Goal: Task Accomplishment & Management: Use online tool/utility

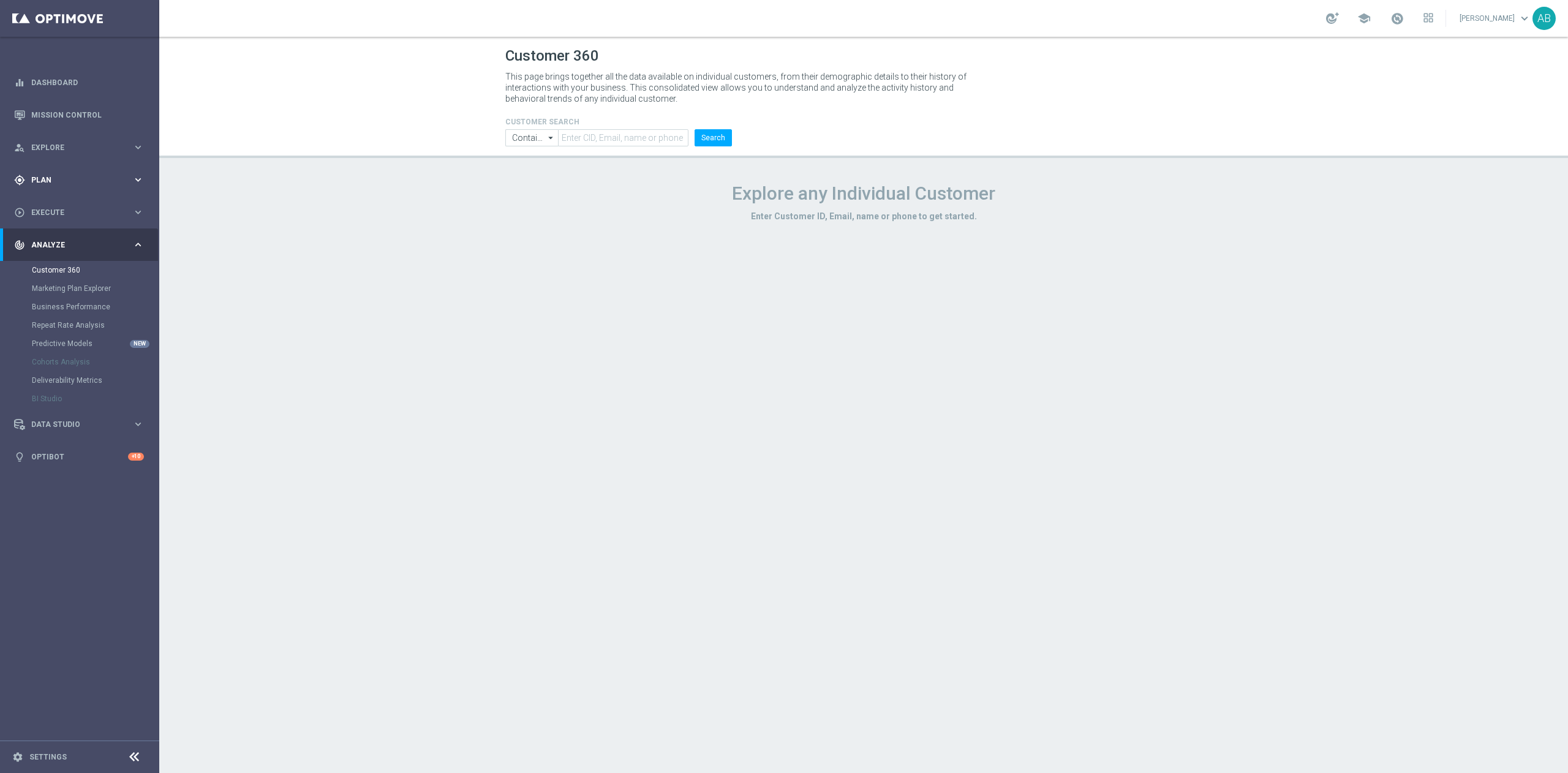
click at [63, 189] on div "gps_fixed Plan keyboard_arrow_right" at bounding box center [79, 179] width 158 height 32
drag, startPoint x: 63, startPoint y: 207, endPoint x: 94, endPoint y: 215, distance: 32.0
click at [63, 207] on link "Target Groups" at bounding box center [80, 205] width 95 height 10
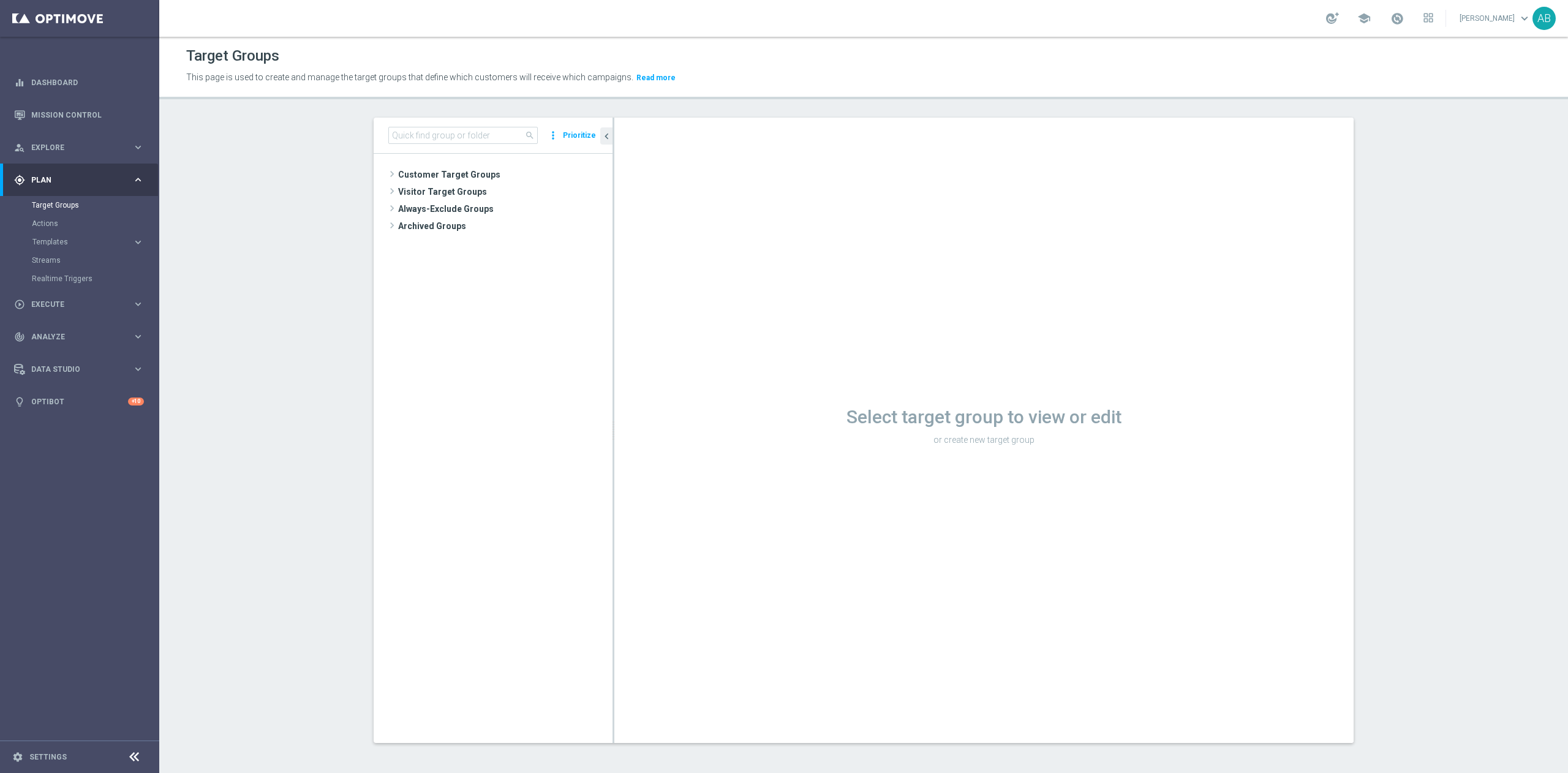
click at [1447, 354] on section "search more_vert Prioritize Customer Target Groups library_add create_new_folder" at bounding box center [864, 440] width 1409 height 644
click at [475, 133] on input at bounding box center [463, 135] width 150 height 17
paste input "A_ALL_GLOB_BET_CODZIENNIE 50 DO 50 PLN EP pw niezap_070525"
type input "A_ALL_GLOB_BET_CODZIENNIE 50 DO 50 PLN EP pw niezap_070525"
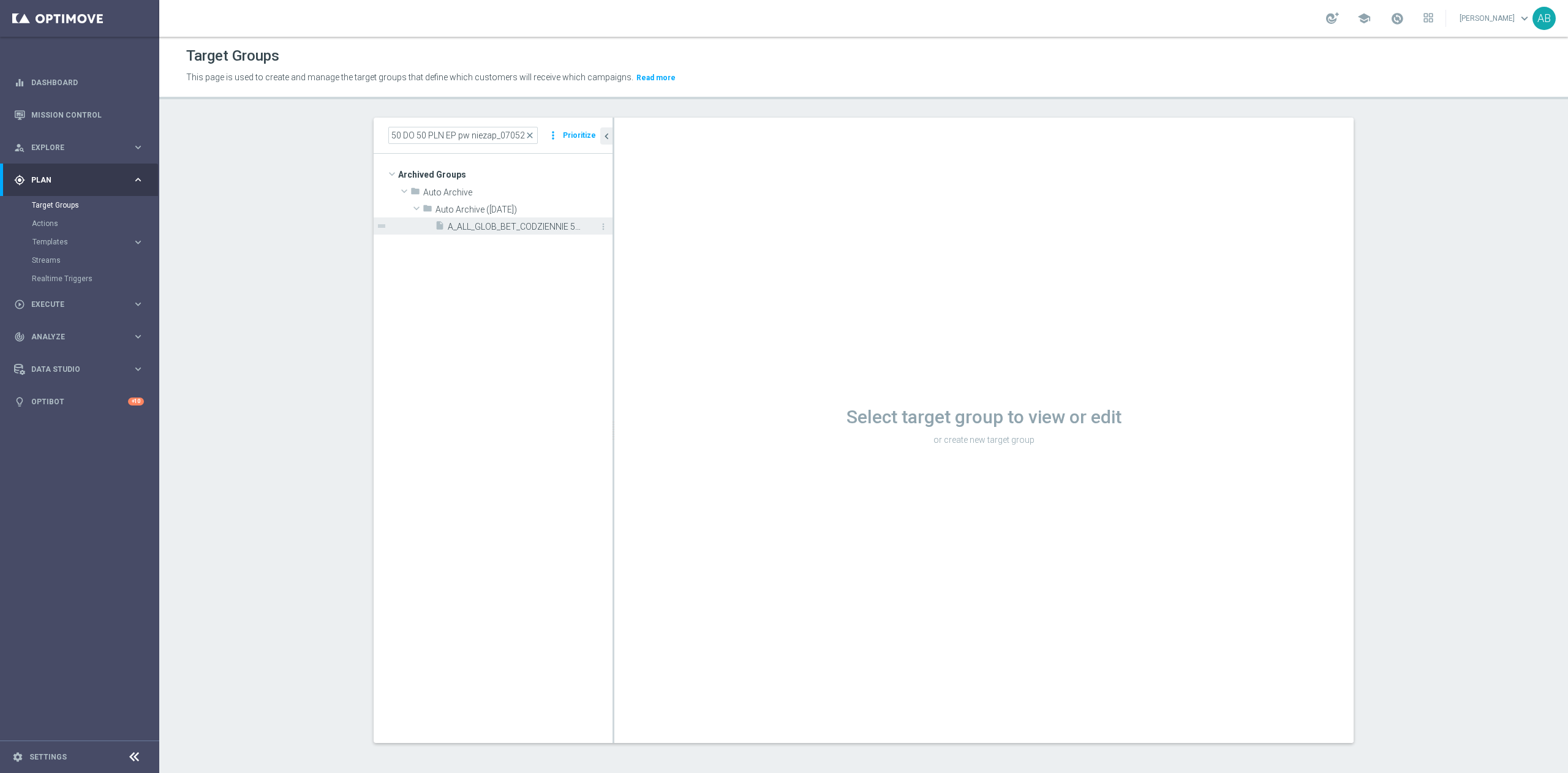
click at [474, 228] on span "A_ALL_GLOB_BET_CODZIENNIE 50 DO 50 PLN EP pw niezap_070525" at bounding box center [516, 227] width 137 height 10
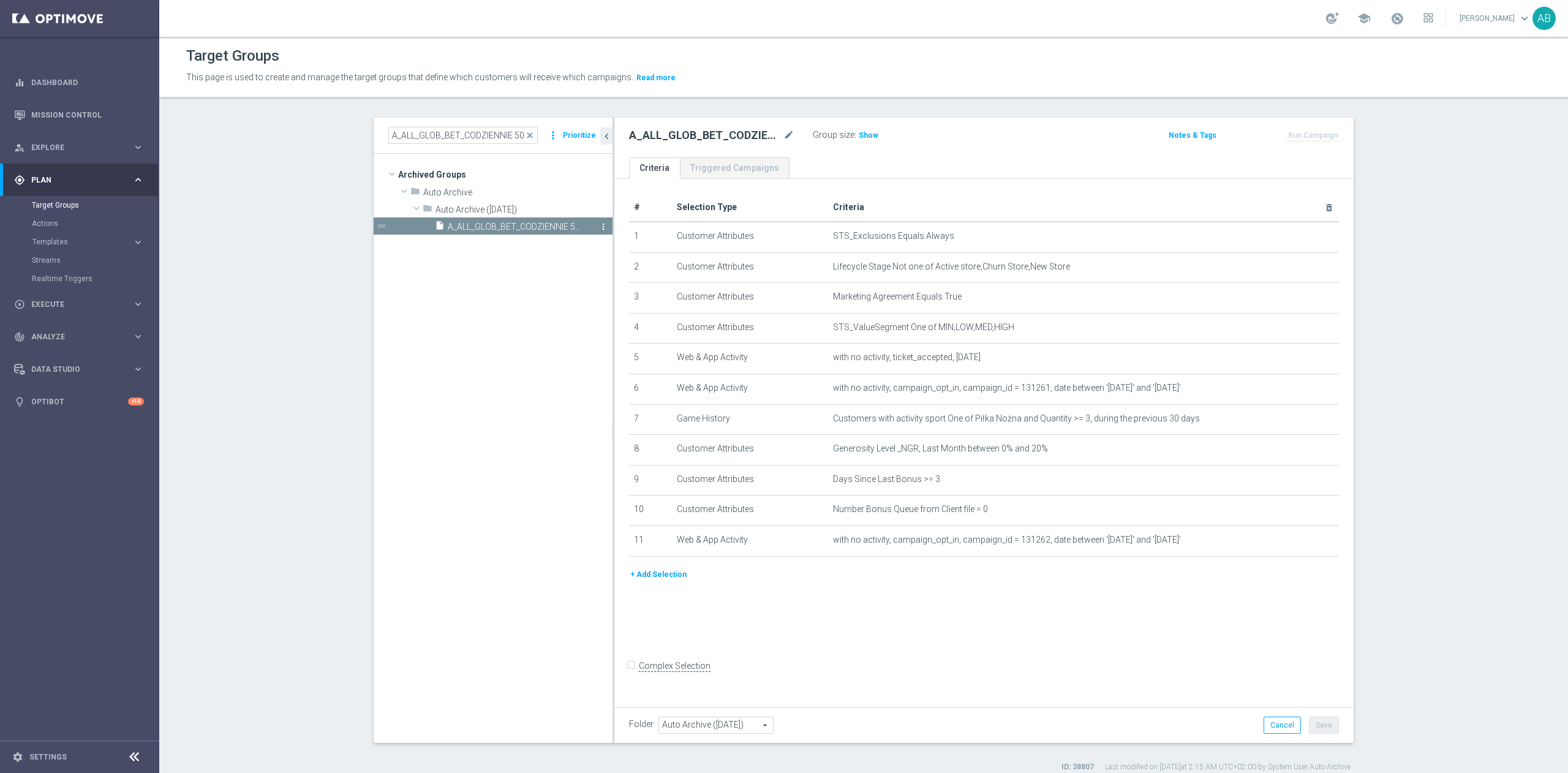
click at [599, 228] on icon "more_vert" at bounding box center [603, 227] width 10 height 10
click at [637, 245] on span "Restore" at bounding box center [627, 242] width 31 height 8
type input "Customer Target Groups"
click at [506, 146] on div "A_ALL_GLOB_BET_CODZIENNIE 50 DO 50 PLN EP pw niezap_070525 close more_vert Prio…" at bounding box center [493, 135] width 239 height 36
click at [516, 134] on input "A_ALL_GLOB_BET_CODZIENNIE 50 DO 50 PLN EP pw niezap_070525" at bounding box center [463, 135] width 150 height 17
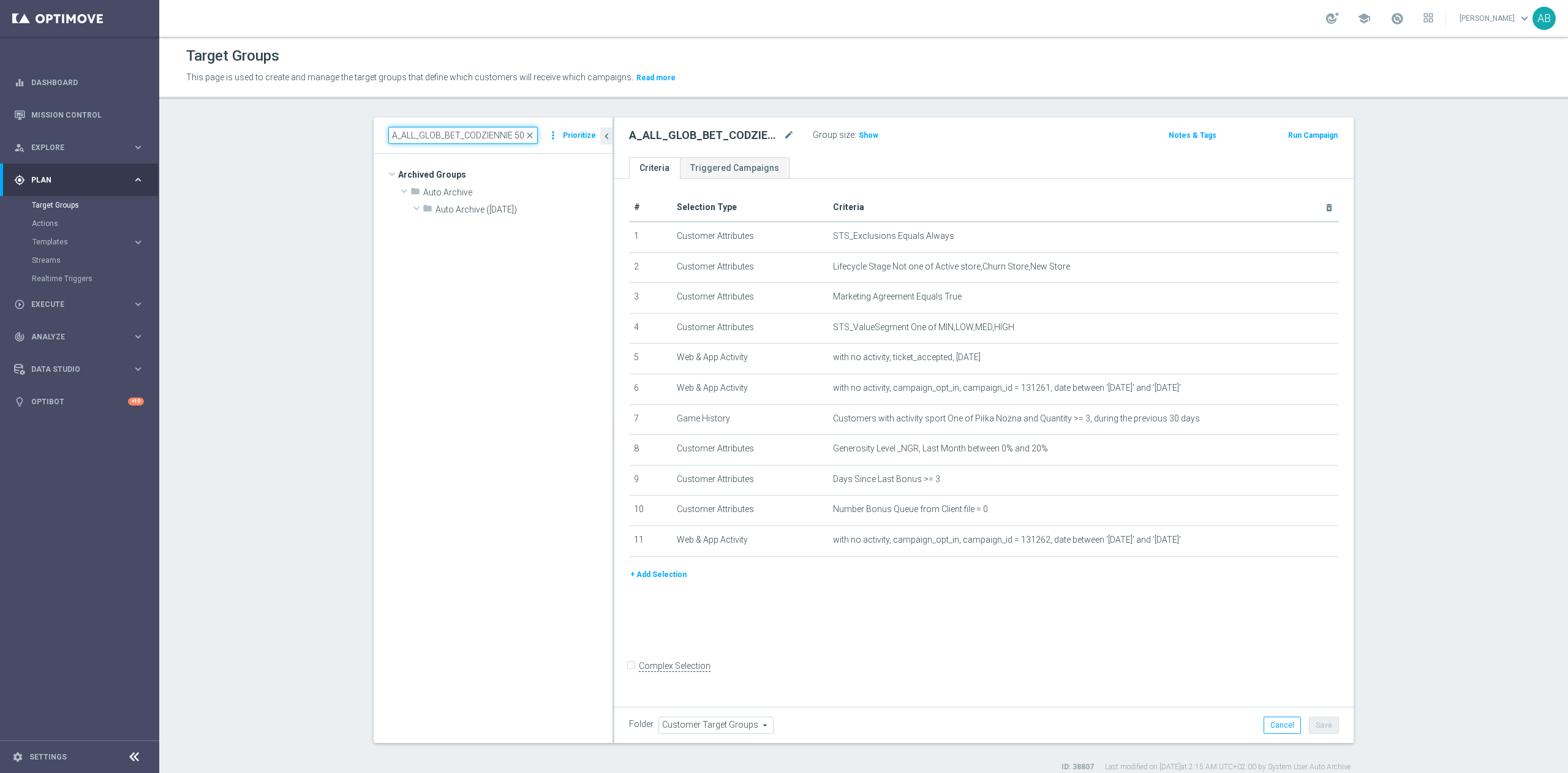
click at [530, 139] on input "A_ALL_GLOB_BET_CODZIENNIE 50 DO 50 PLN EP pw niezap_070525" at bounding box center [463, 135] width 150 height 17
click at [525, 137] on span "close" at bounding box center [530, 135] width 10 height 10
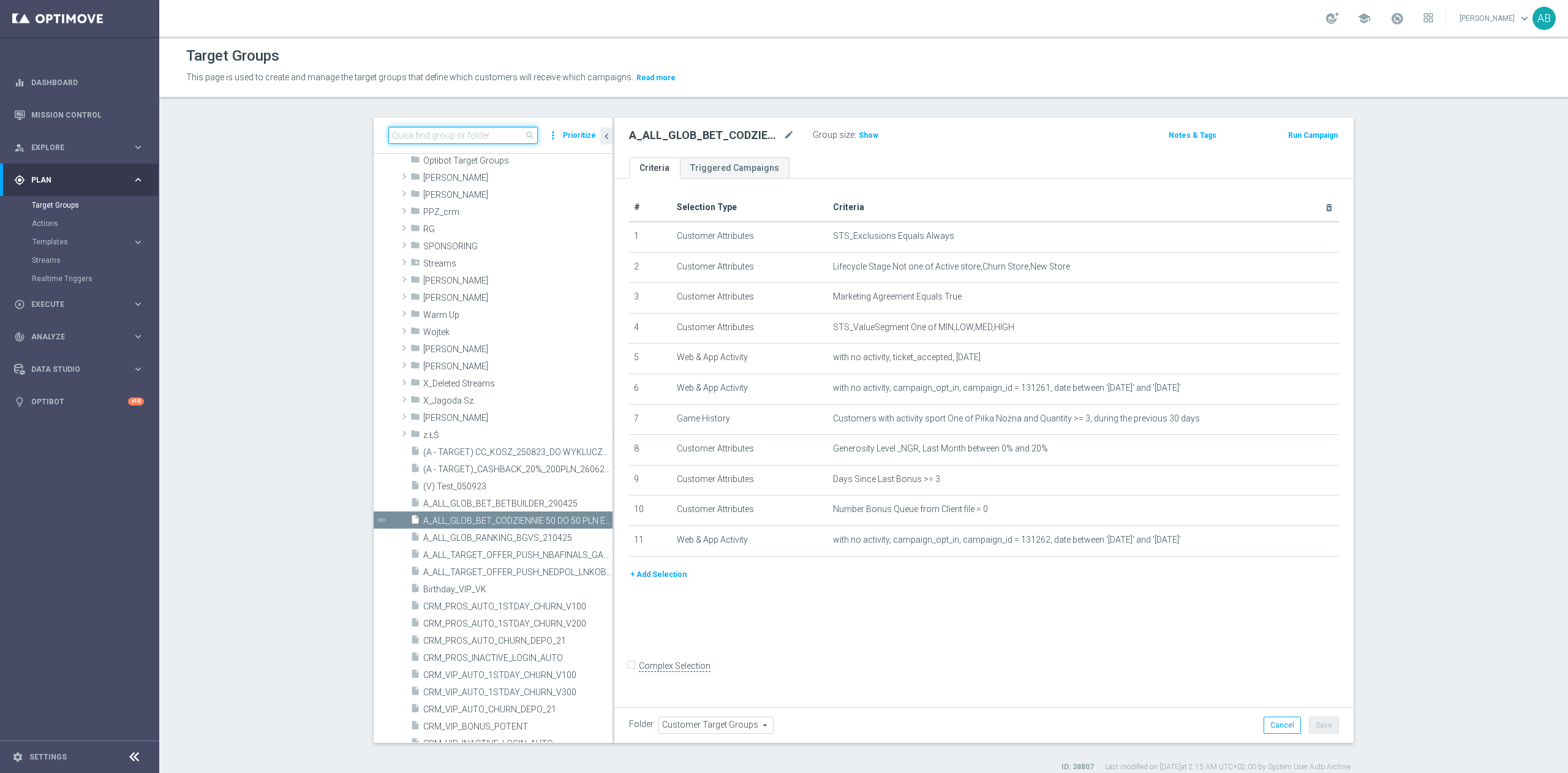
click at [479, 129] on input at bounding box center [463, 135] width 150 height 17
paste input "A_ALL_GLOB_BET_CODZIENNIE 50 DO 50 PLN EP pw niezap_070525"
type input "A_ALL_GLOB_BET_CODZIENNIE 50 DO 50 PLN EP pw niezap_070525"
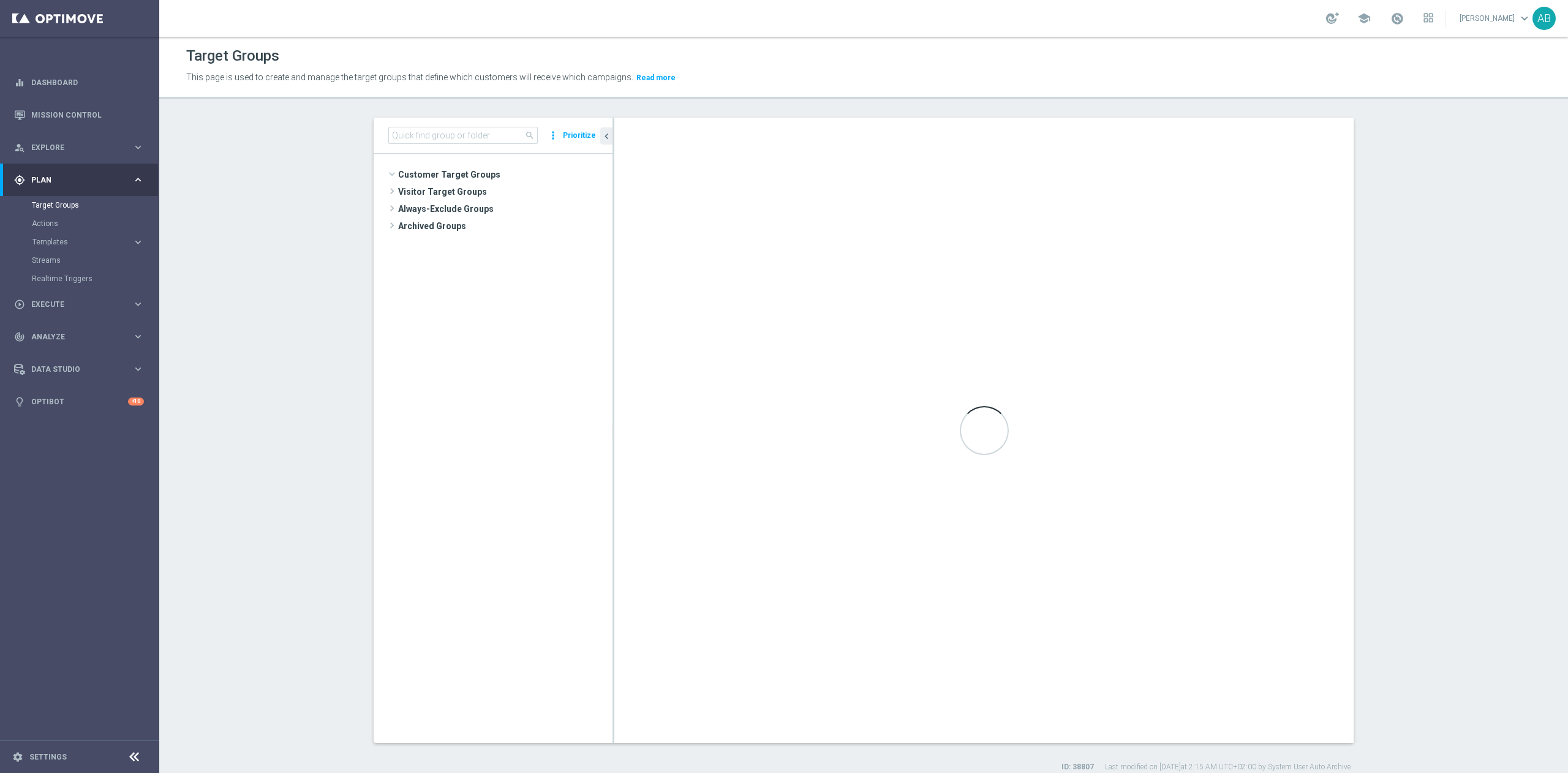
scroll to position [406, 0]
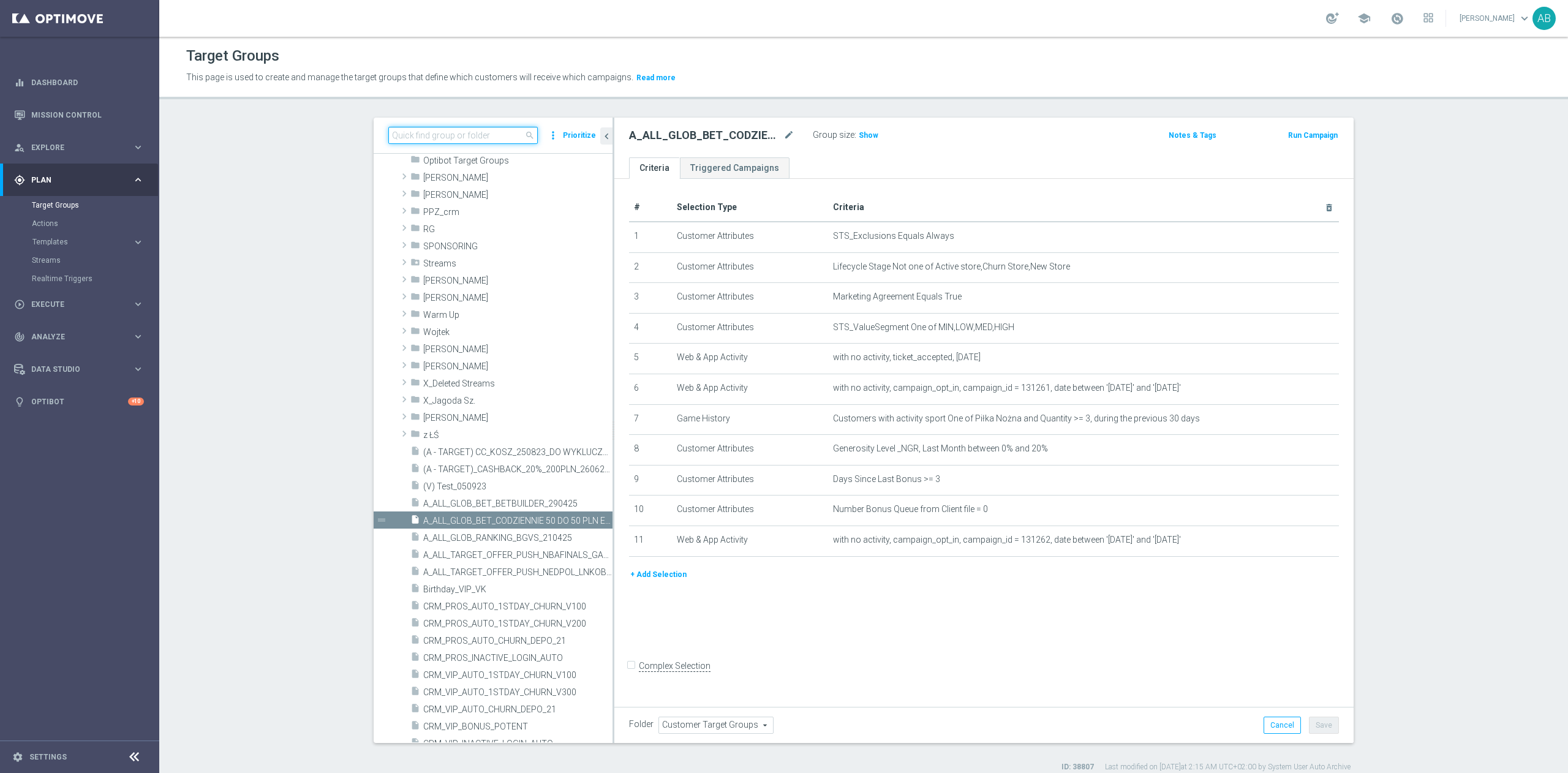
click at [449, 136] on input at bounding box center [463, 135] width 150 height 17
paste input "A_ALL_GLOB_BET_CODZIENNIE 50 DO 50 PLN EP pw niezap_070525"
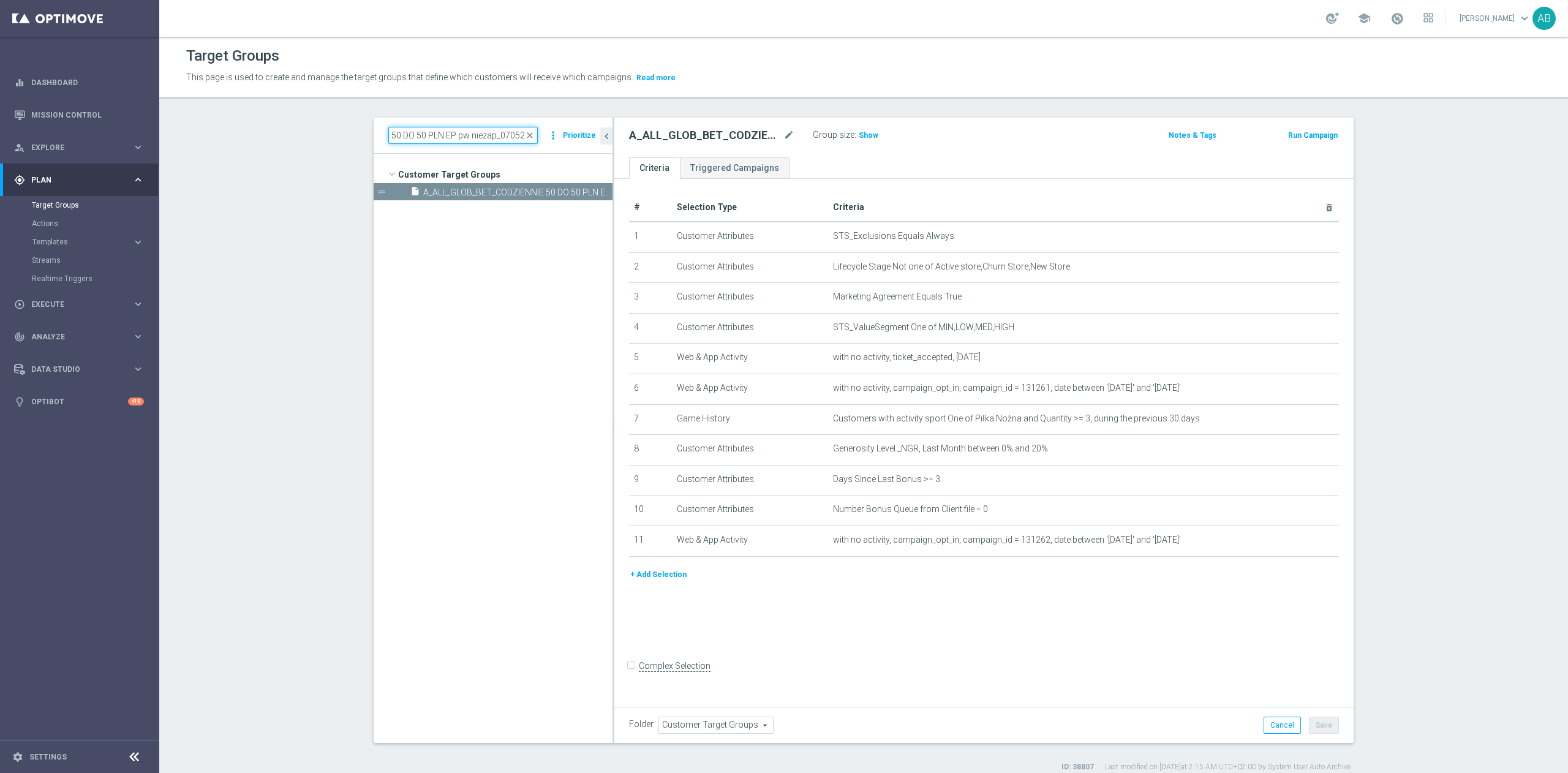
scroll to position [0, 0]
type input "A_ALL_GLOB_BET_CODZIENNIE 50 DO 50 PLN EP pw niezap_070525"
click at [505, 190] on span "A_ALL_GLOB_BET_CODZIENNIE 50 DO 50 PLN EP pw niezap_070525" at bounding box center [504, 192] width 162 height 10
click at [585, 189] on div "content_copy more_vert" at bounding box center [598, 194] width 27 height 13
click at [587, 191] on icon "content_copy" at bounding box center [591, 192] width 10 height 10
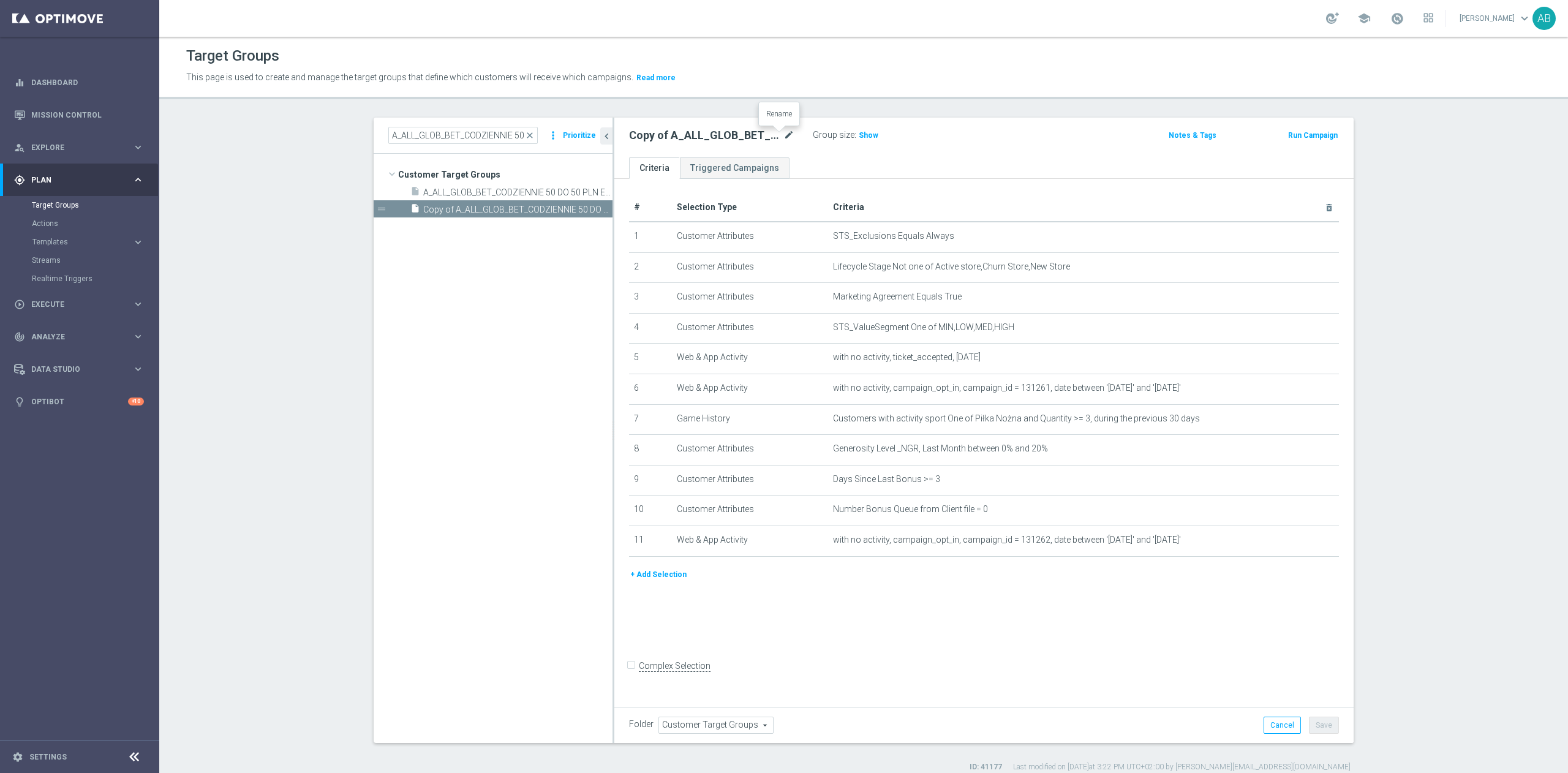
click at [784, 136] on icon "mode_edit" at bounding box center [790, 135] width 11 height 15
type input "A_ALL_GLOB_BET_LIGA MISTRZOW pw_160925"
click at [1057, 162] on ul "Criteria Triggered Campaigns" at bounding box center [984, 168] width 740 height 21
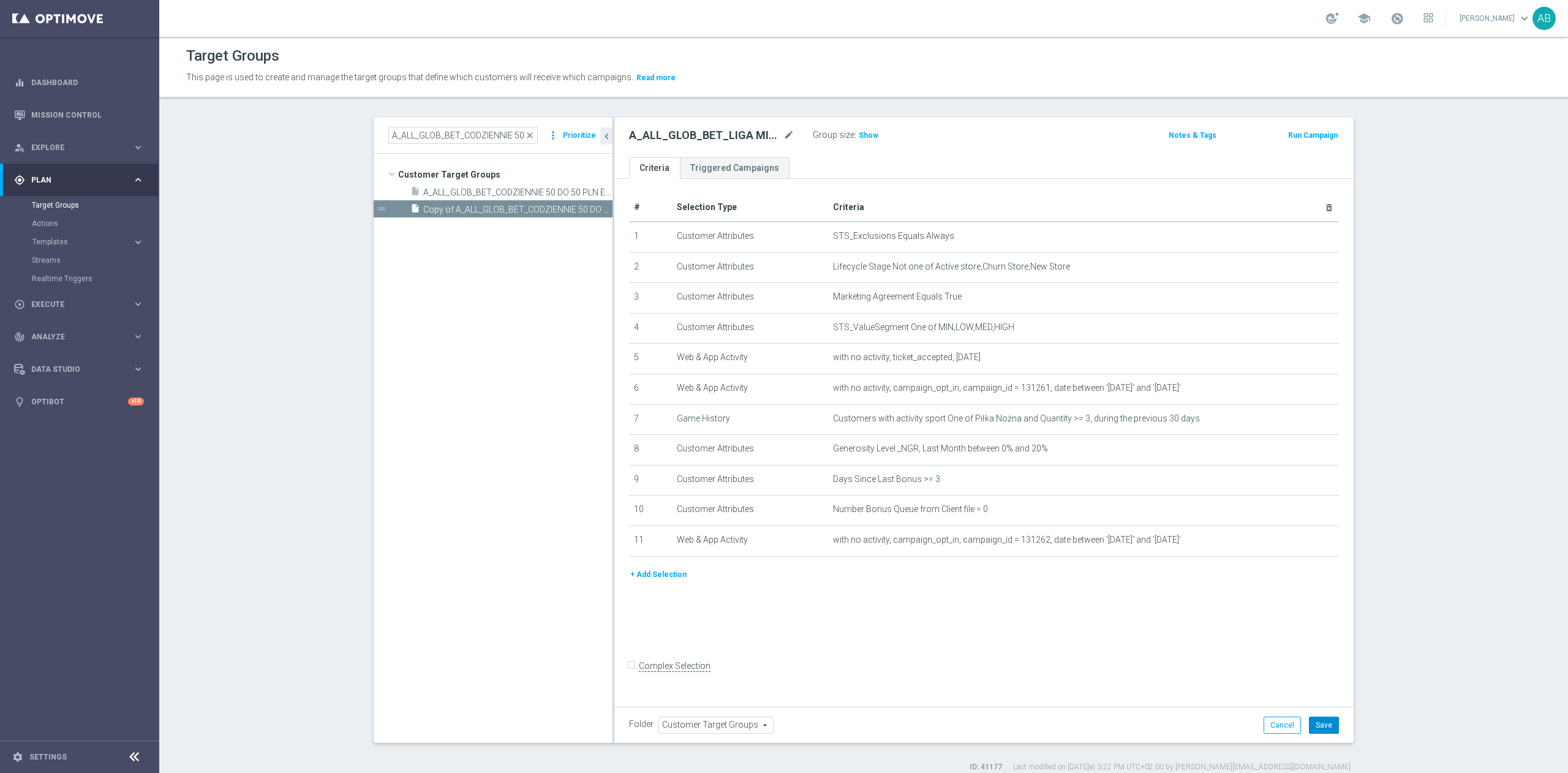
click at [1322, 725] on button "Save" at bounding box center [1324, 725] width 30 height 17
click at [1294, 388] on icon "mode_edit" at bounding box center [1299, 388] width 10 height 10
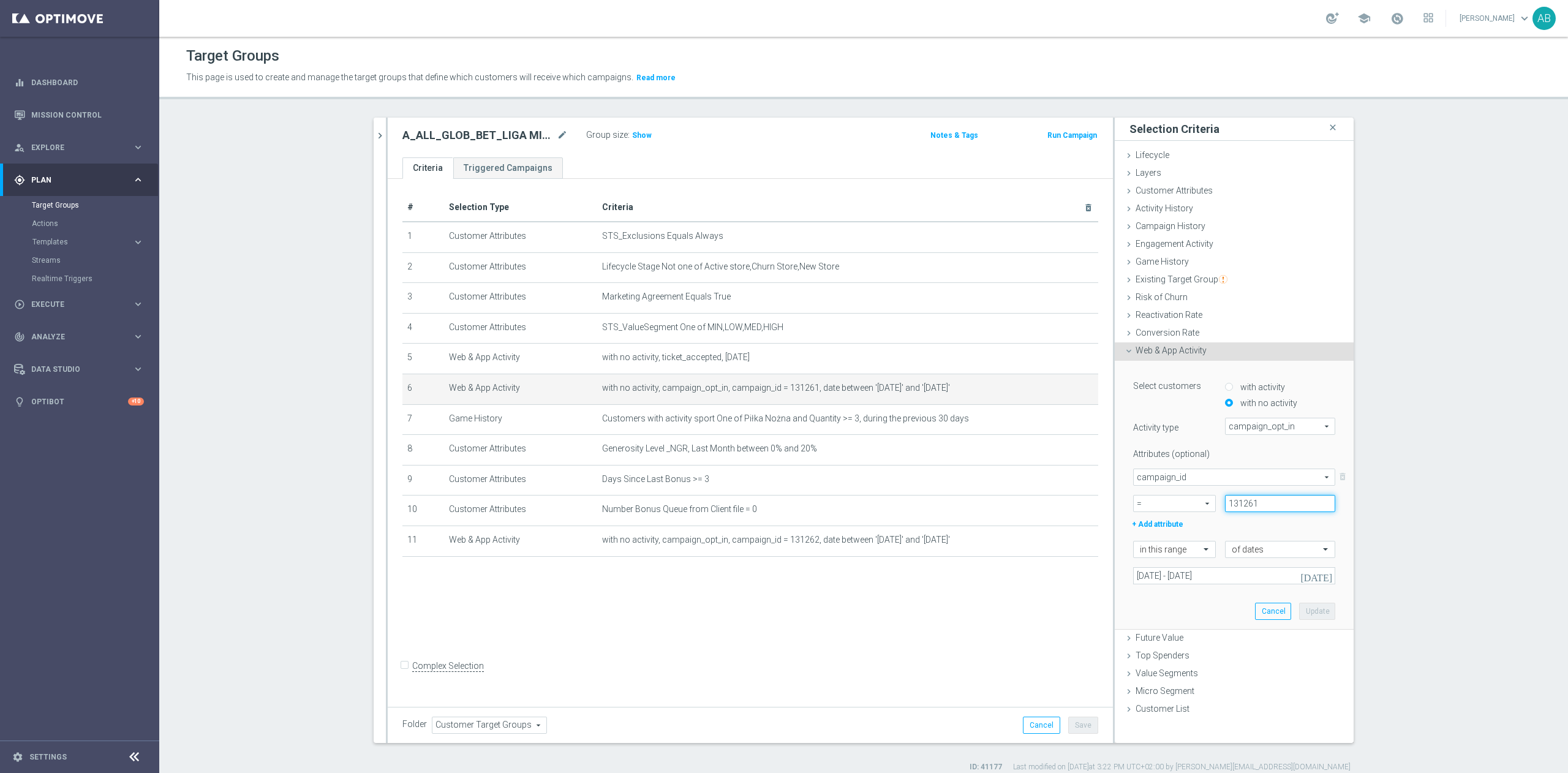
click at [1238, 505] on input "131261" at bounding box center [1281, 503] width 110 height 17
click at [1238, 505] on input "131261" at bounding box center [1281, 503] width 110 height 17
paste input "179744"
type input "179744"
click at [1178, 579] on input "06 May 2025 - 07 May 2025" at bounding box center [1235, 576] width 202 height 17
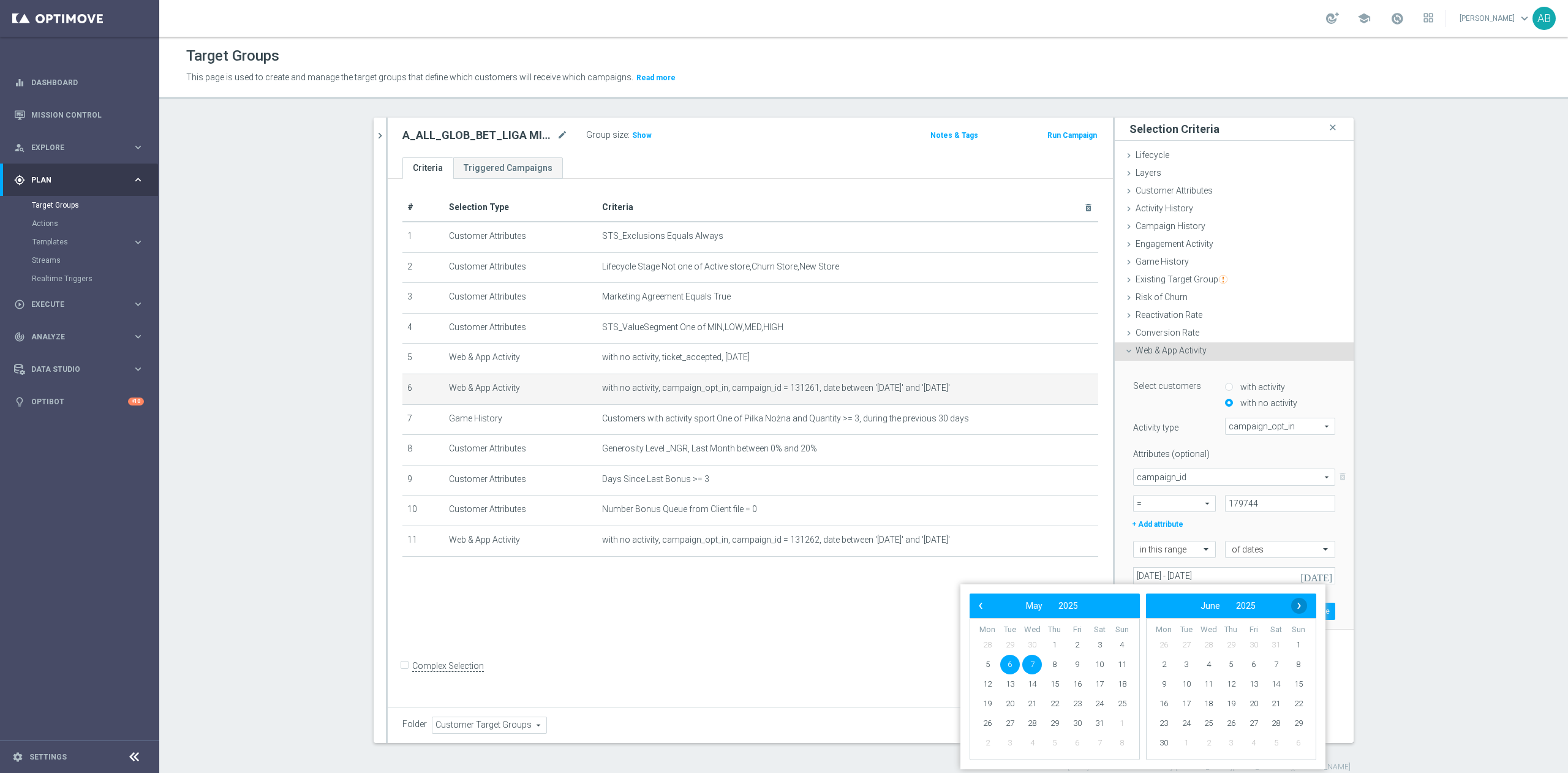
click at [1295, 604] on span "›" at bounding box center [1299, 605] width 16 height 16
click at [1189, 681] on span "16" at bounding box center [1186, 684] width 19 height 19
drag, startPoint x: 1014, startPoint y: 683, endPoint x: 1020, endPoint y: 678, distance: 7.8
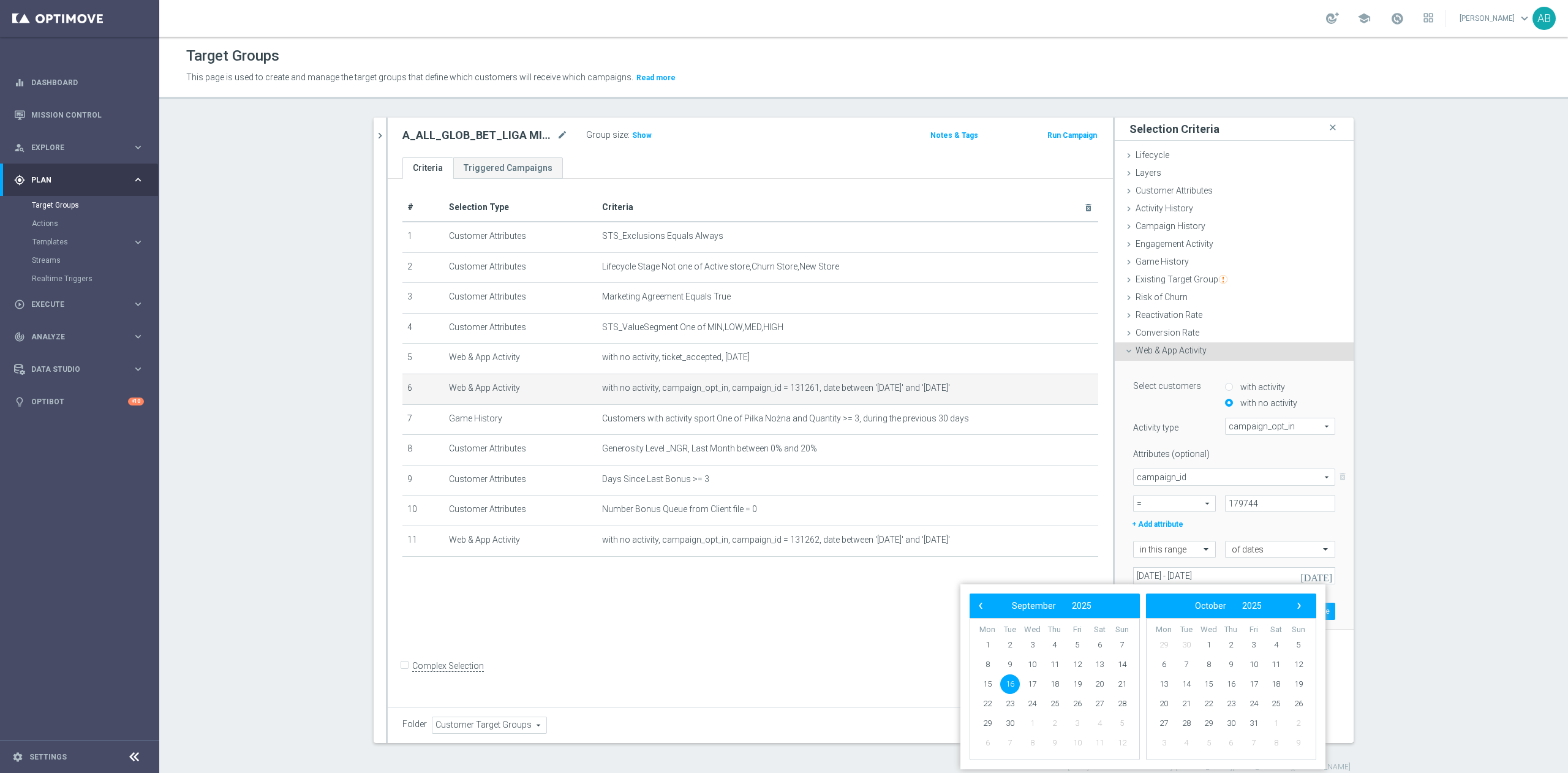
click at [1014, 680] on span "16" at bounding box center [1010, 684] width 19 height 19
type input "[DATE] - [DATE]"
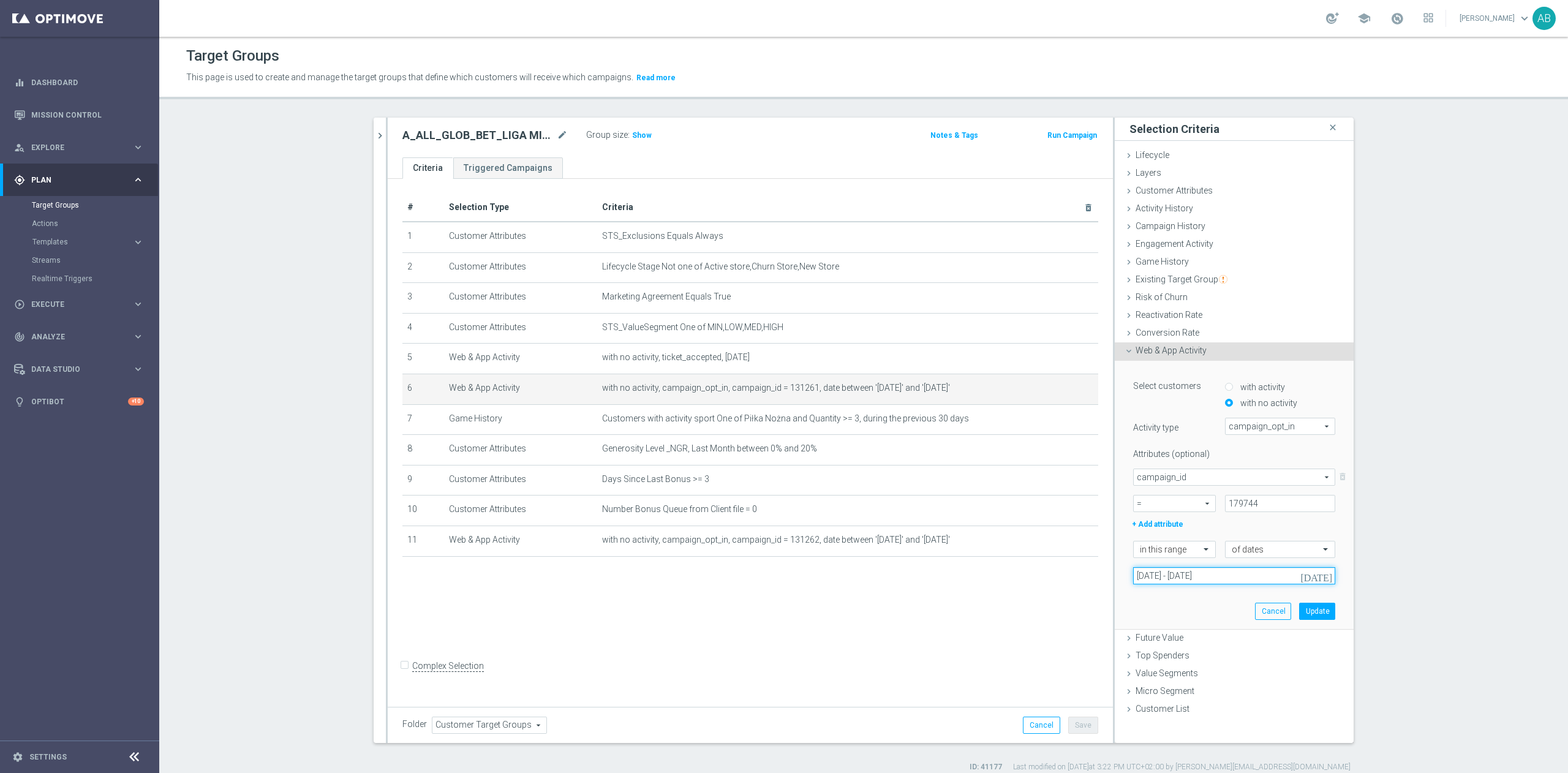
click at [1205, 577] on input "[DATE] - [DATE]" at bounding box center [1235, 576] width 202 height 17
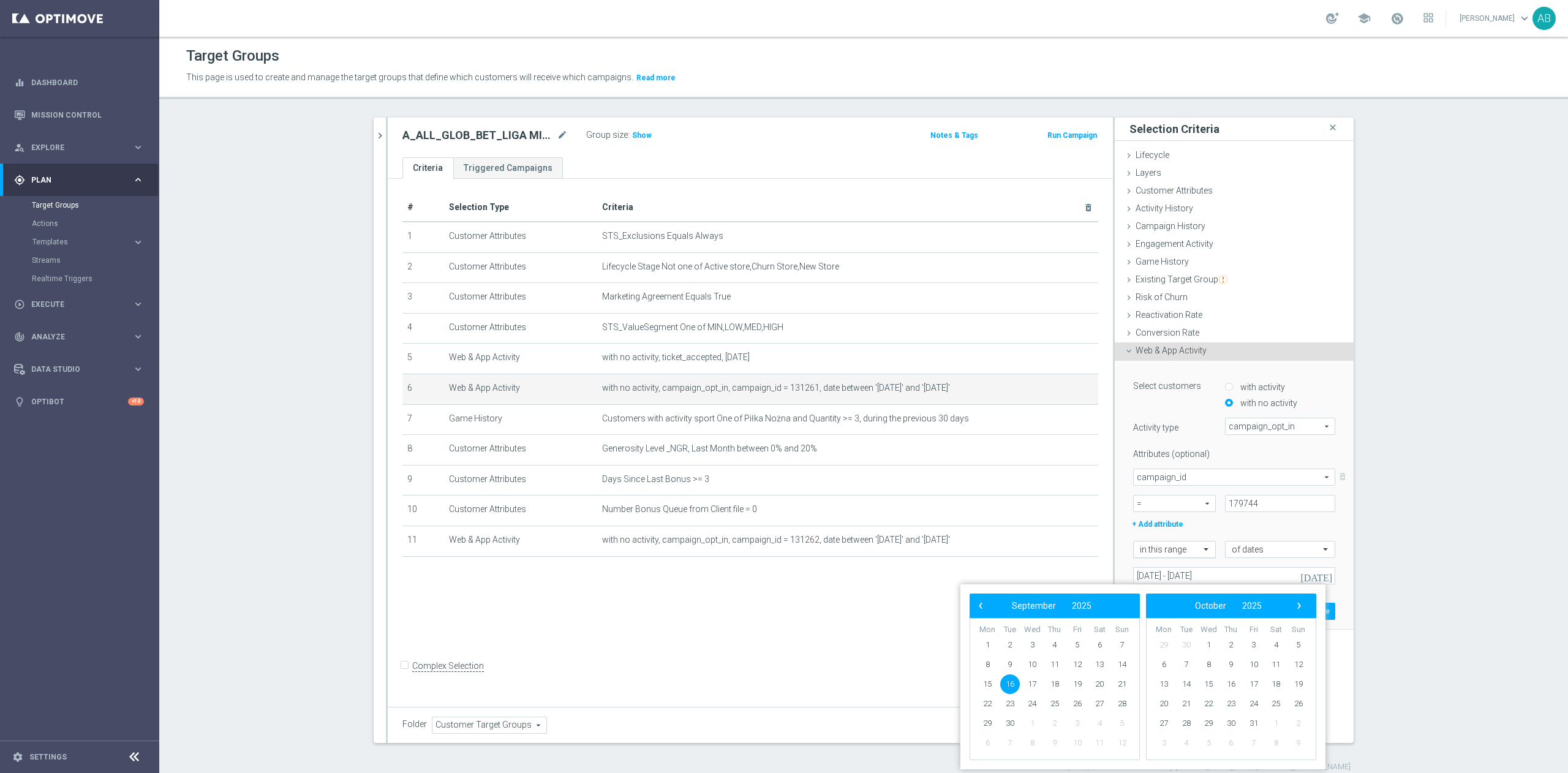
click at [1184, 548] on div at bounding box center [1174, 550] width 82 height 11
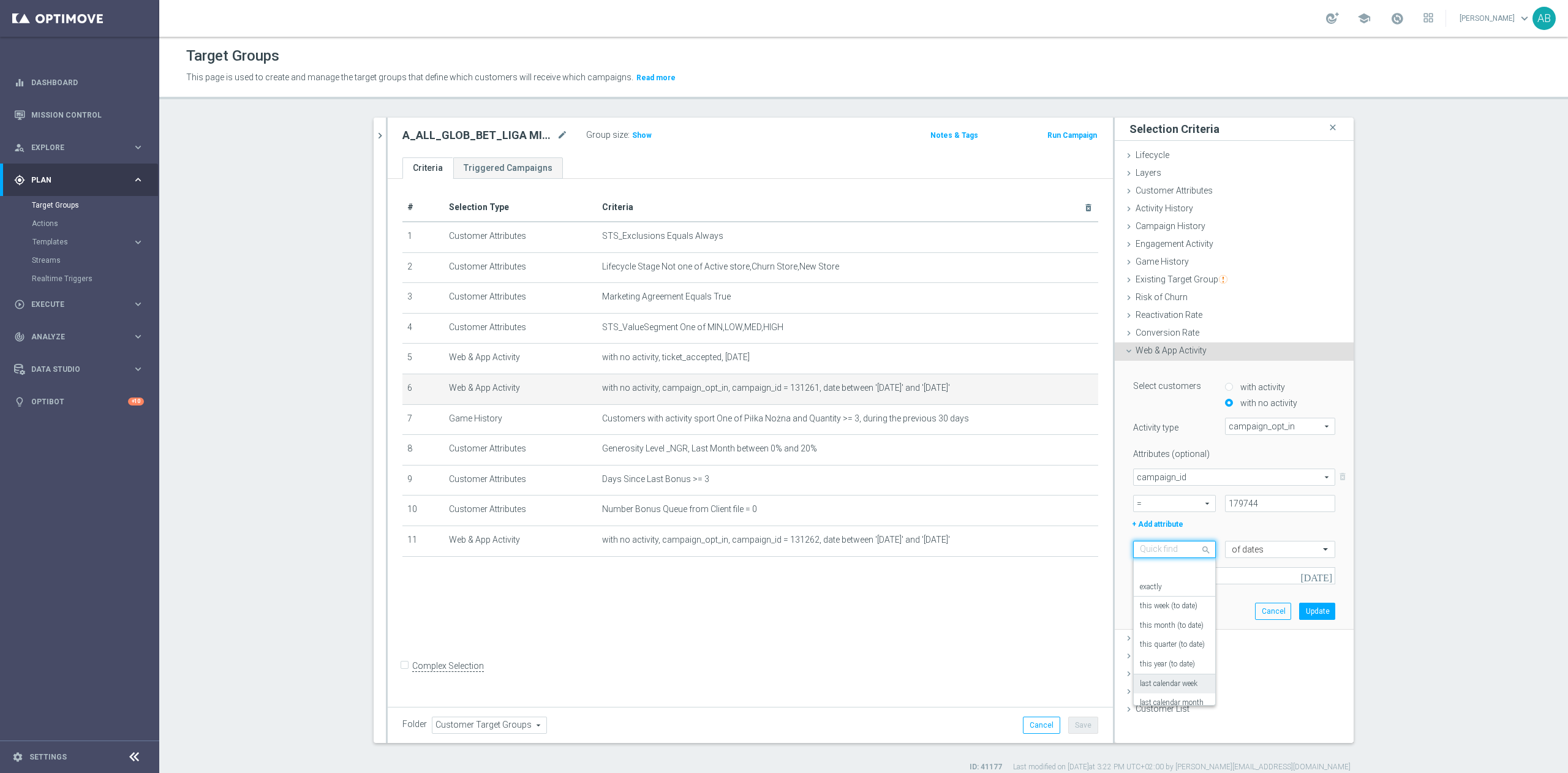
scroll to position [107, 0]
click at [1167, 649] on div "[DATE]" at bounding box center [1174, 653] width 69 height 19
click at [1315, 587] on button "Update" at bounding box center [1316, 585] width 36 height 17
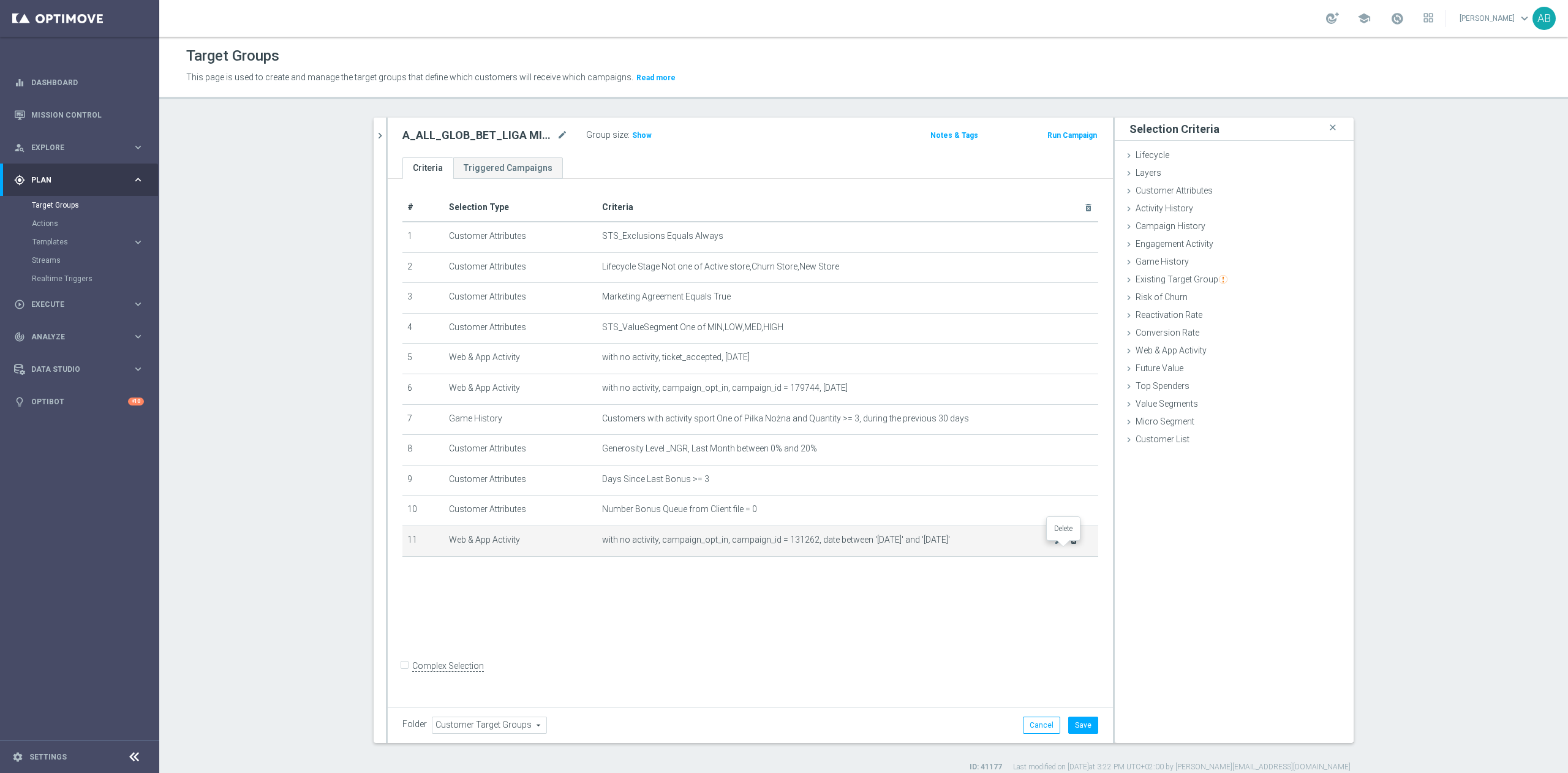
click at [1070, 545] on icon "delete_forever" at bounding box center [1074, 540] width 10 height 10
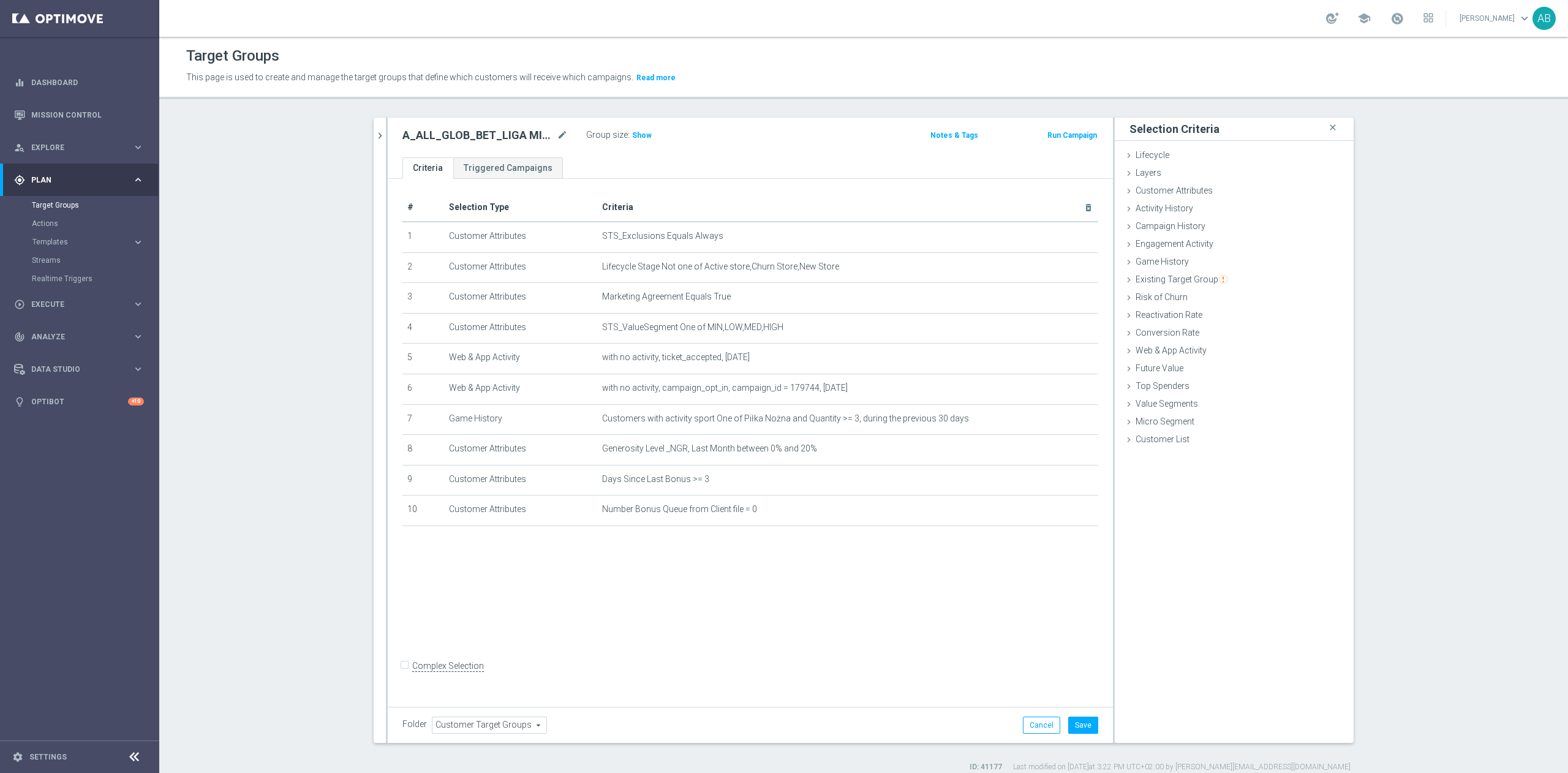
click at [387, 129] on div "A_ALL_GLOB_BET_LIGA MISTRZOW pw_160925 mode_edit Group size : Show Notes & Tags…" at bounding box center [750, 137] width 725 height 39
click at [375, 137] on icon "chevron_right" at bounding box center [380, 135] width 12 height 12
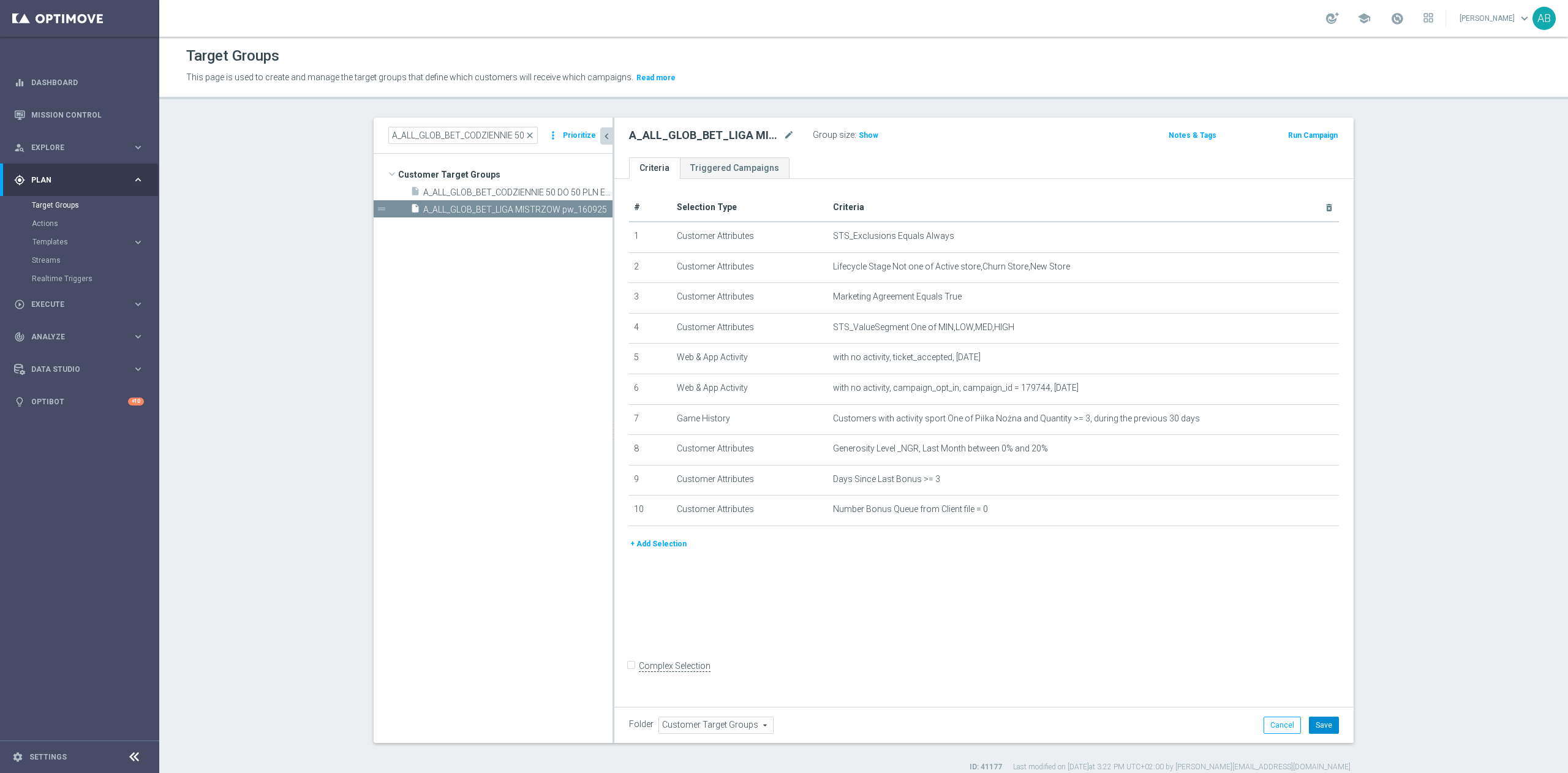
click at [1312, 722] on button "Save" at bounding box center [1324, 725] width 30 height 17
click at [859, 134] on span "Show" at bounding box center [868, 135] width 19 height 8
click at [677, 137] on h2 "A_ALL_GLOB_BET_LIGA MISTRZOW pw_160925" at bounding box center [705, 135] width 152 height 15
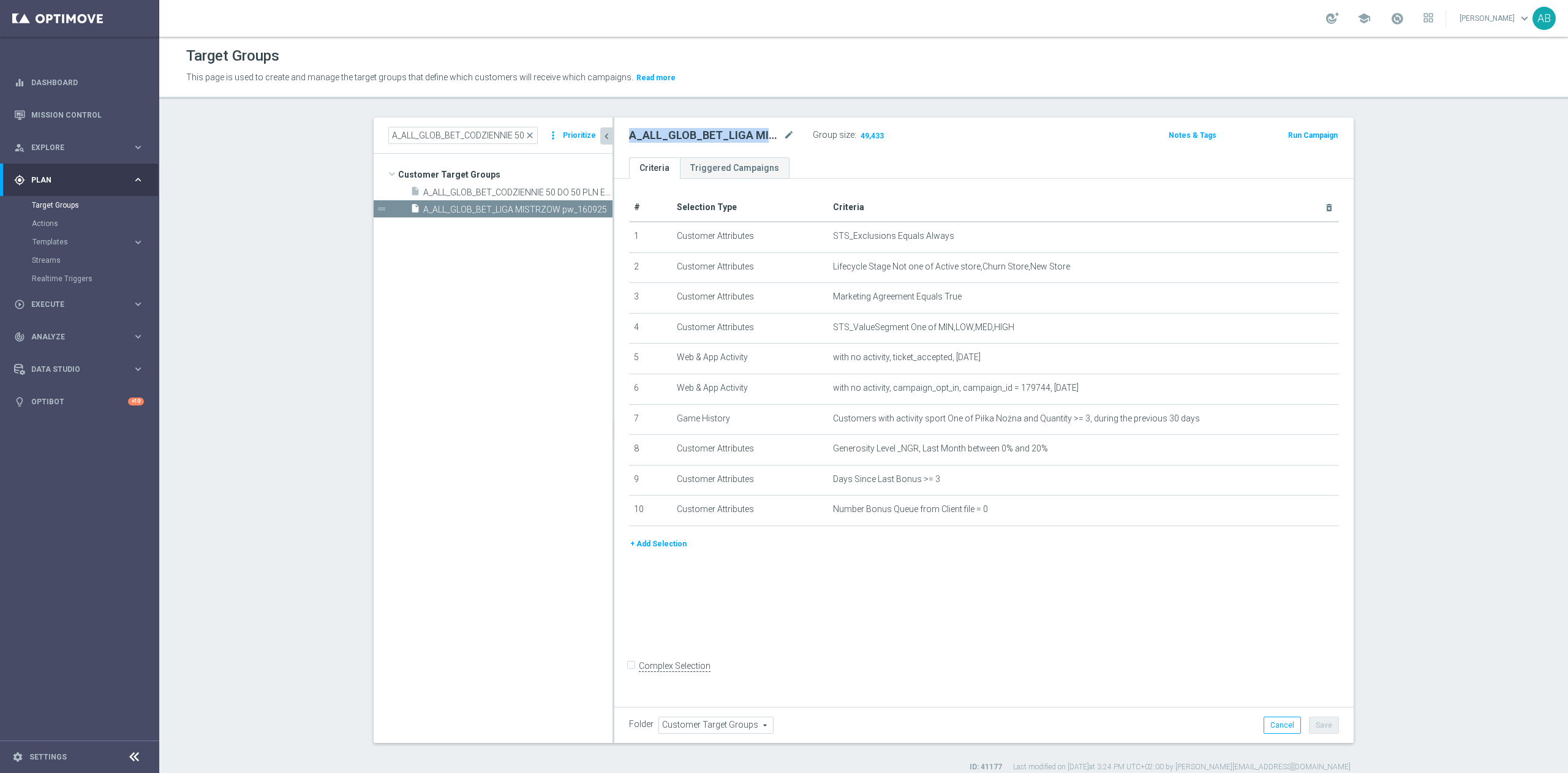
copy div "A_ALL_GLOB_BET_LIGA MISTRZOW pw_160925"
click at [1294, 393] on icon "mode_edit" at bounding box center [1299, 388] width 10 height 10
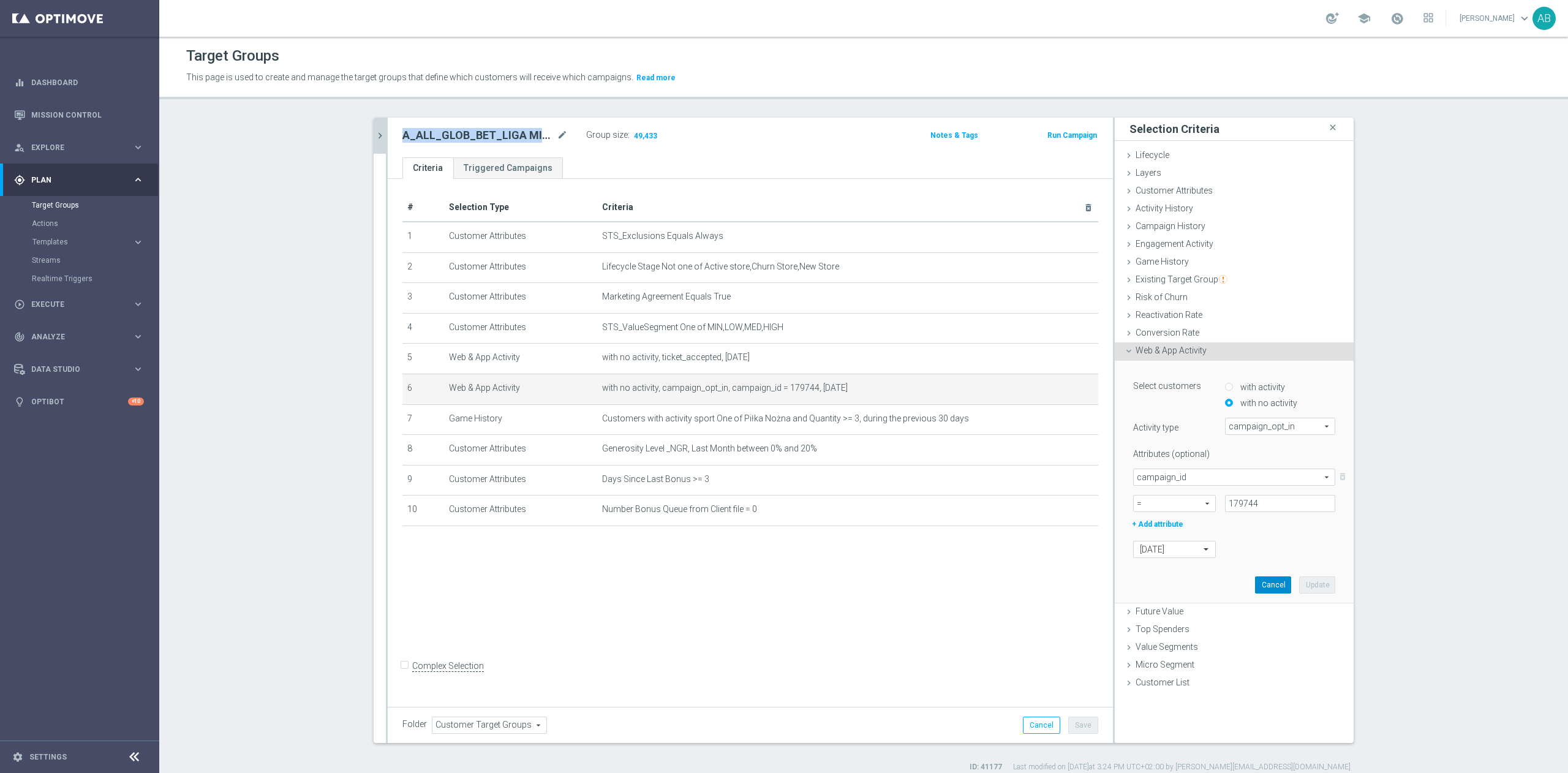
click at [1258, 585] on button "Cancel" at bounding box center [1272, 585] width 36 height 17
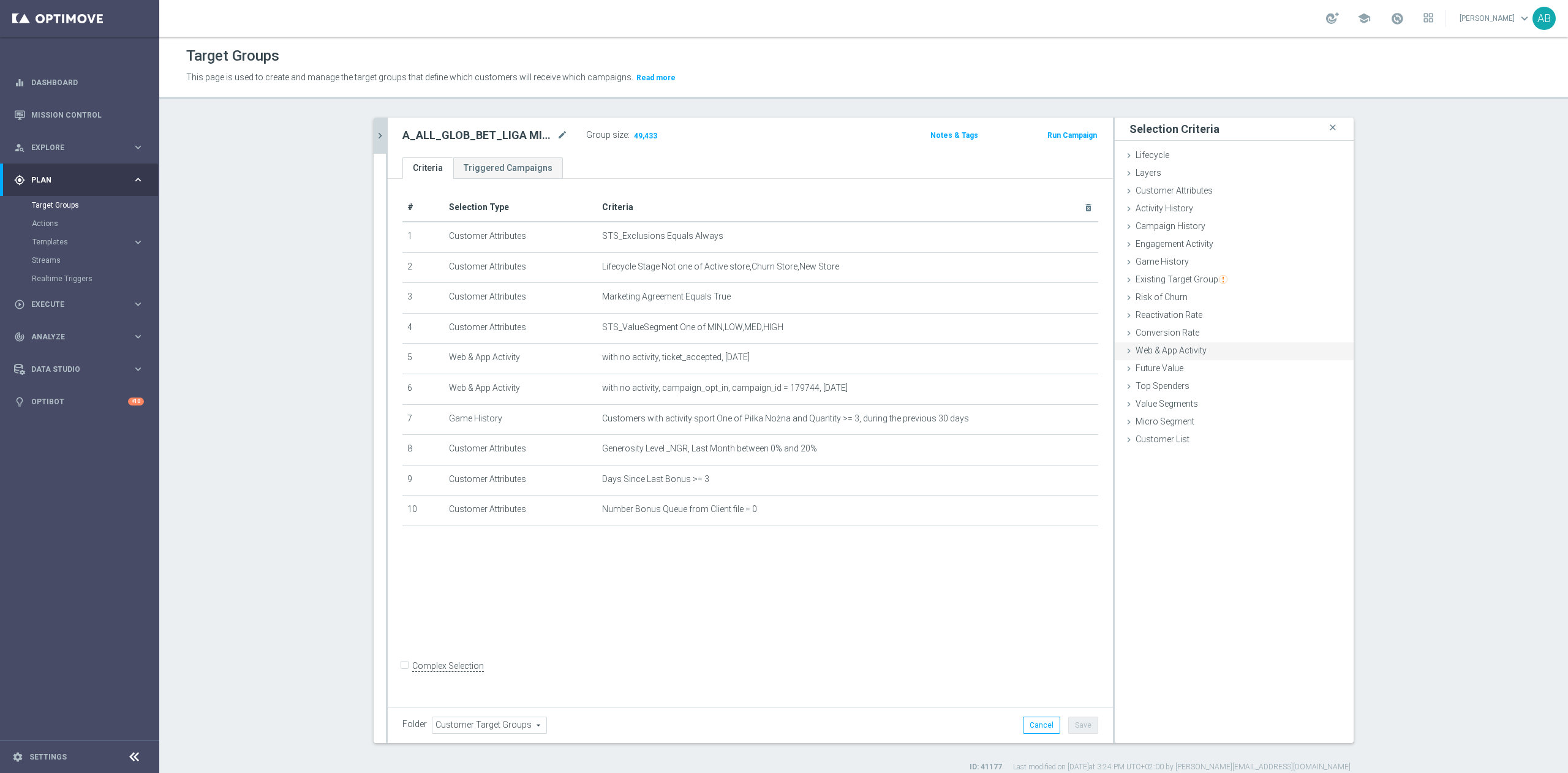
click at [1162, 354] on span "Web & App Activity" at bounding box center [1170, 350] width 71 height 10
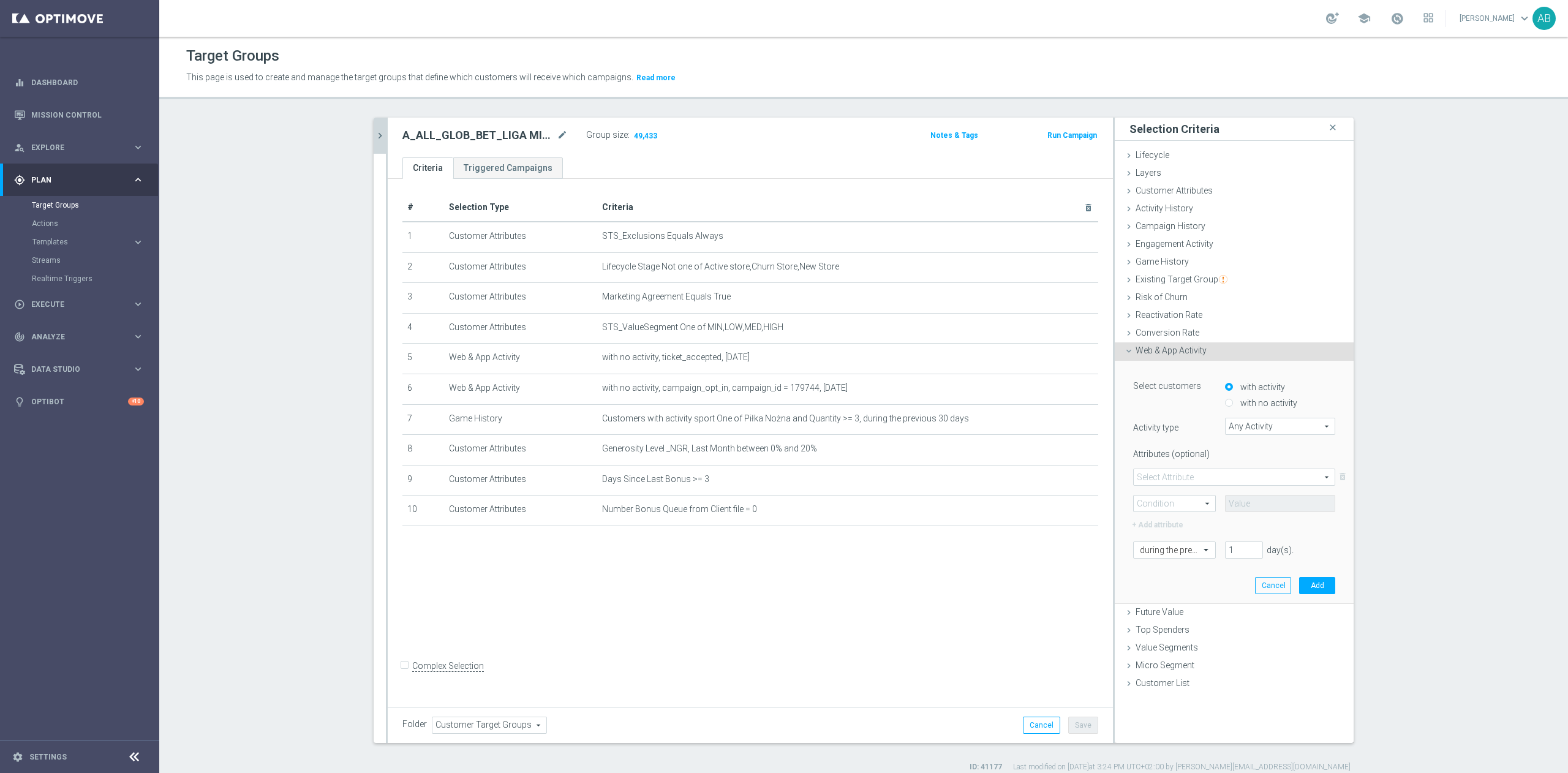
click at [1226, 403] on div "with no activity" at bounding box center [1281, 400] width 110 height 16
click at [1226, 403] on input "with no activity" at bounding box center [1229, 403] width 8 height 8
radio input "true"
click at [1249, 423] on span "Any Activity" at bounding box center [1280, 426] width 109 height 16
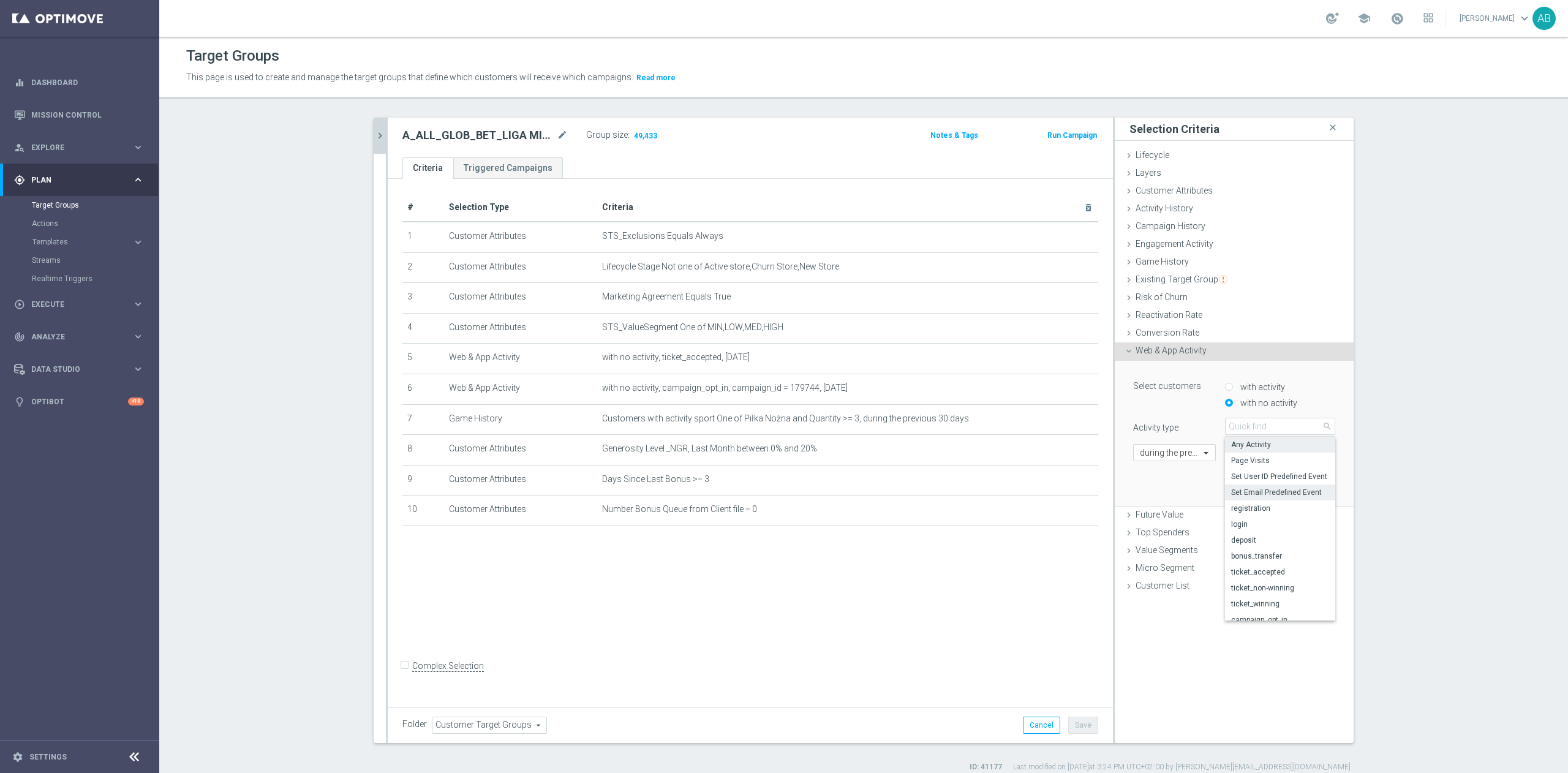
scroll to position [118, 0]
click at [1262, 502] on label "campaign_opt_in" at bounding box center [1281, 497] width 110 height 16
type input "campaign_opt_in"
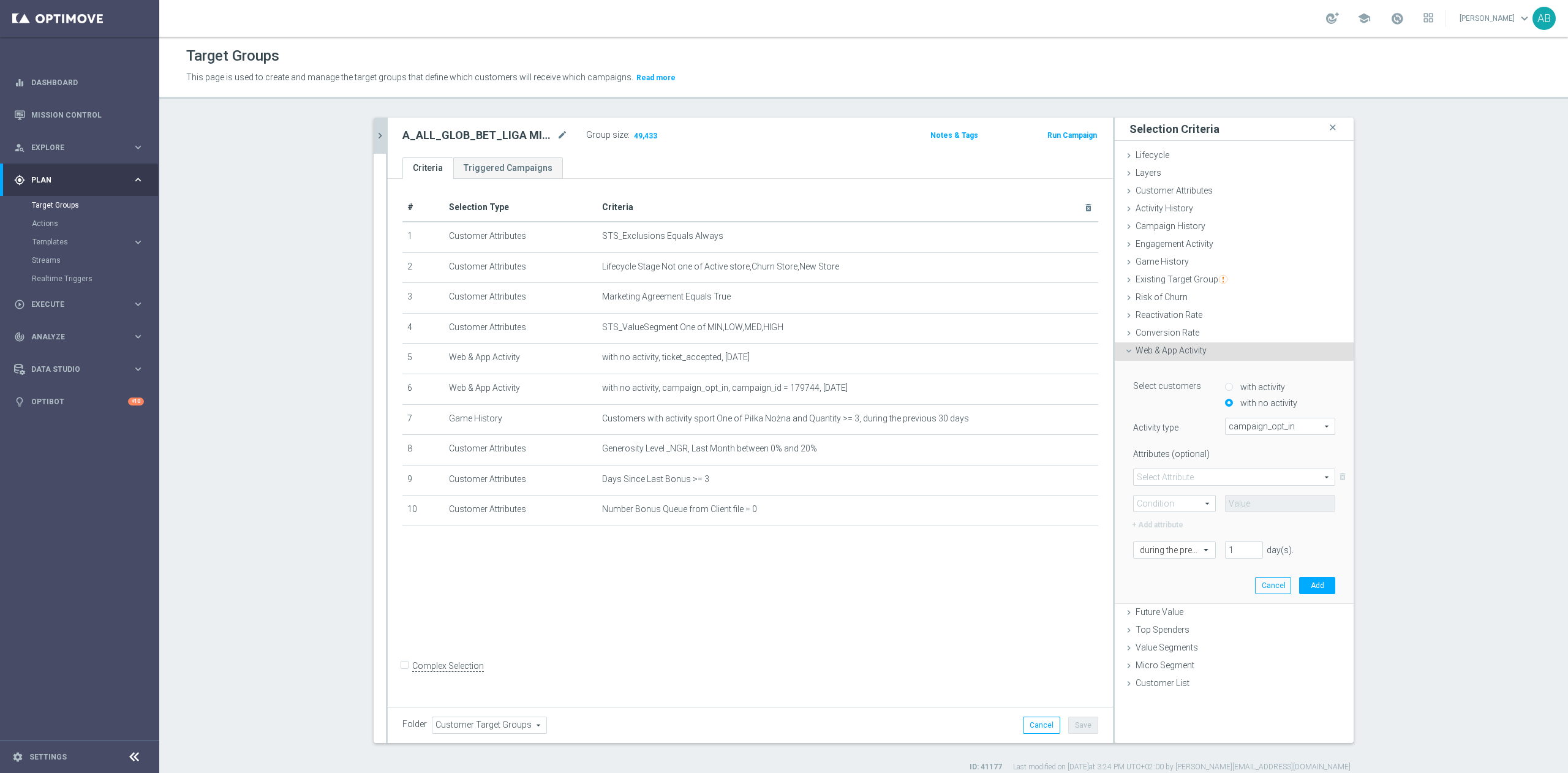
click at [1178, 510] on span at bounding box center [1174, 503] width 82 height 16
click at [1189, 500] on span at bounding box center [1174, 503] width 82 height 16
click at [1185, 499] on span at bounding box center [1174, 503] width 82 height 16
click at [1189, 487] on div "Select Attribute arrow_drop_down search delete_forever Condition arrow_drop_dow…" at bounding box center [1235, 491] width 202 height 44
click at [1193, 480] on span at bounding box center [1234, 476] width 201 height 16
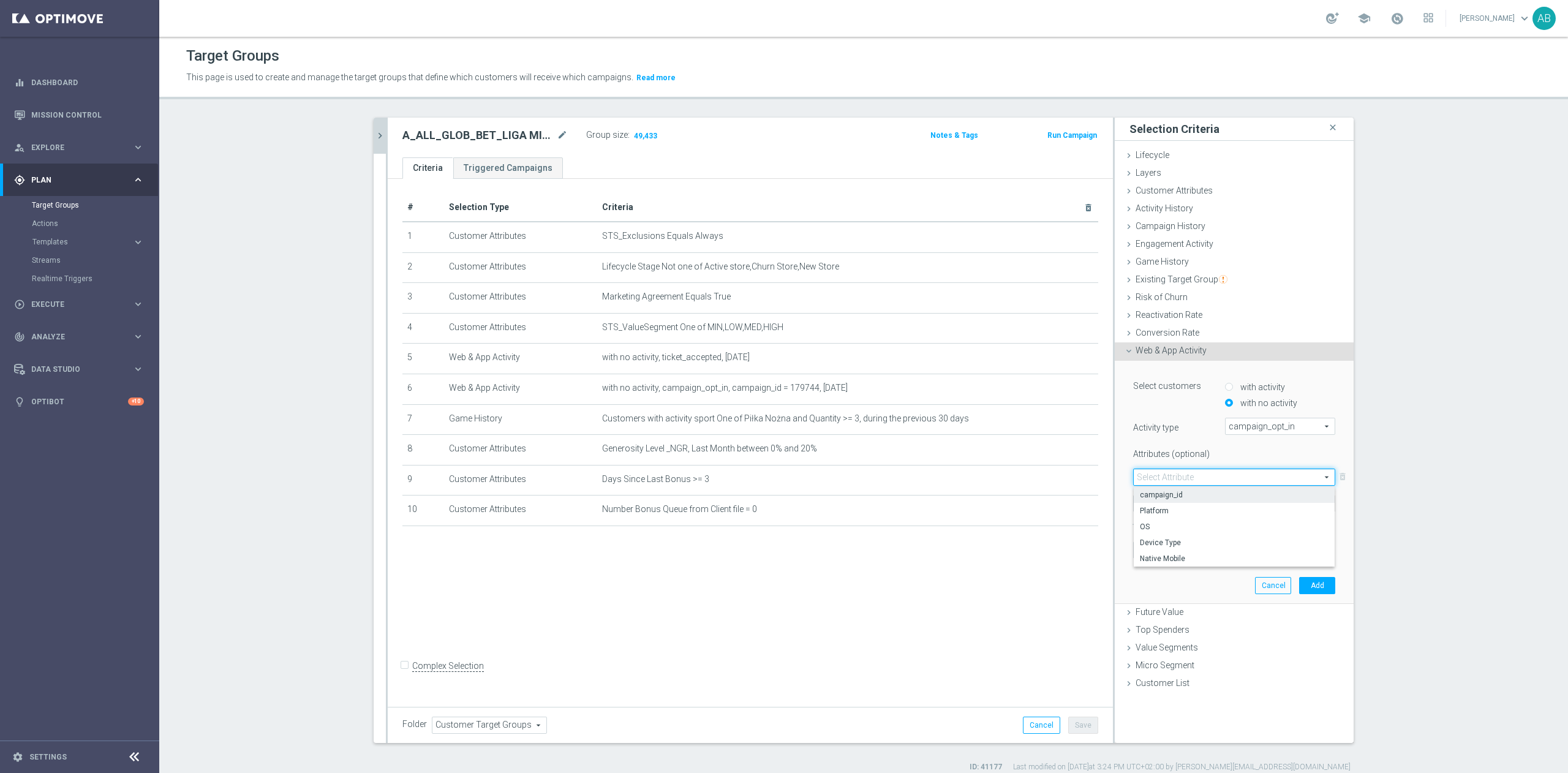
click at [1183, 493] on span "campaign_id" at bounding box center [1235, 495] width 189 height 10
type input "campaign_id"
click at [1172, 502] on span at bounding box center [1174, 503] width 82 height 16
click at [1167, 524] on span "=" at bounding box center [1174, 521] width 69 height 10
type input "="
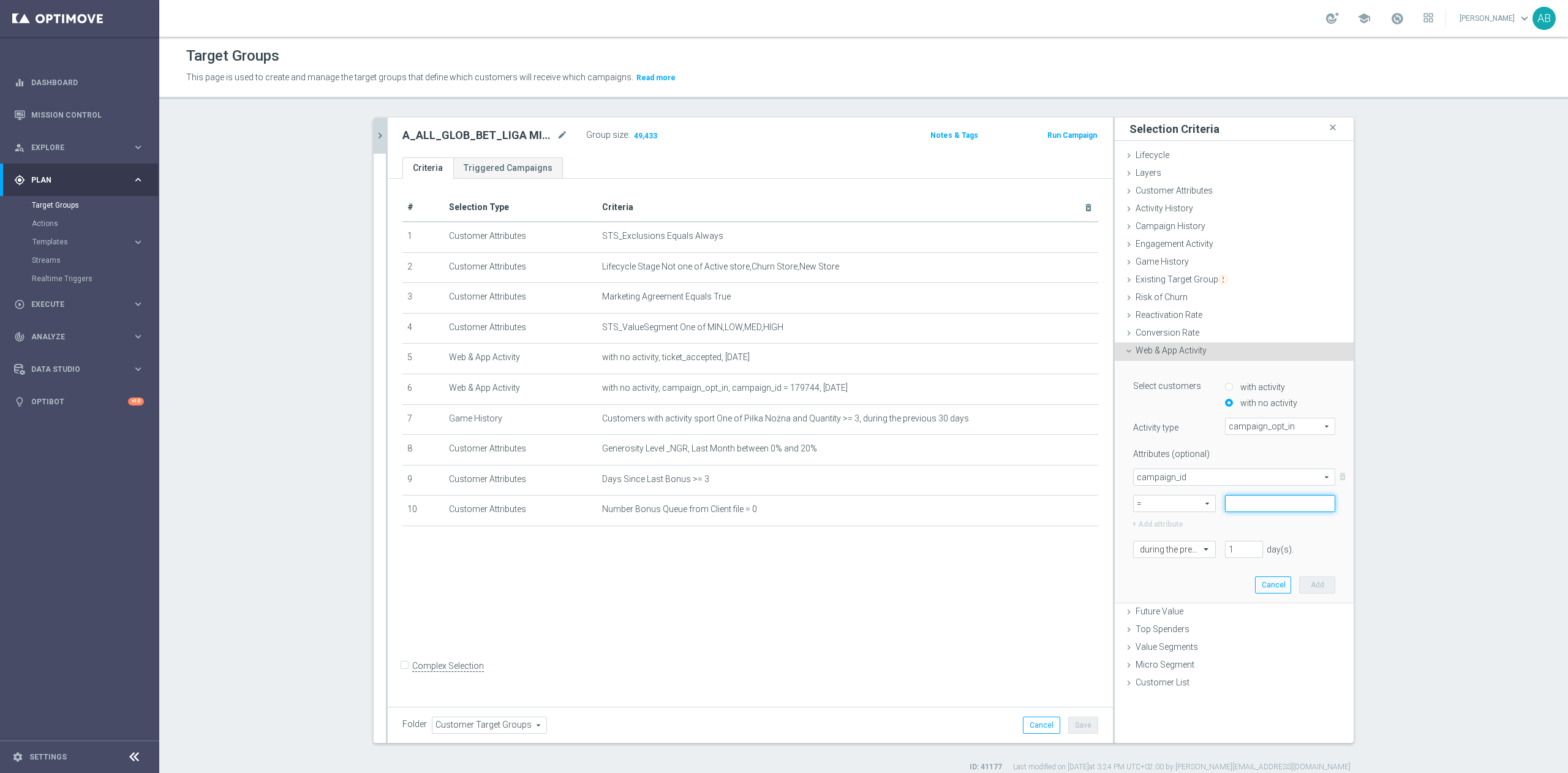
click at [1238, 504] on input at bounding box center [1281, 503] width 110 height 17
paste input "179745"
type input "179745"
click at [1187, 551] on div at bounding box center [1174, 550] width 82 height 11
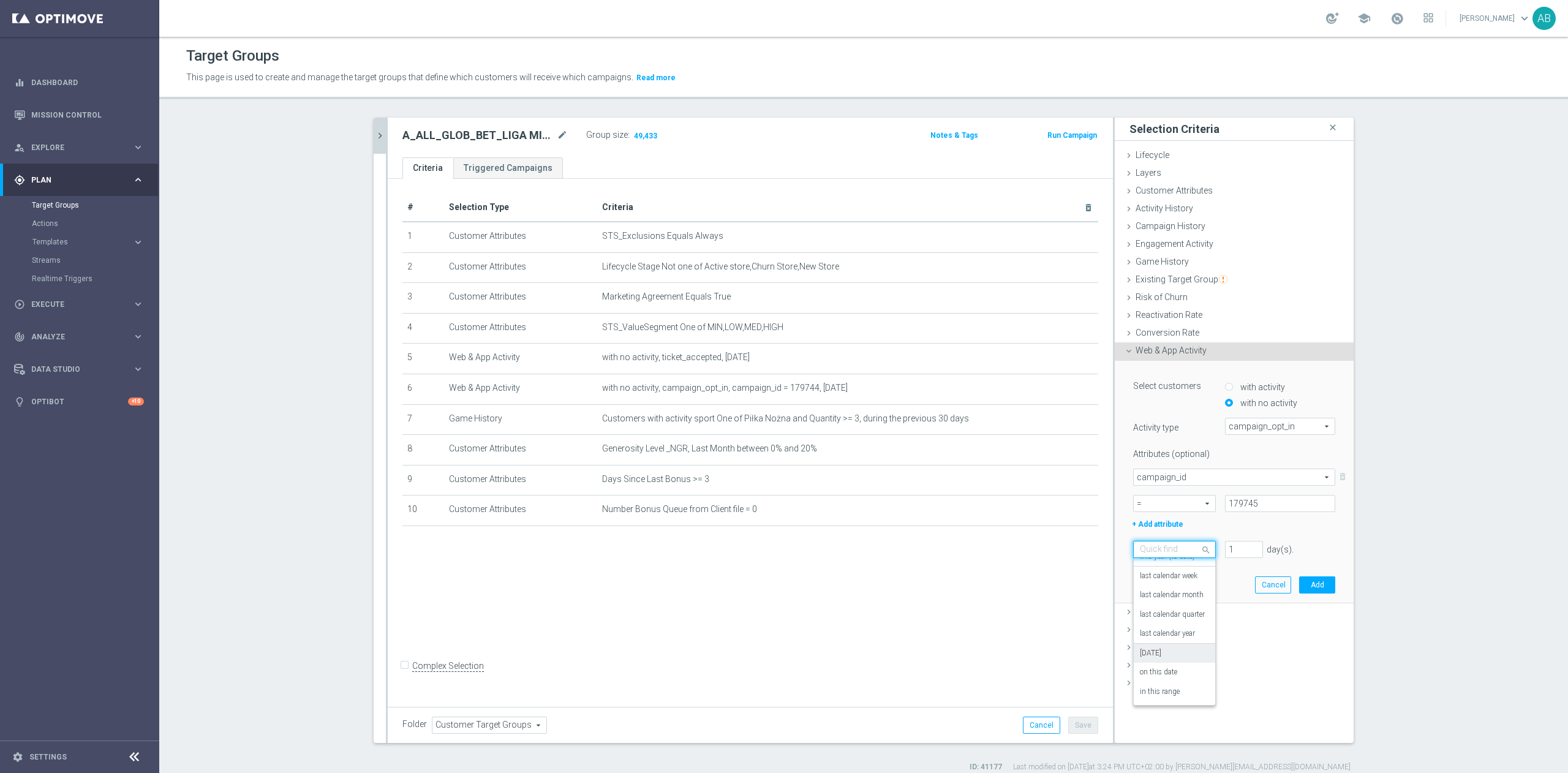
click at [1152, 646] on div "[DATE]" at bounding box center [1174, 653] width 69 height 19
click at [1299, 577] on button "Add" at bounding box center [1316, 585] width 36 height 17
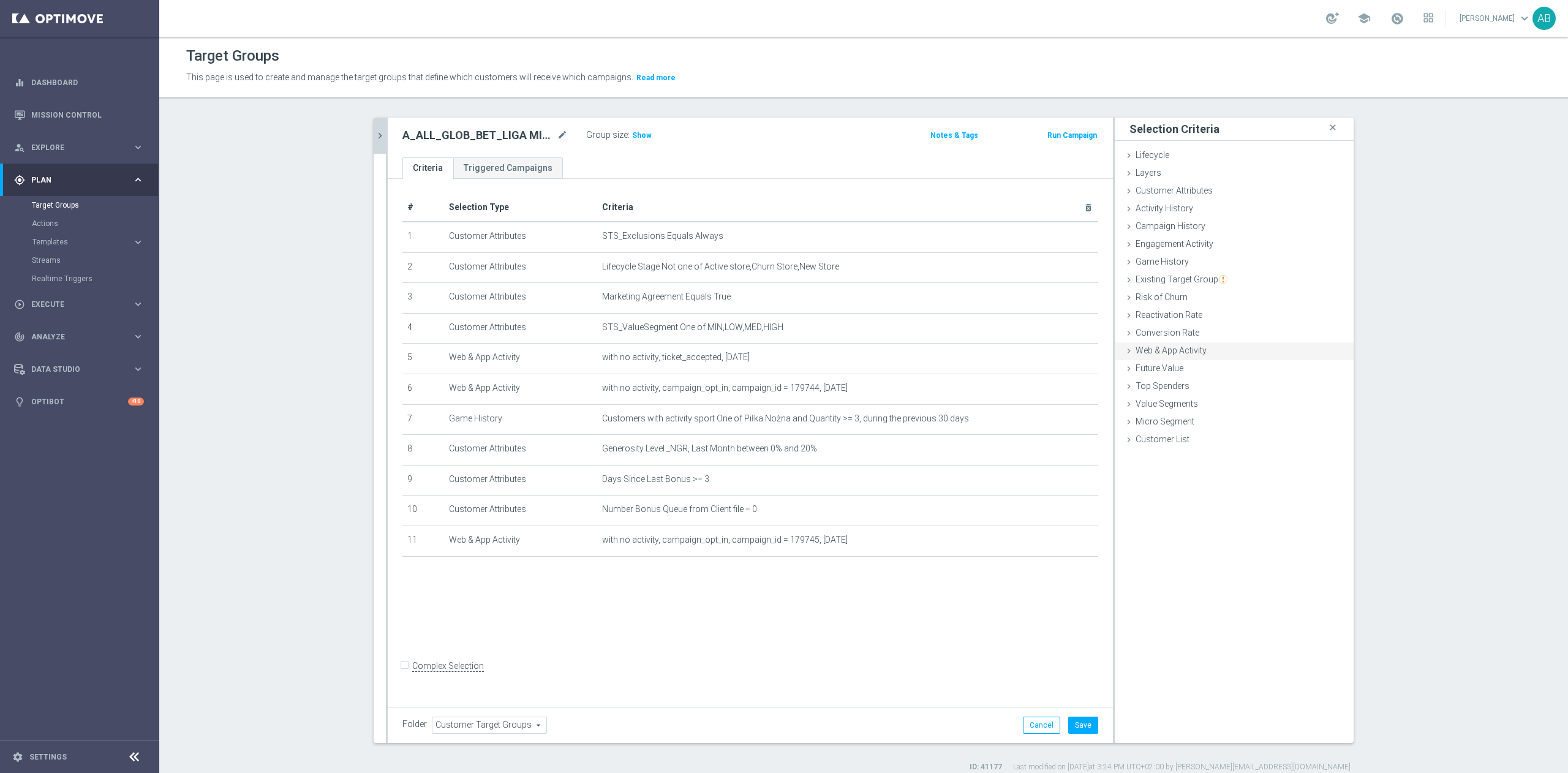
click at [1162, 345] on div "Web & App Activity done selection saved" at bounding box center [1235, 352] width 239 height 18
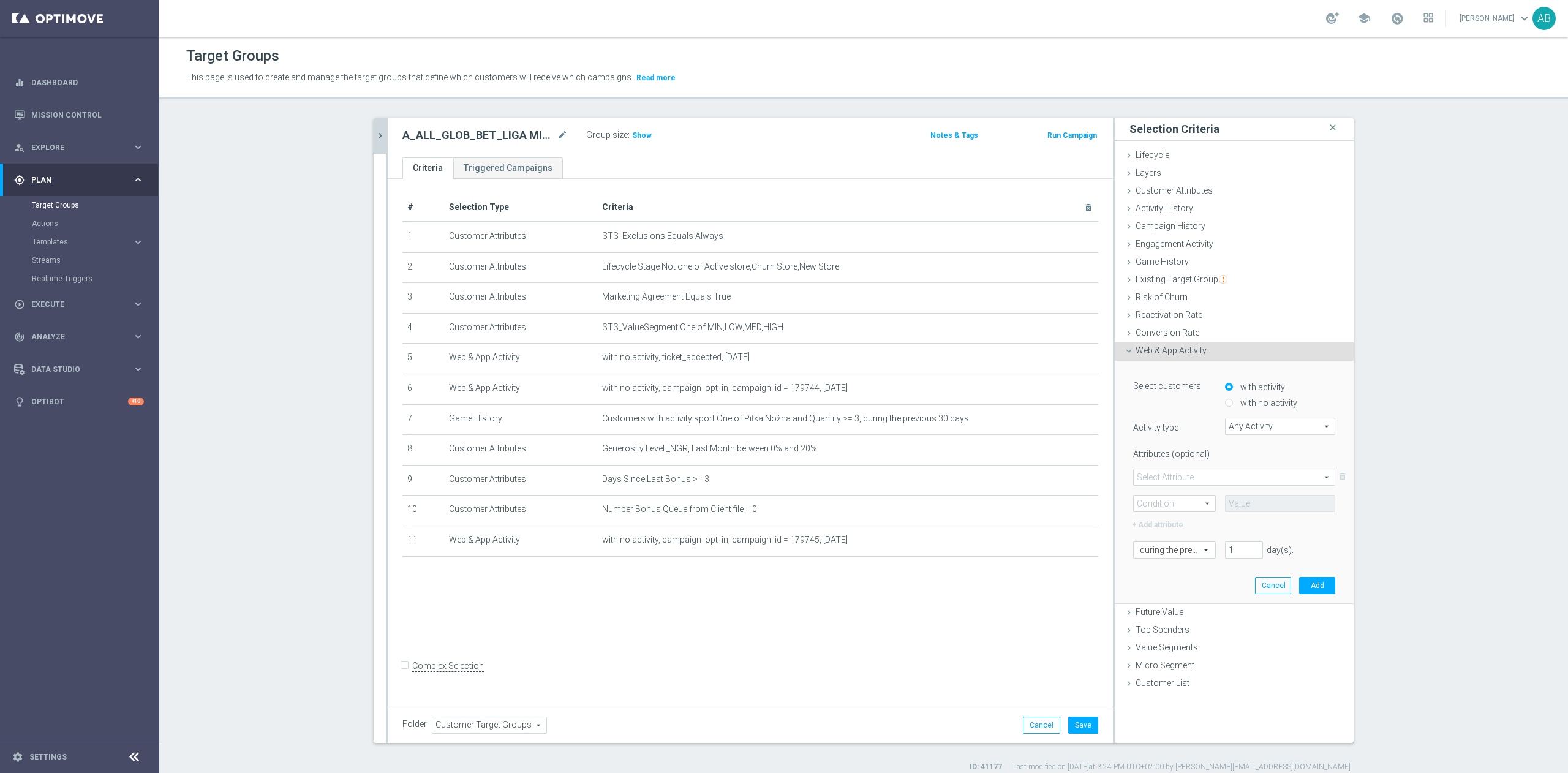
click at [1249, 399] on label "with no activity" at bounding box center [1267, 403] width 60 height 11
click at [1233, 399] on input "with no activity" at bounding box center [1229, 403] width 8 height 8
radio input "true"
click at [1253, 424] on span "Any Activity" at bounding box center [1280, 426] width 109 height 16
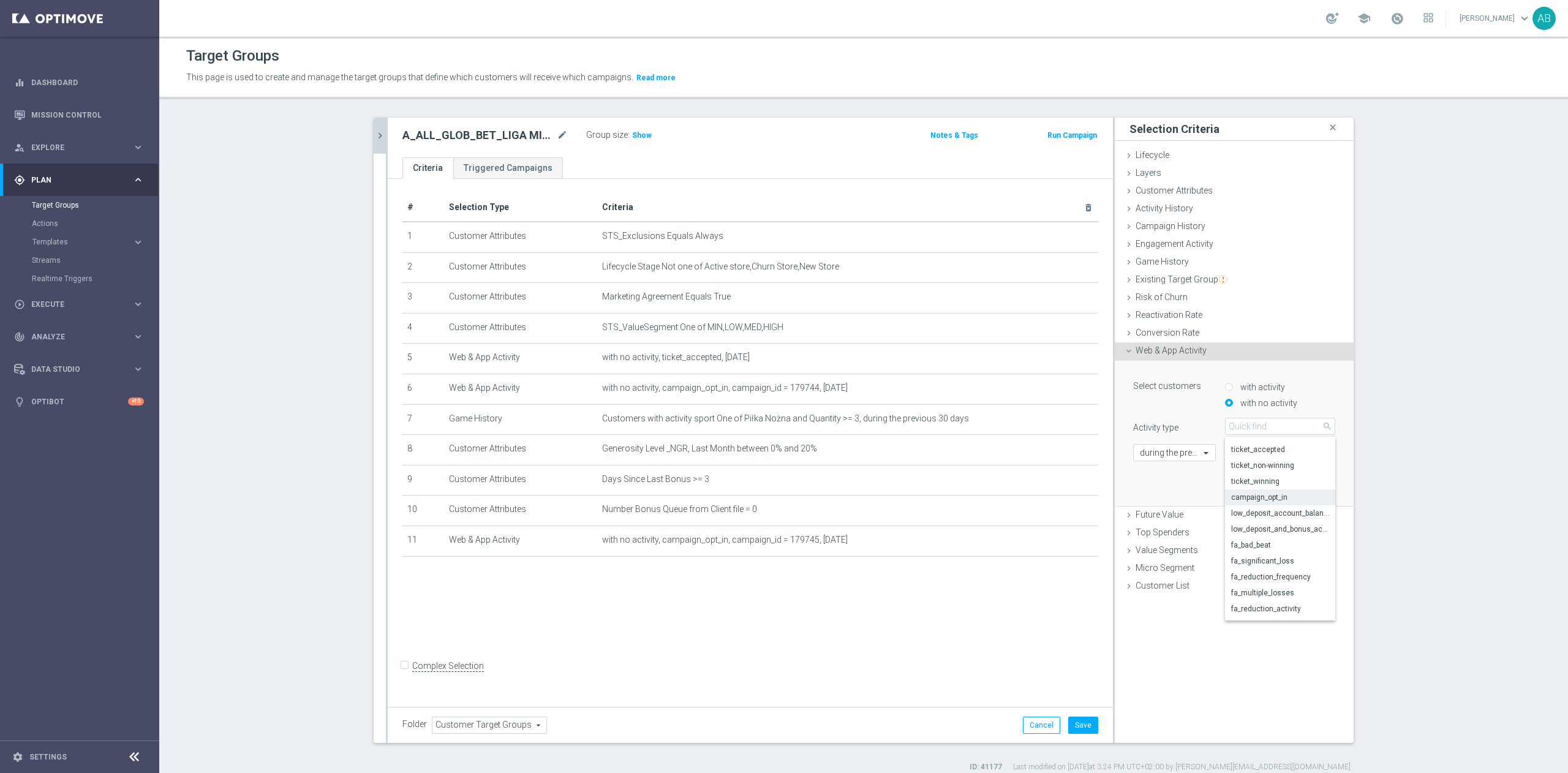
click at [1282, 501] on span "campaign_opt_in" at bounding box center [1280, 498] width 98 height 10
type input "campaign_opt_in"
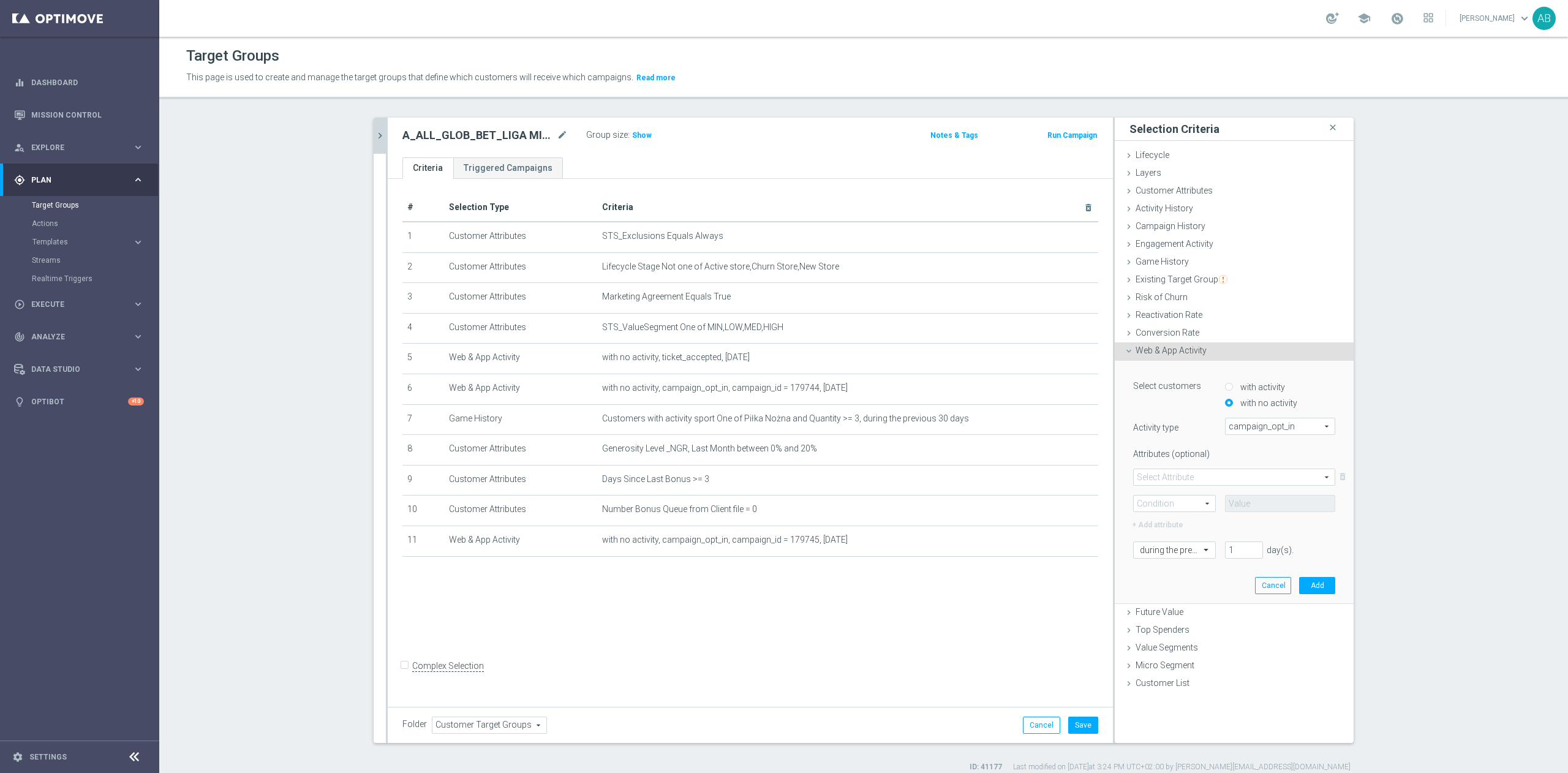
click at [1192, 505] on span at bounding box center [1174, 503] width 82 height 16
click at [1196, 475] on span at bounding box center [1234, 476] width 201 height 16
click at [1178, 493] on span "campaign_id" at bounding box center [1235, 495] width 189 height 10
type input "campaign_id"
click at [1168, 511] on span at bounding box center [1174, 503] width 82 height 16
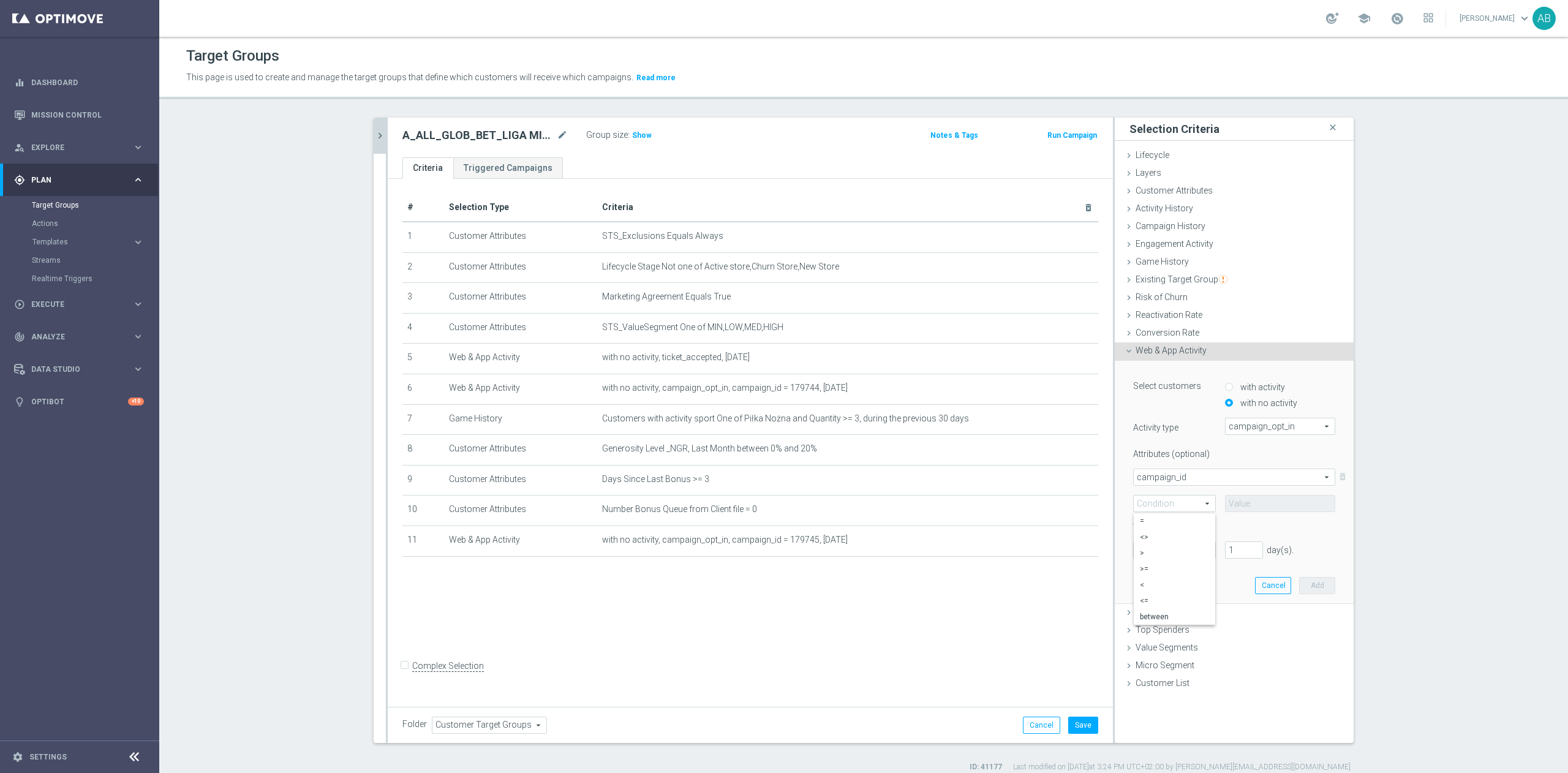
click at [1165, 524] on span "=" at bounding box center [1174, 521] width 69 height 10
type input "="
click at [1226, 508] on input at bounding box center [1281, 503] width 110 height 17
paste input "179746"
type input "179746"
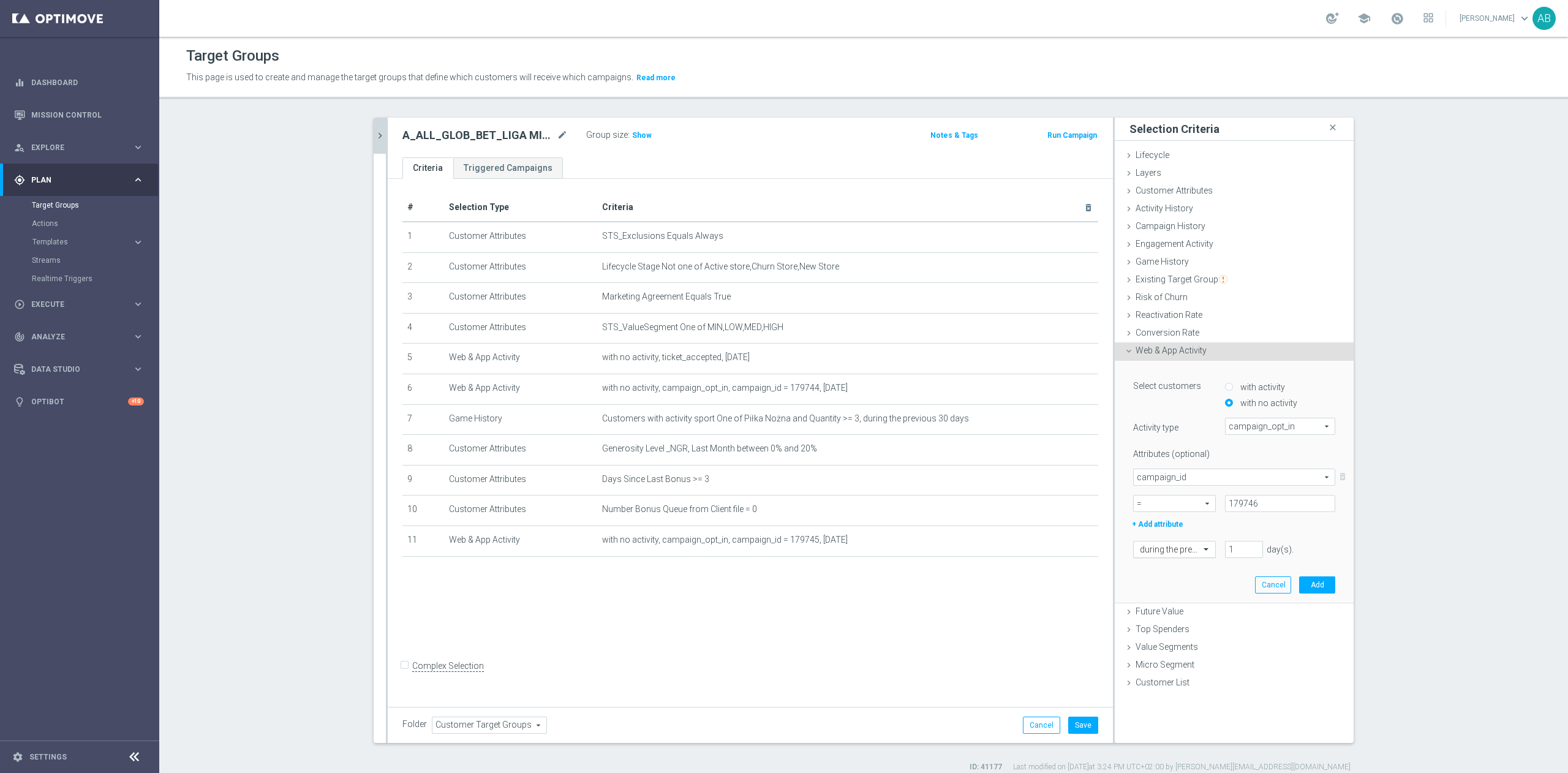
click at [1186, 544] on div at bounding box center [1174, 550] width 82 height 11
click at [1150, 648] on div "[DATE]" at bounding box center [1174, 653] width 69 height 19
click at [1311, 588] on button "Add" at bounding box center [1316, 585] width 36 height 17
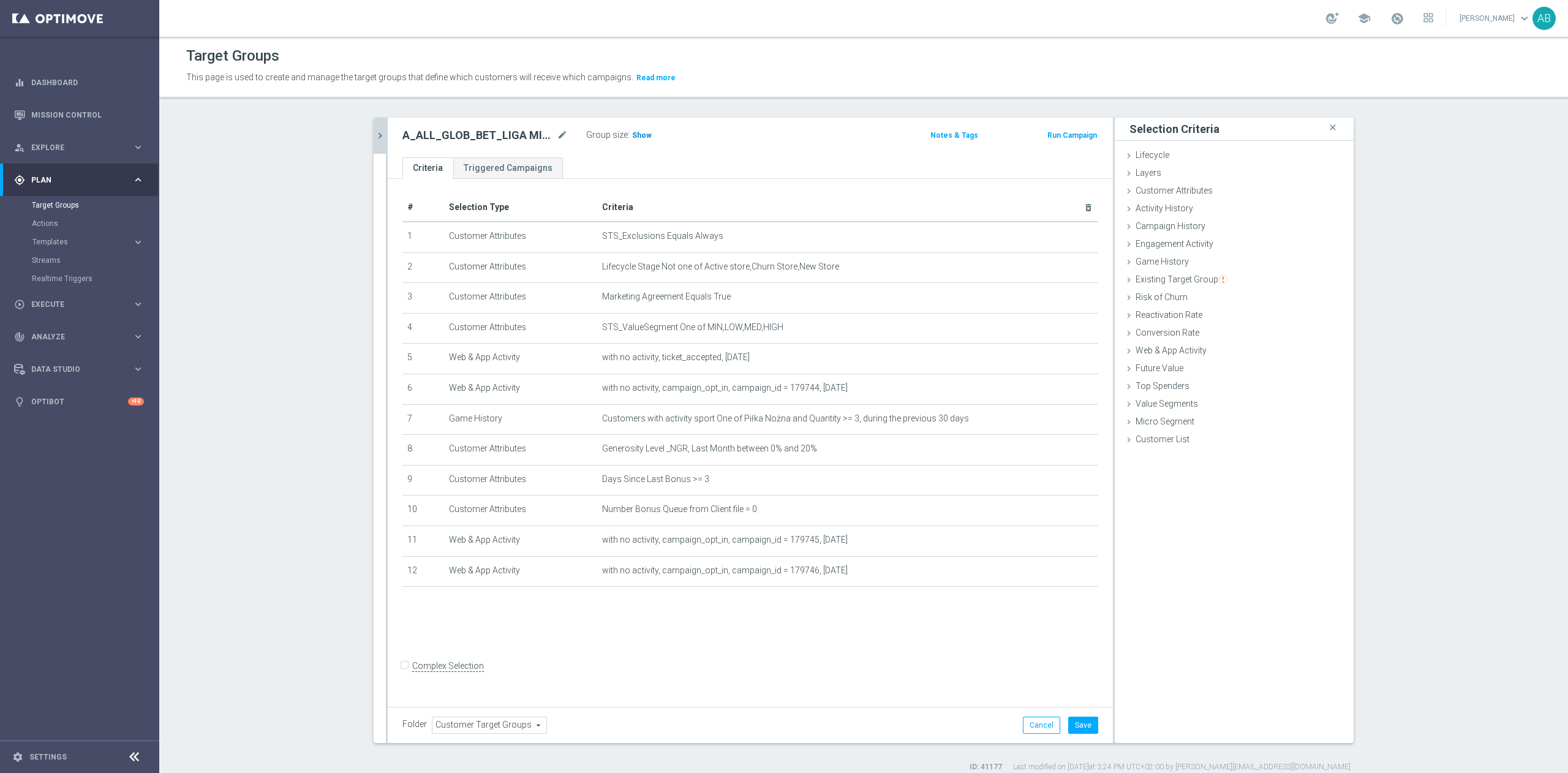
click at [631, 141] on h3 "Show" at bounding box center [642, 135] width 22 height 14
click at [1074, 722] on button "Save" at bounding box center [1083, 725] width 30 height 17
click at [484, 133] on h2 "A_ALL_GLOB_BET_LIGA MISTRZOW pw_160925" at bounding box center [478, 135] width 152 height 15
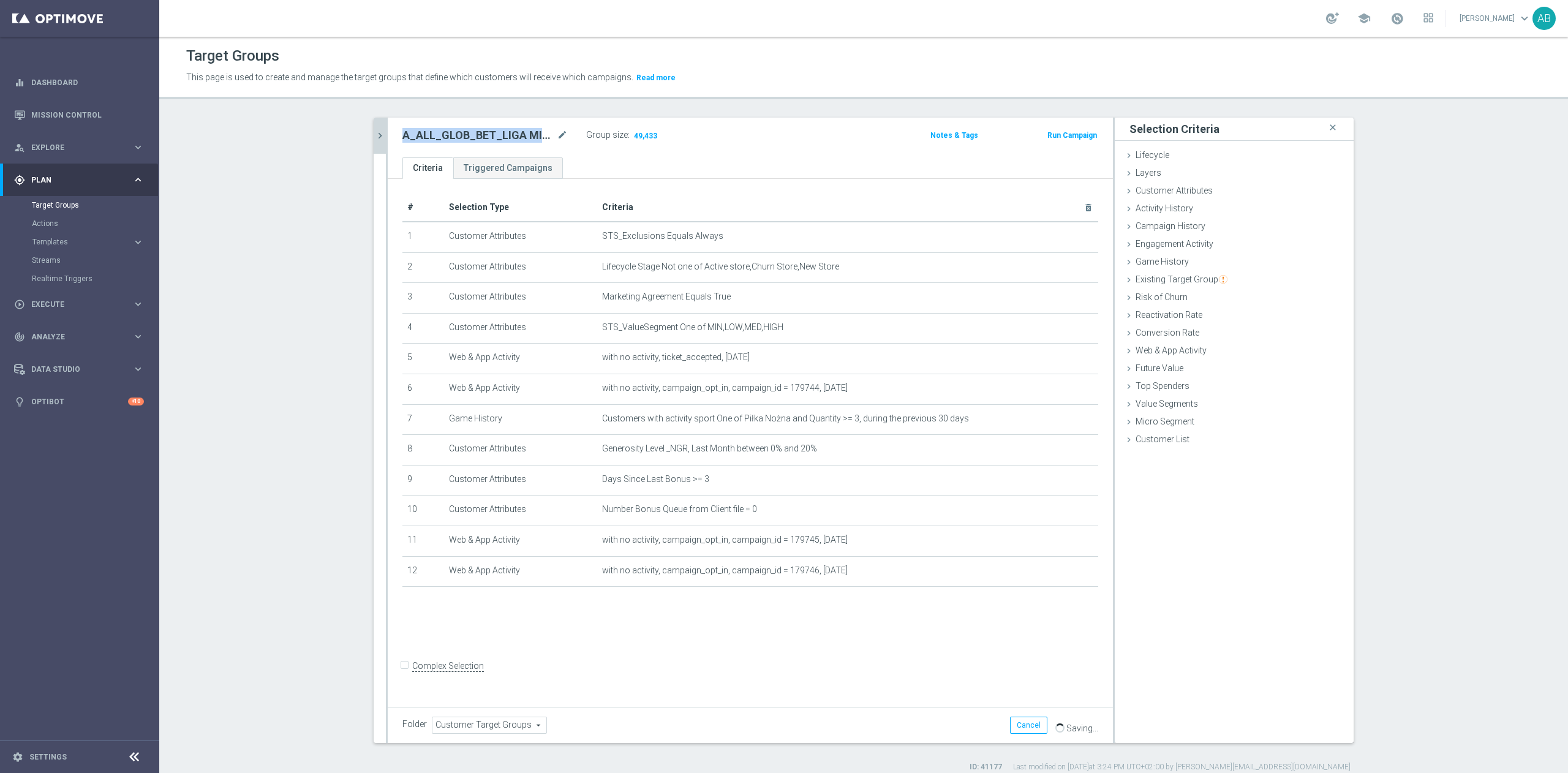
copy div "A_ALL_GLOB_BET_LIGA MISTRZOW pw_160925"
click at [290, 717] on section "A_ALL_GLOB_BET_CODZIENNIE 50 DO 50 PLN EP pw niezap_070525 close more_vert Prio…" at bounding box center [864, 444] width 1409 height 655
click at [257, 728] on section "A_ALL_GLOB_BET_CODZIENNIE 50 DO 50 PLN EP pw niezap_070525 close more_vert Prio…" at bounding box center [864, 444] width 1409 height 655
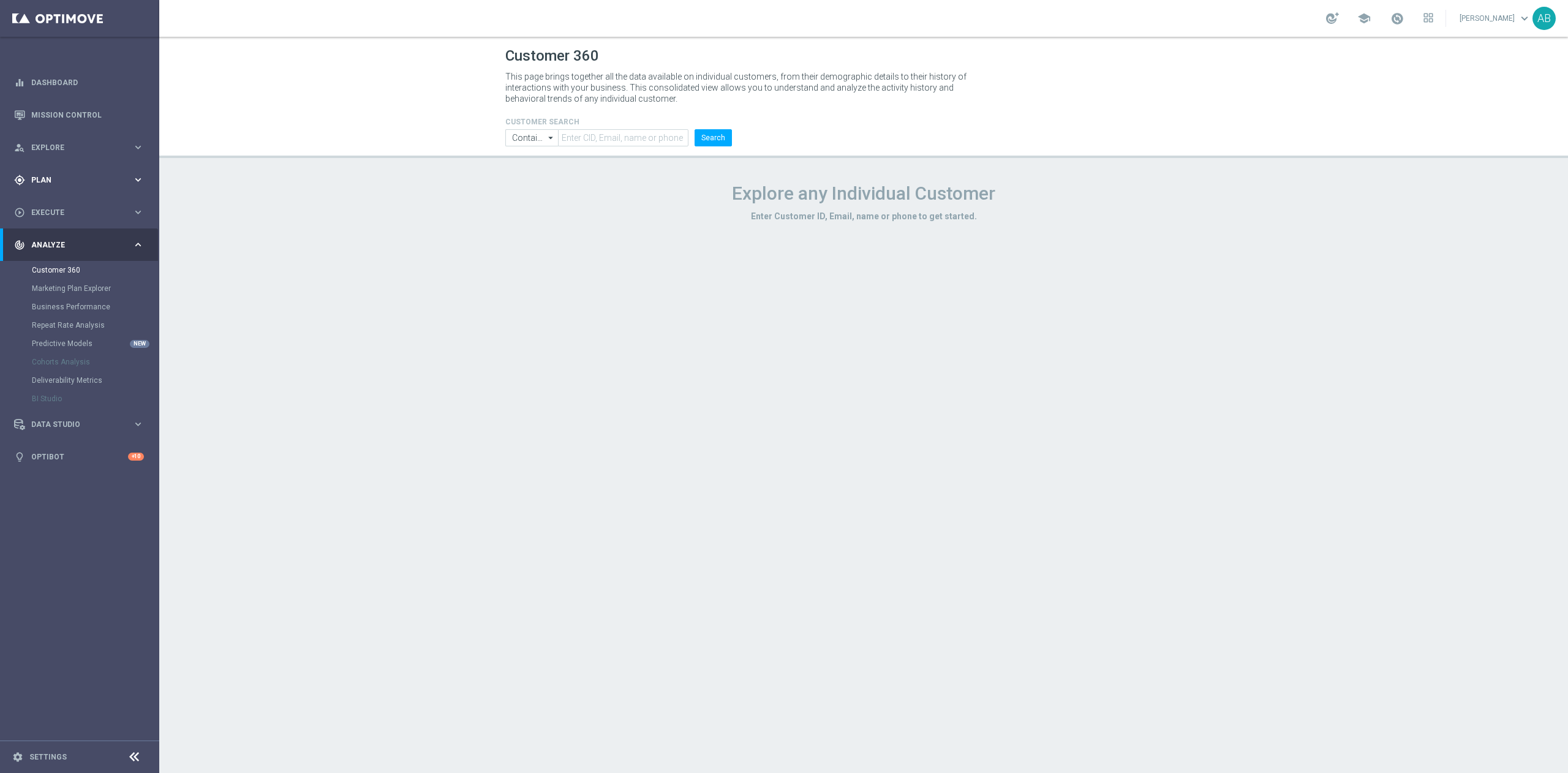
click at [131, 186] on div "gps_fixed Plan keyboard_arrow_right" at bounding box center [79, 179] width 158 height 32
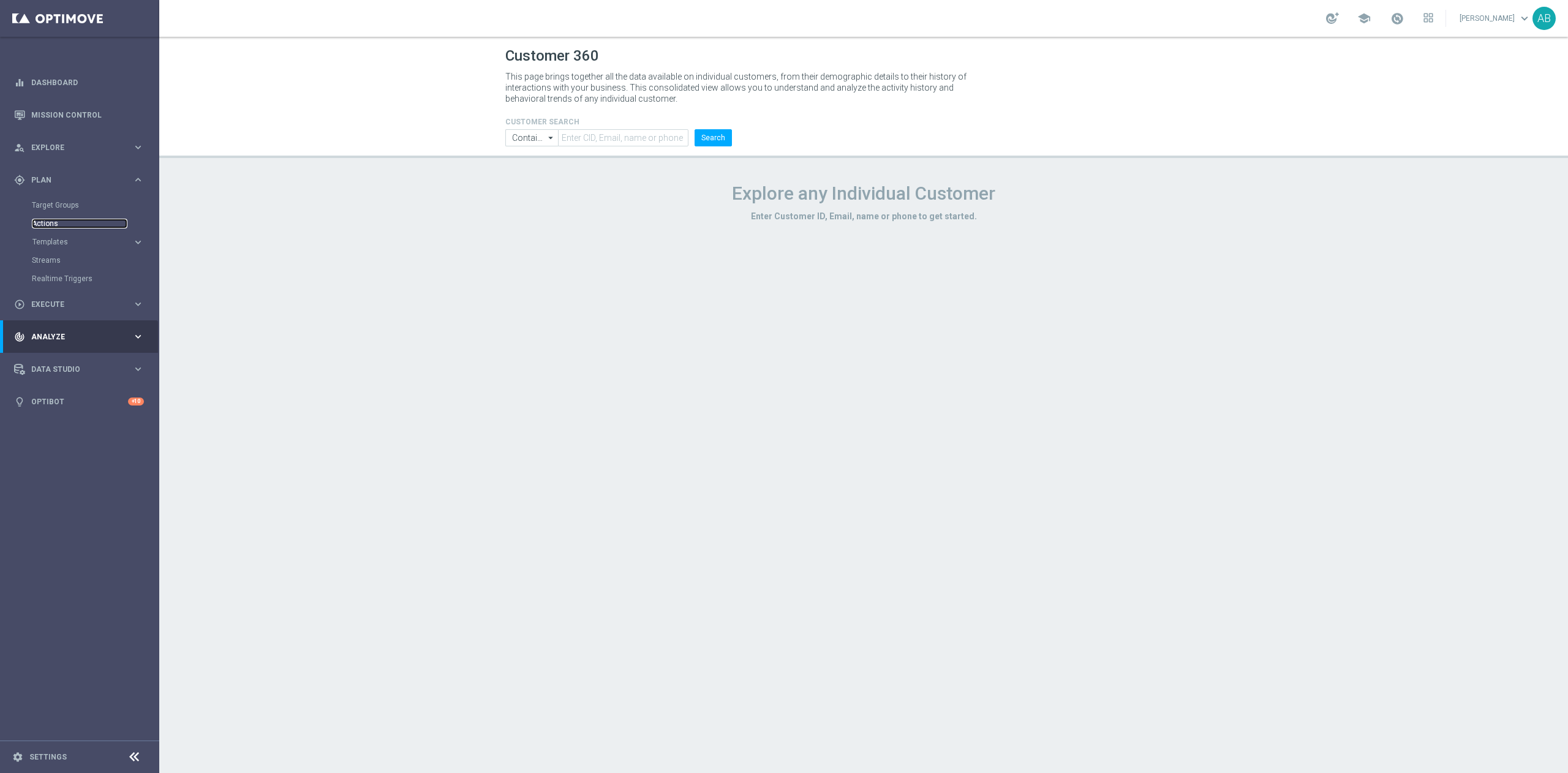
click at [96, 222] on link "Actions" at bounding box center [80, 223] width 95 height 10
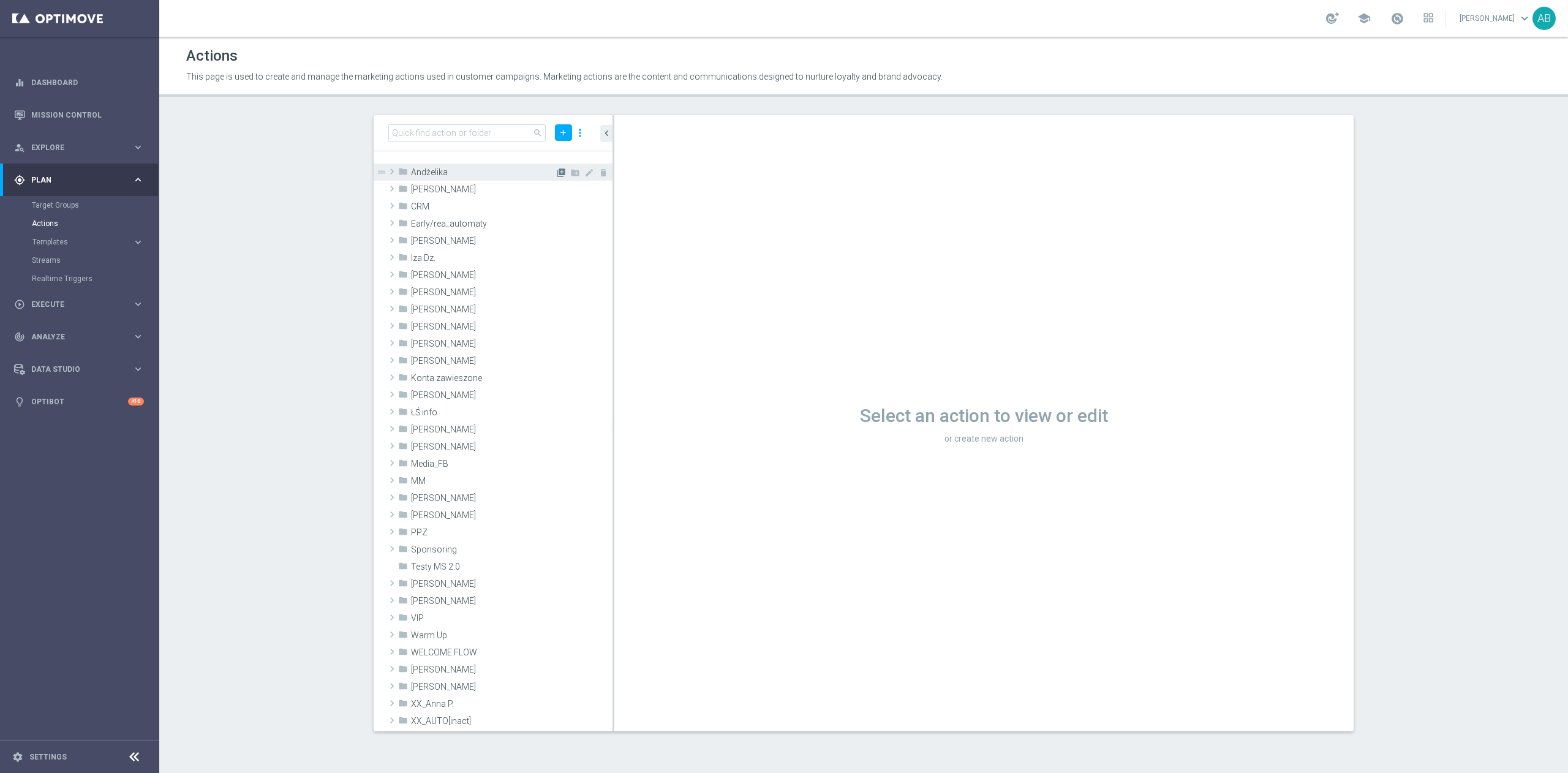
click at [556, 174] on icon "library_add" at bounding box center [561, 173] width 10 height 10
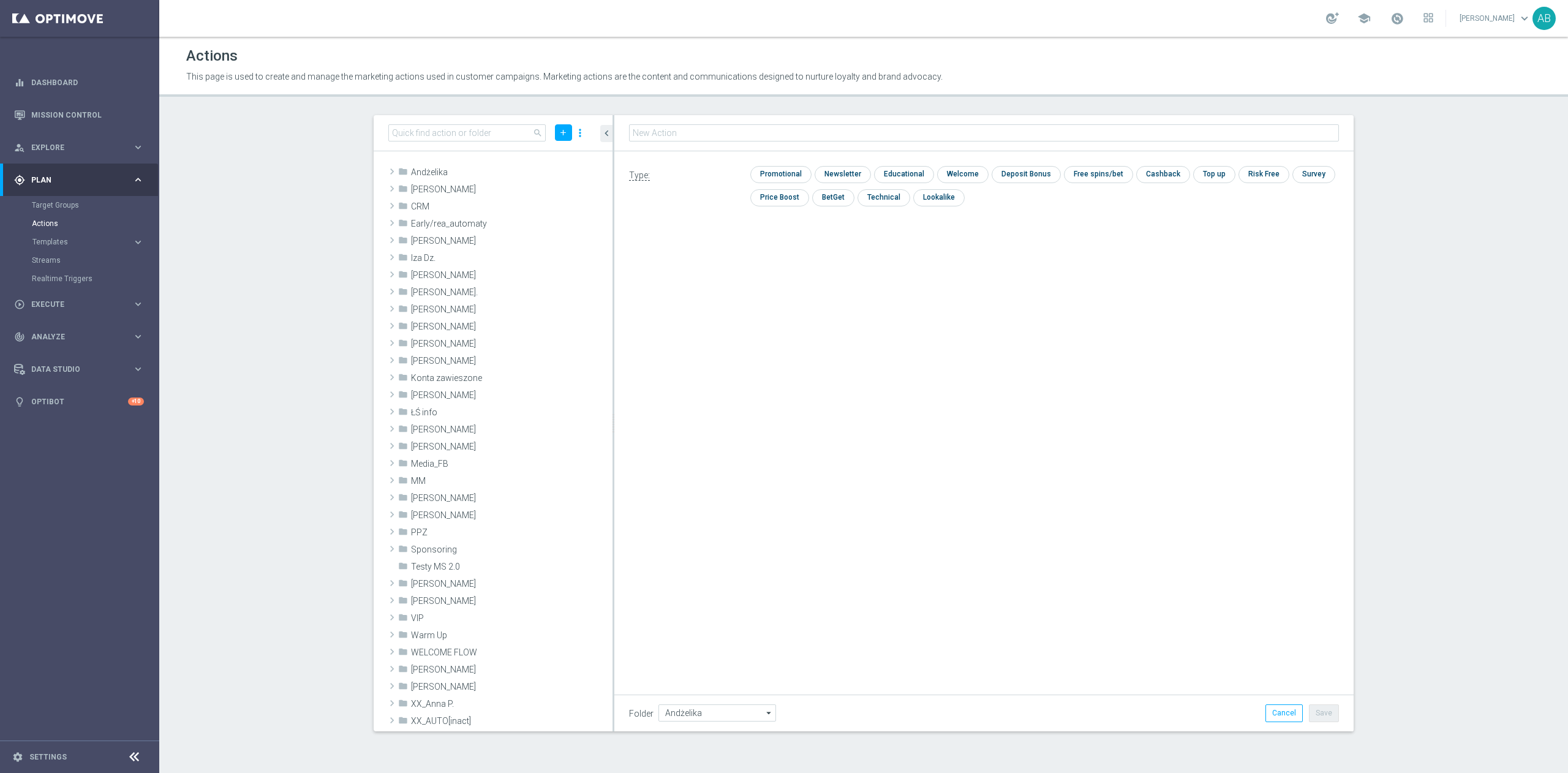
type input "A_ALL_GLOB_BET_LIGA MISTRZOW pw_160925"
click at [790, 173] on input "checkbox" at bounding box center [779, 175] width 58 height 17
checkbox input "true"
click at [1329, 713] on button "Save" at bounding box center [1324, 712] width 30 height 17
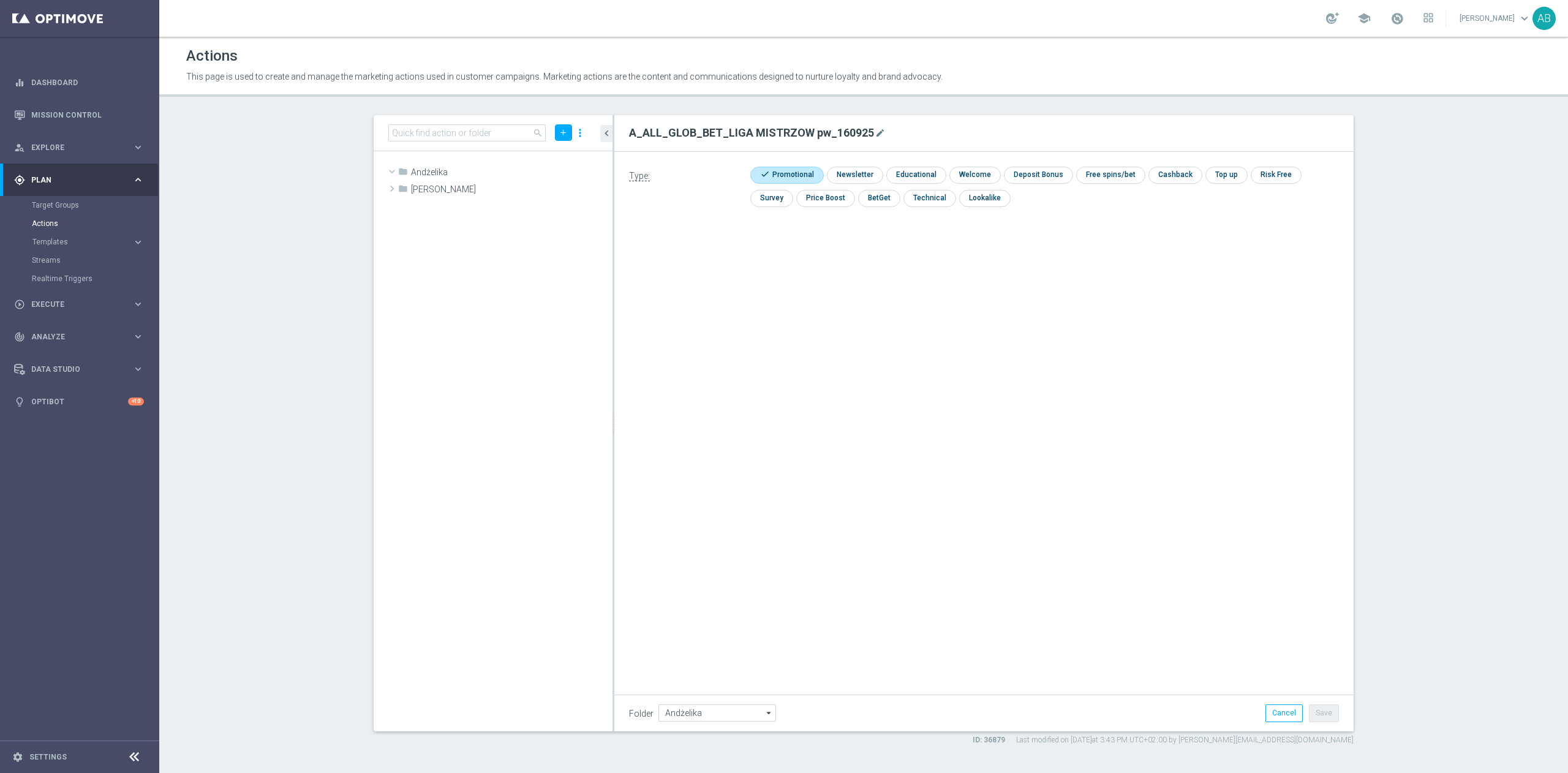
scroll to position [9793, 0]
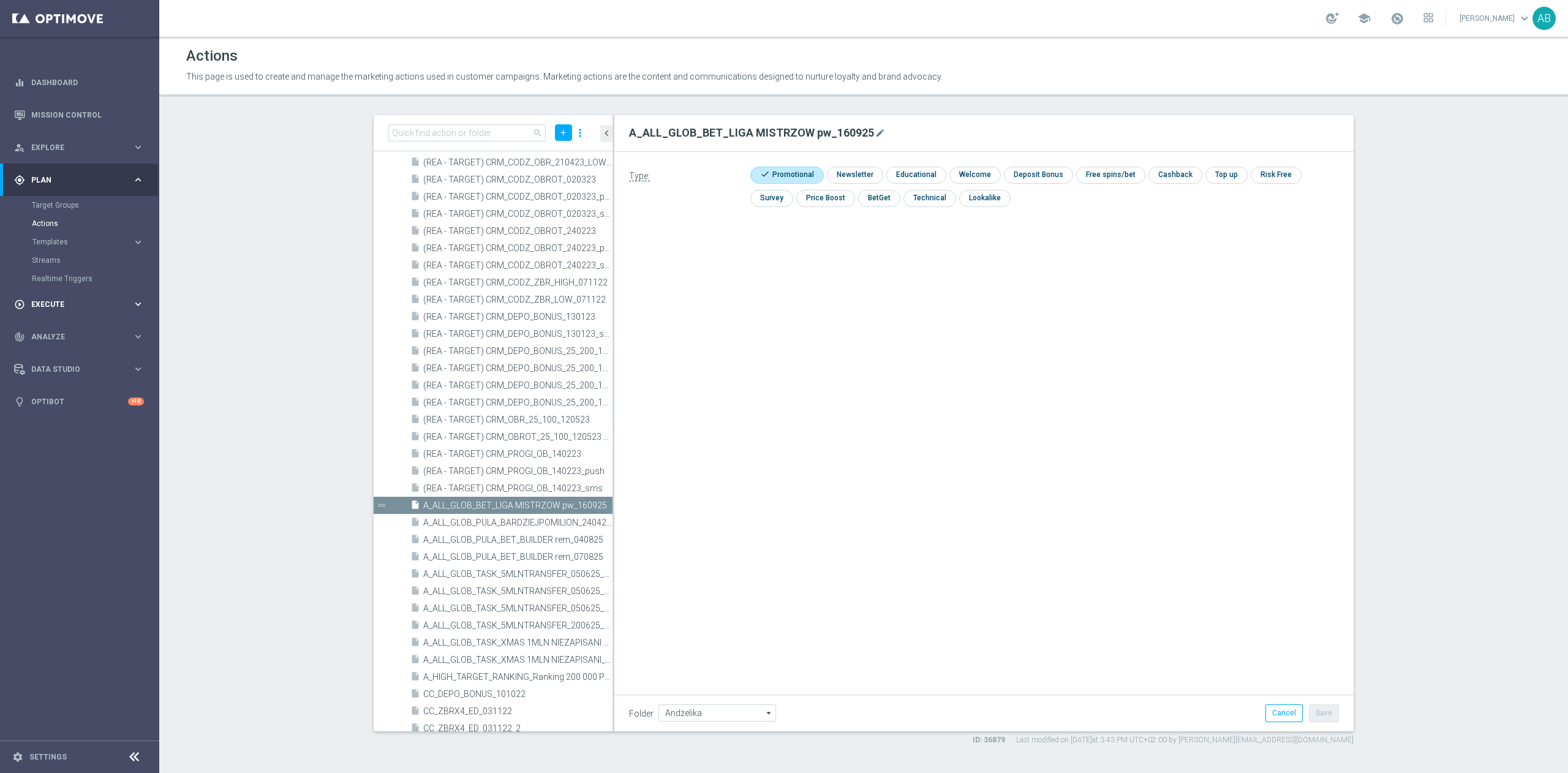
click at [82, 310] on div "play_circle_outline Execute keyboard_arrow_right" at bounding box center [79, 304] width 158 height 32
click at [100, 237] on link "Campaign Builder" at bounding box center [80, 238] width 95 height 10
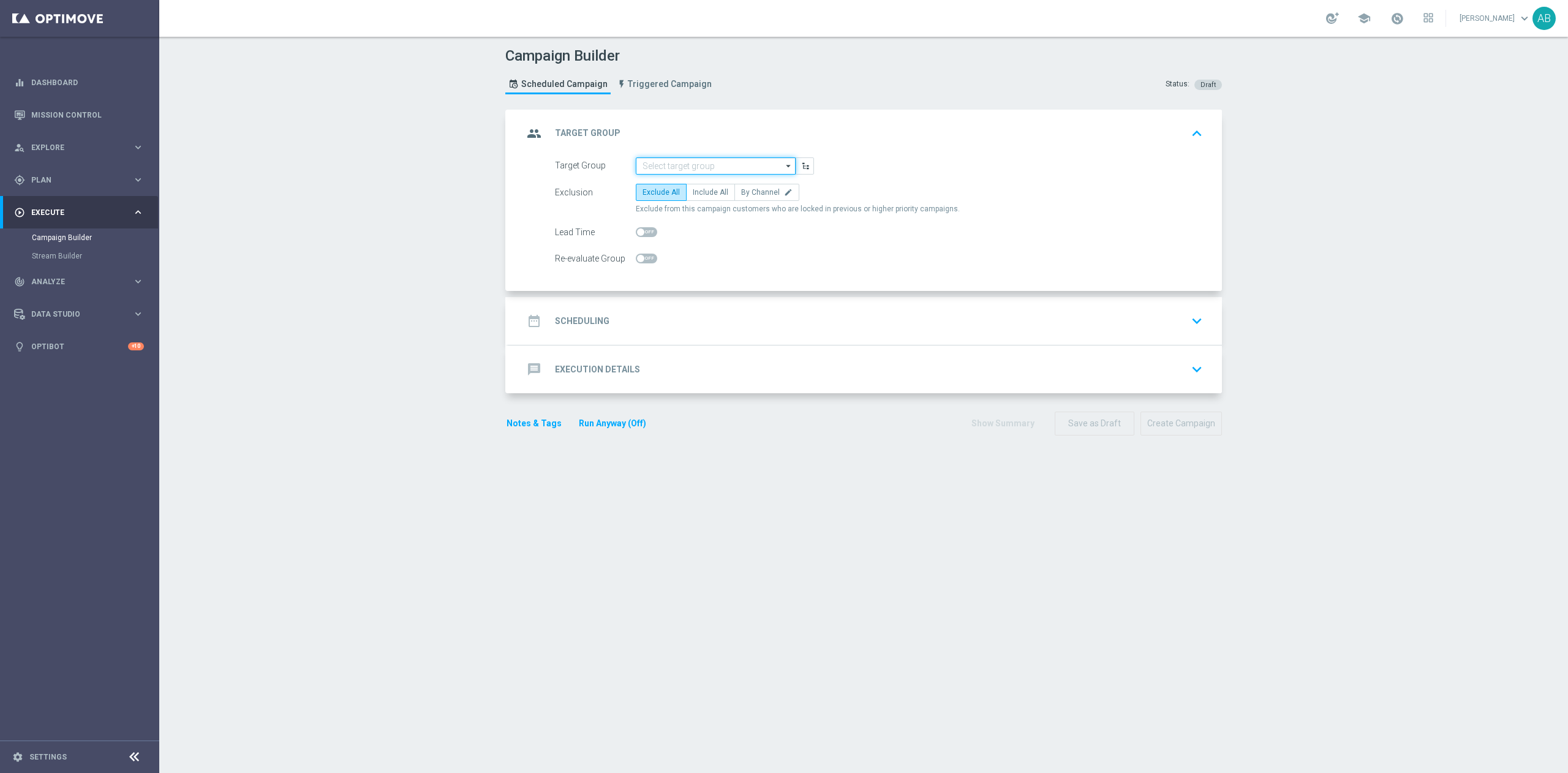
click at [640, 162] on input at bounding box center [716, 166] width 160 height 17
paste input "A_ALL_GLOB_BET_LIGA MISTRZOW pw_160925"
click at [647, 182] on div "A_ALL_GLOB_BET_LIGA MISTRZOW pw_160925" at bounding box center [716, 189] width 149 height 22
type input "A_ALL_GLOB_BET_LIGA MISTRZOW pw_160925"
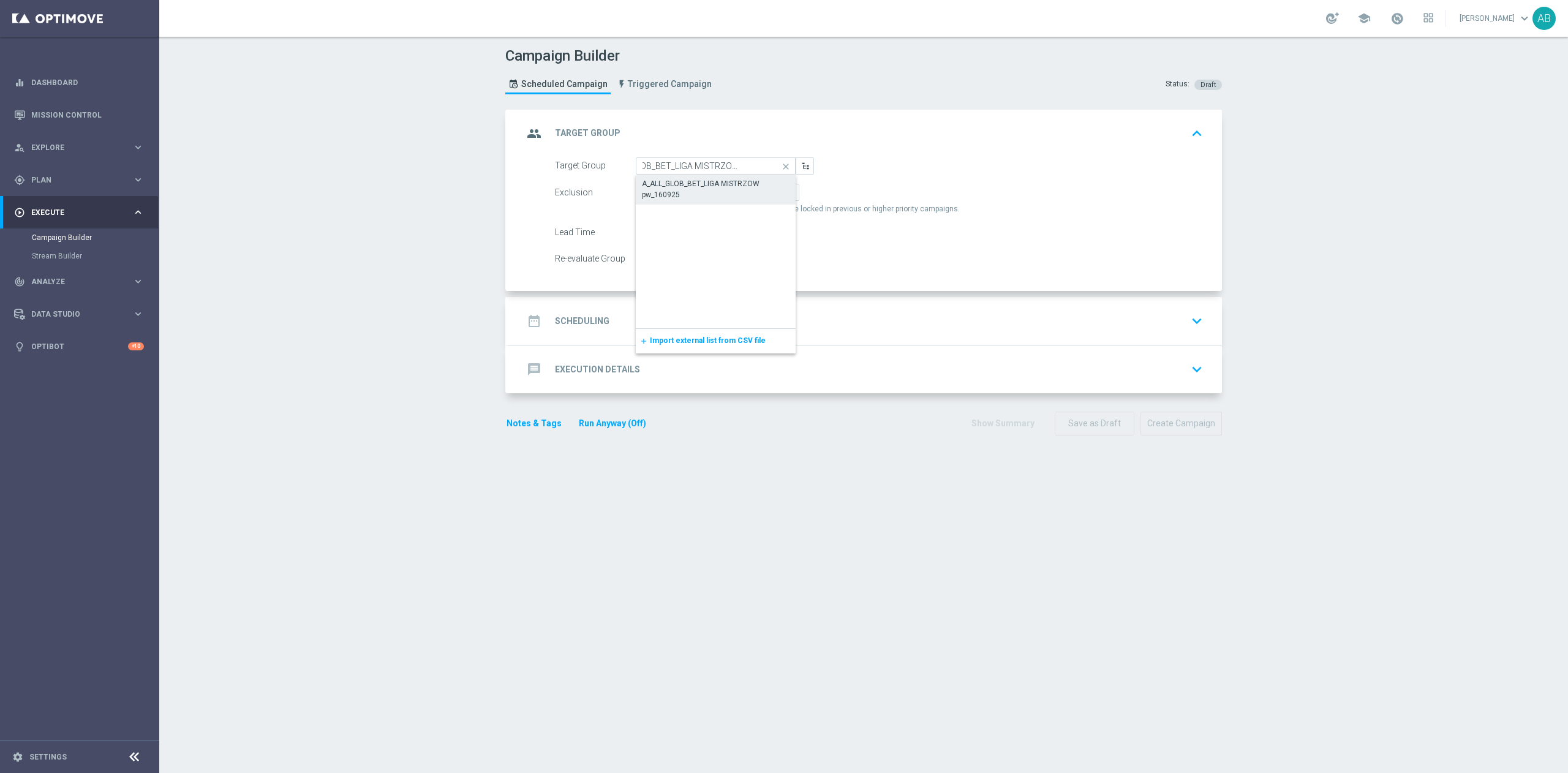
scroll to position [0, 0]
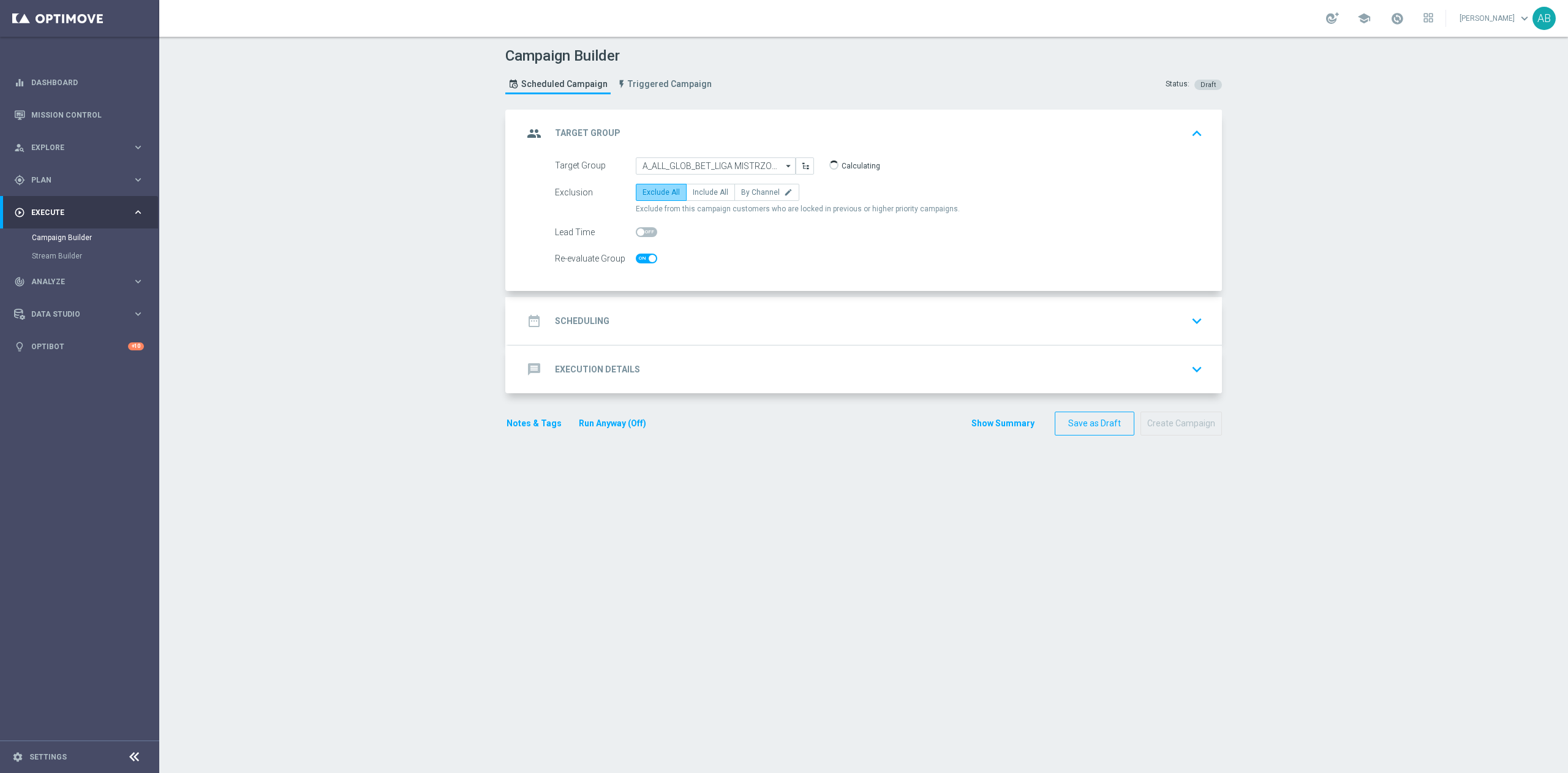
checkbox input "true"
click at [742, 196] on span "By Channel" at bounding box center [761, 192] width 39 height 8
click at [742, 196] on input "By Channel edit" at bounding box center [745, 195] width 8 height 8
radio input "true"
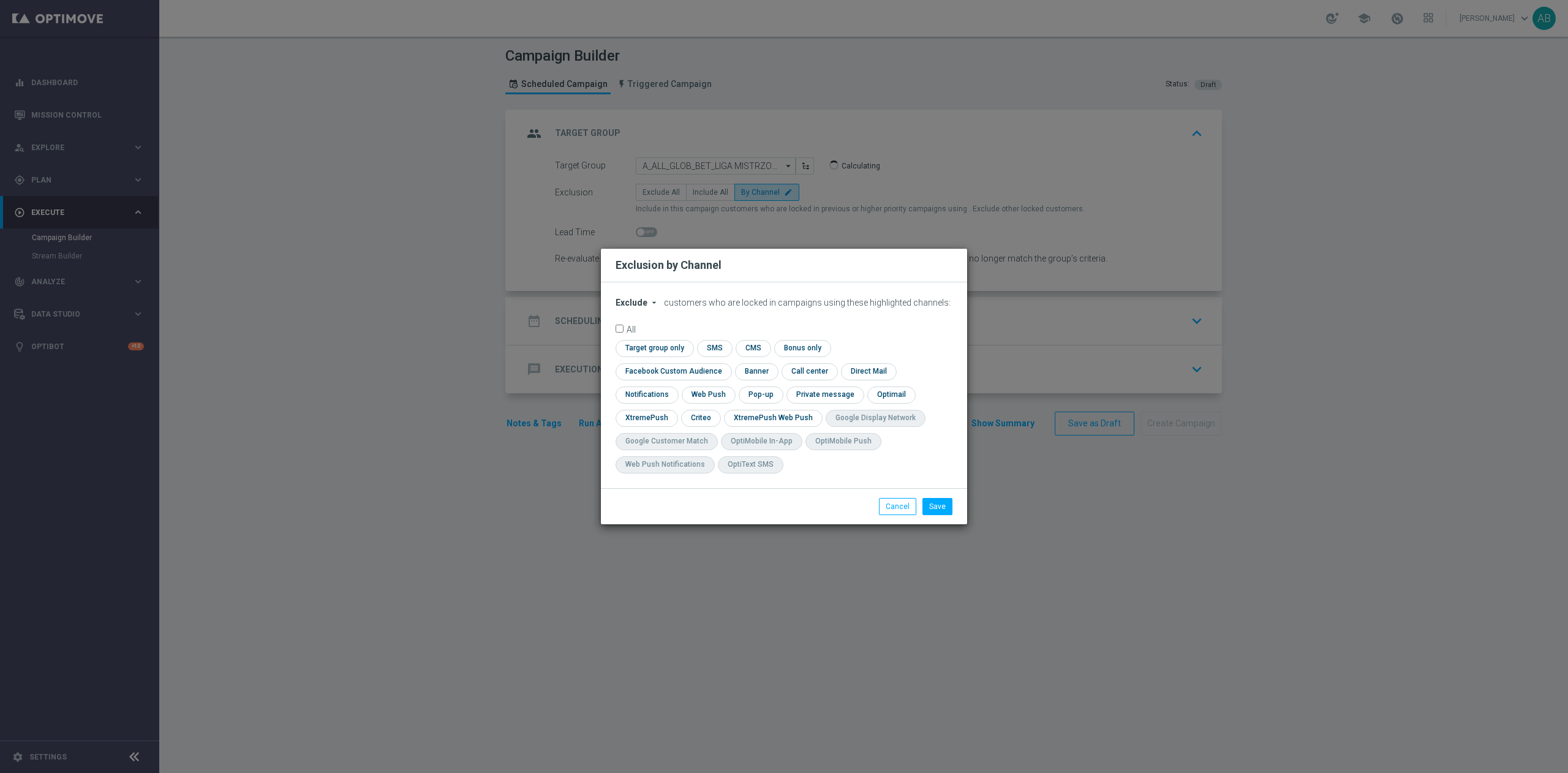
click at [653, 308] on icon "arrow_drop_down" at bounding box center [654, 302] width 10 height 10
click at [651, 338] on div "Include" at bounding box center [638, 330] width 45 height 15
click at [727, 364] on input "checkbox" at bounding box center [671, 372] width 111 height 17
checkbox input "true"
click at [700, 420] on input "checkbox" at bounding box center [700, 418] width 38 height 17
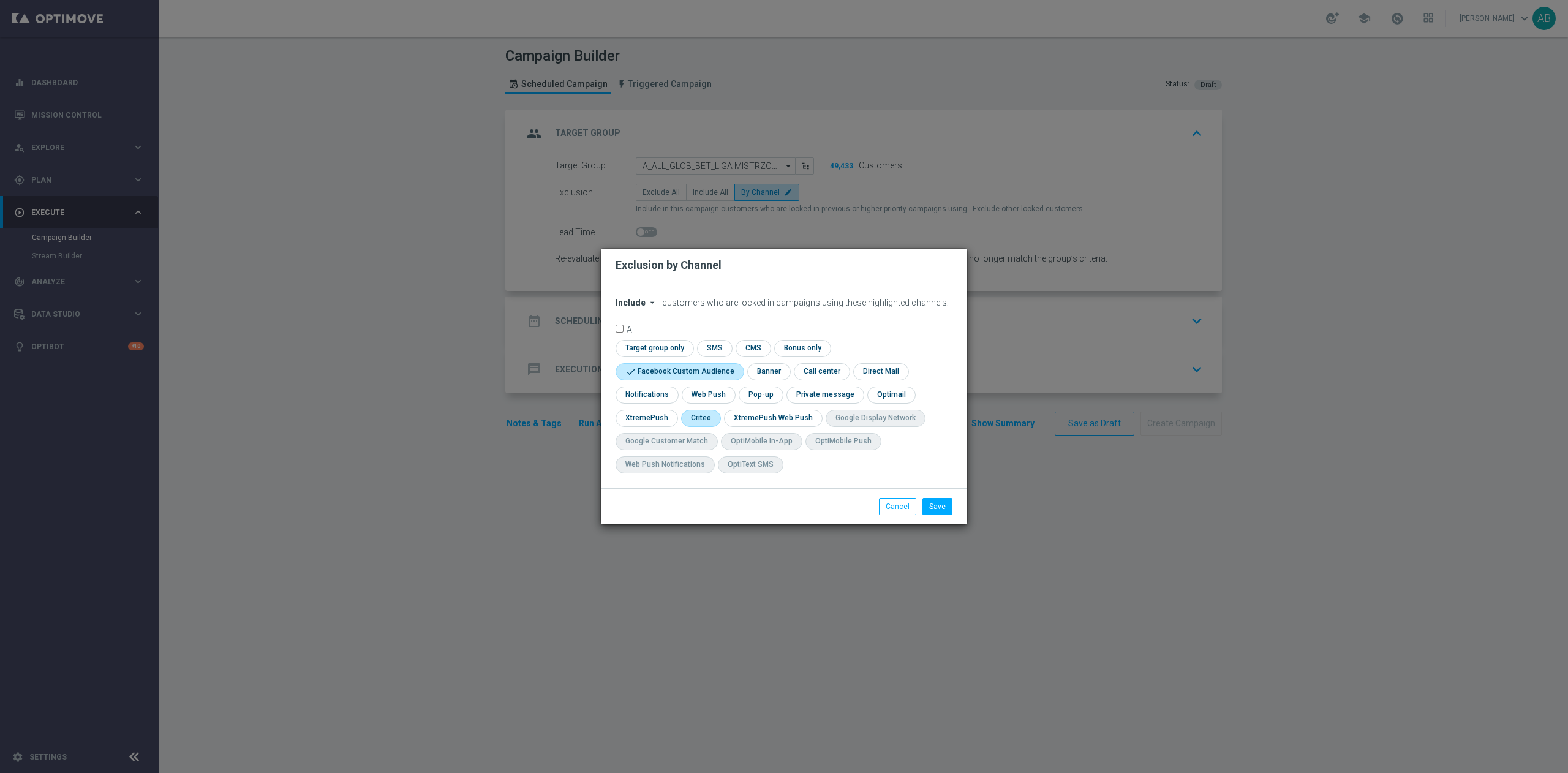
checkbox input "true"
drag, startPoint x: 655, startPoint y: 347, endPoint x: 667, endPoint y: 353, distance: 13.4
click at [655, 347] on input "checkbox" at bounding box center [653, 348] width 74 height 17
checkbox input "true"
click at [938, 502] on button "Save" at bounding box center [937, 507] width 30 height 17
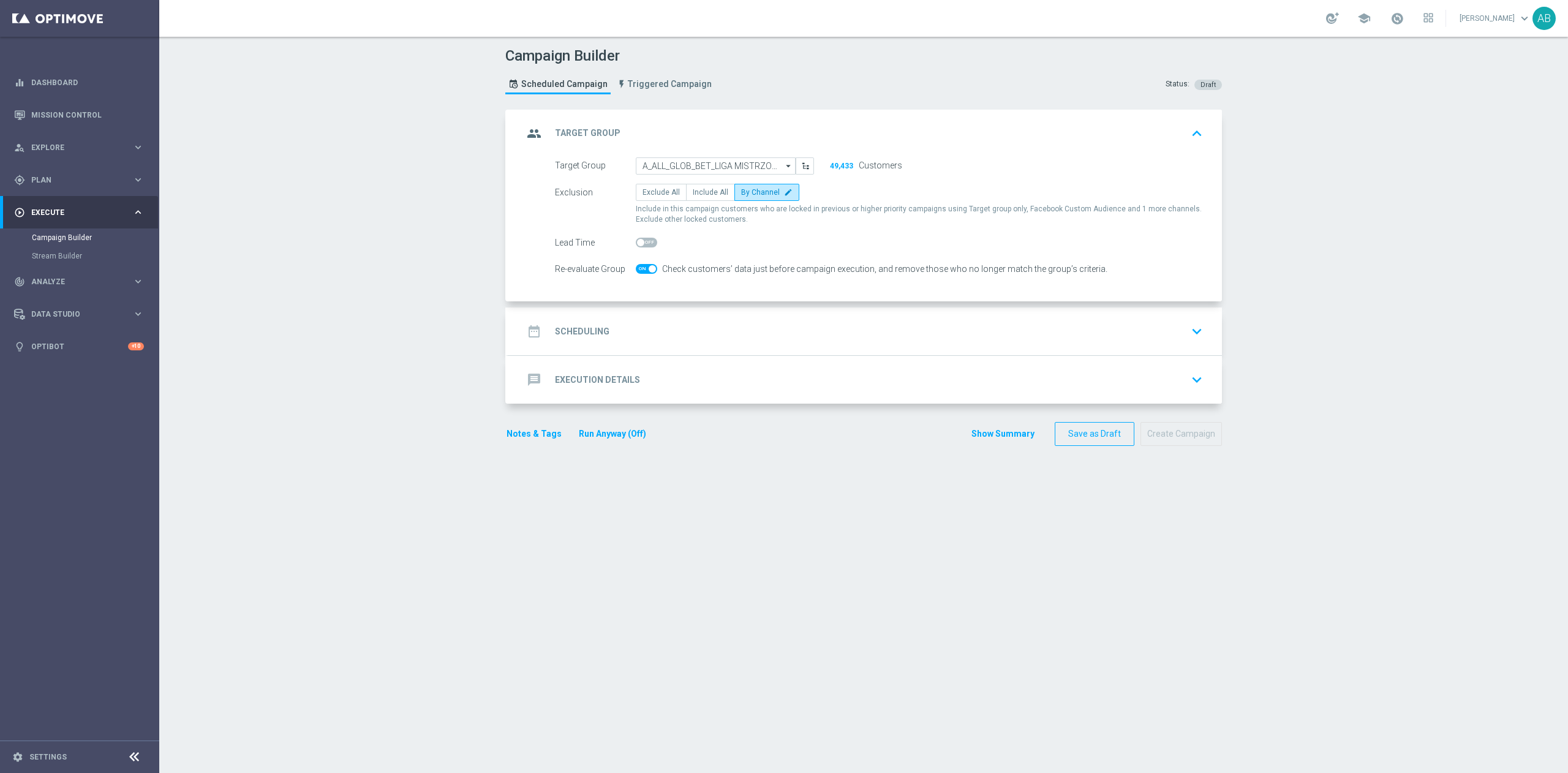
click at [788, 328] on div "date_range Scheduling keyboard_arrow_down" at bounding box center [865, 330] width 684 height 23
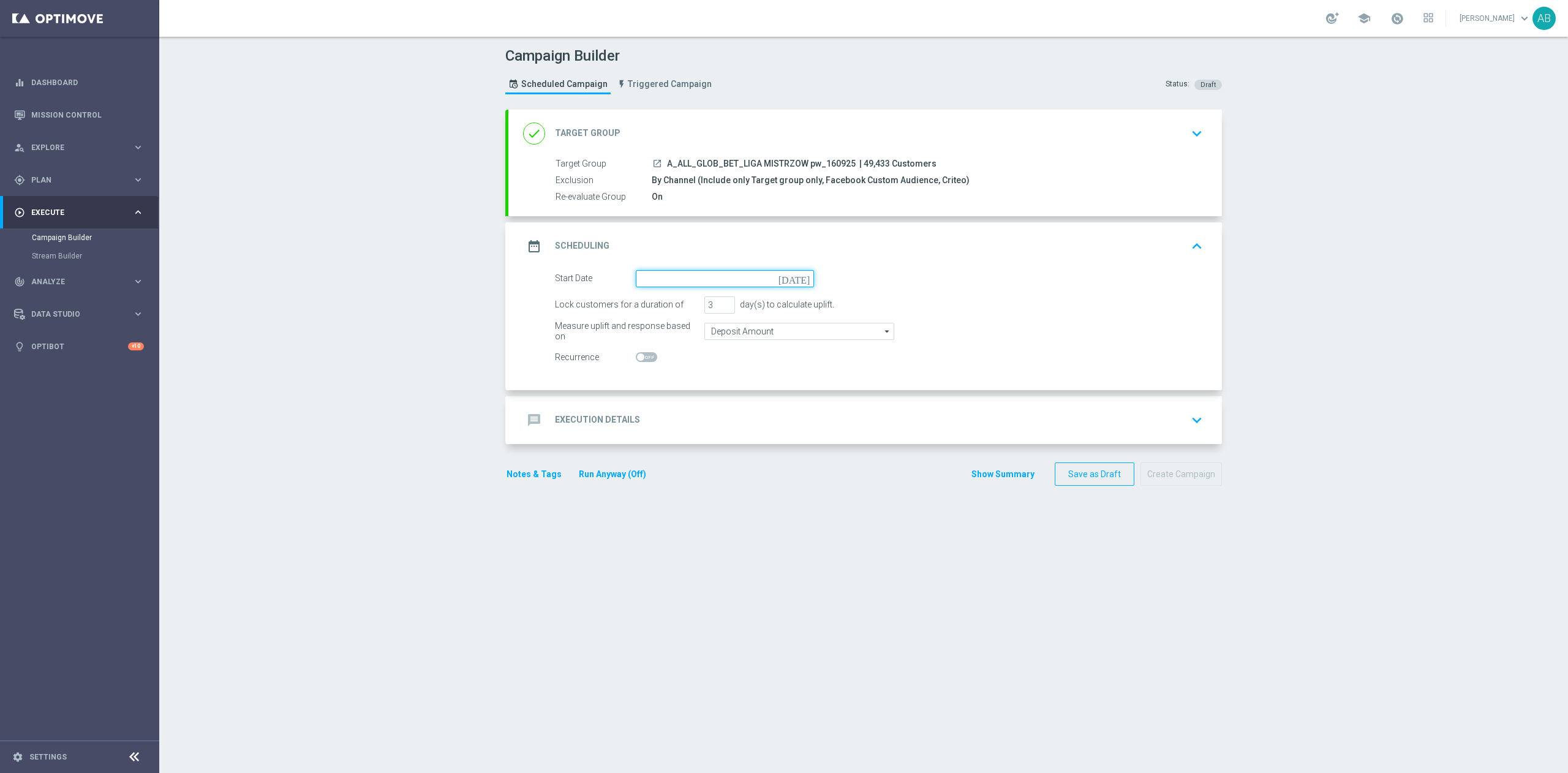
click at [669, 278] on input at bounding box center [725, 278] width 178 height 17
click at [677, 387] on span "16" at bounding box center [685, 386] width 19 height 19
type input "[DATE]"
drag, startPoint x: 706, startPoint y: 308, endPoint x: 684, endPoint y: 314, distance: 22.8
click at [684, 314] on form "Start Date [DATE] [DATE] Lock customers for a duration of 3 day(s) to calculate…" at bounding box center [879, 318] width 648 height 96
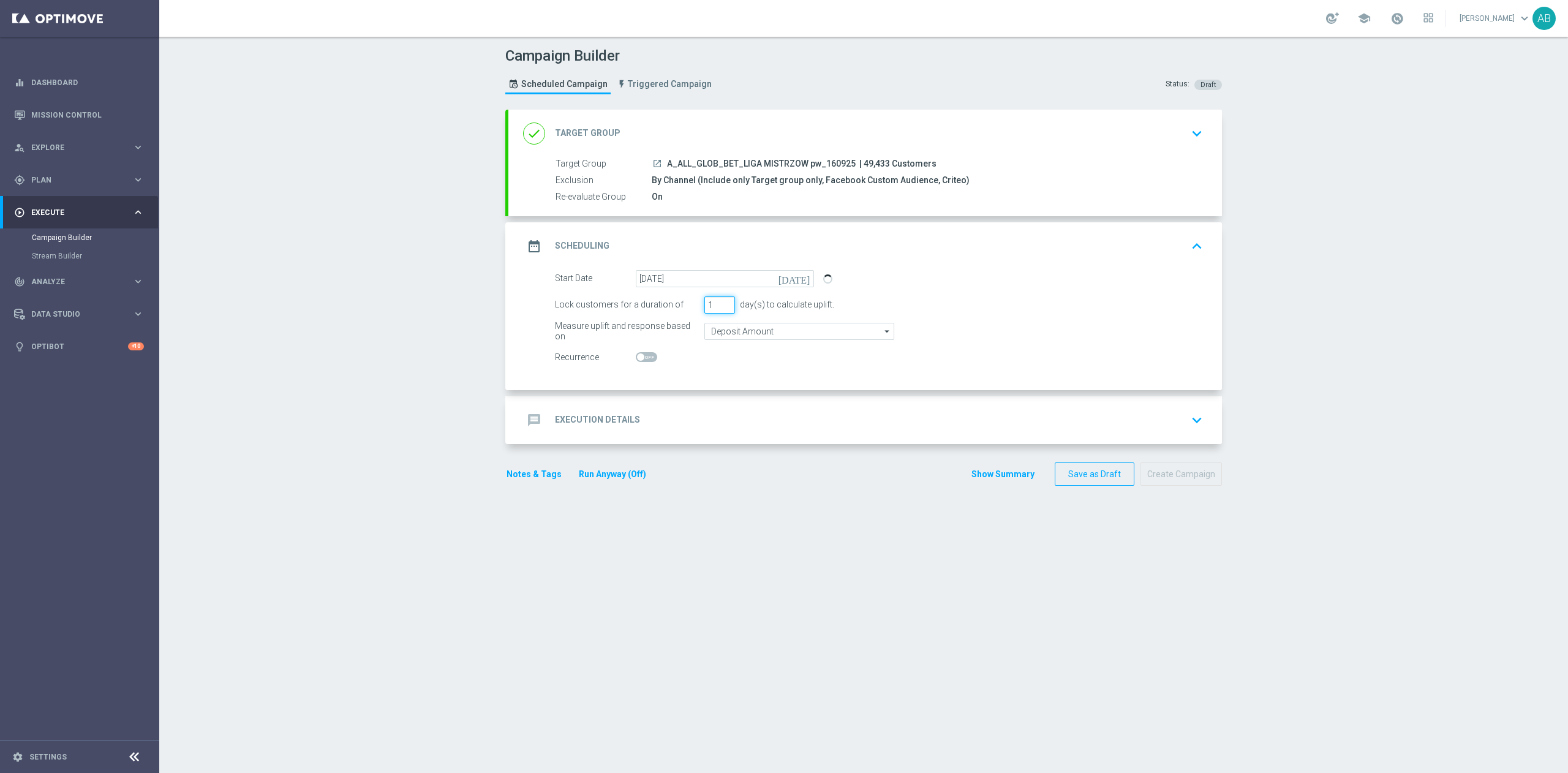
type input "1"
click at [655, 415] on div "message Execution Details keyboard_arrow_down" at bounding box center [865, 420] width 684 height 23
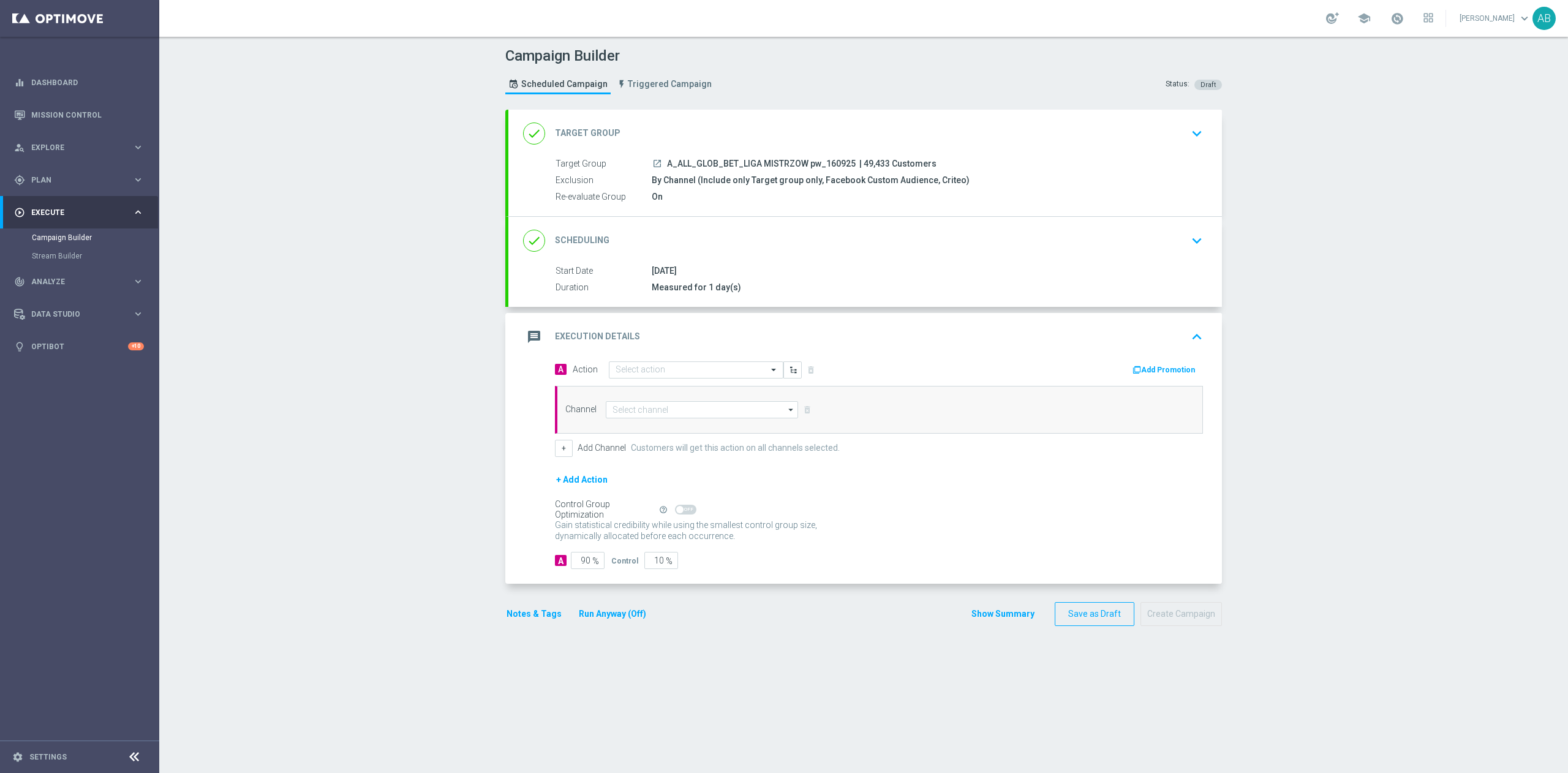
click at [682, 359] on div "message Execution Details keyboard_arrow_up" at bounding box center [865, 337] width 713 height 48
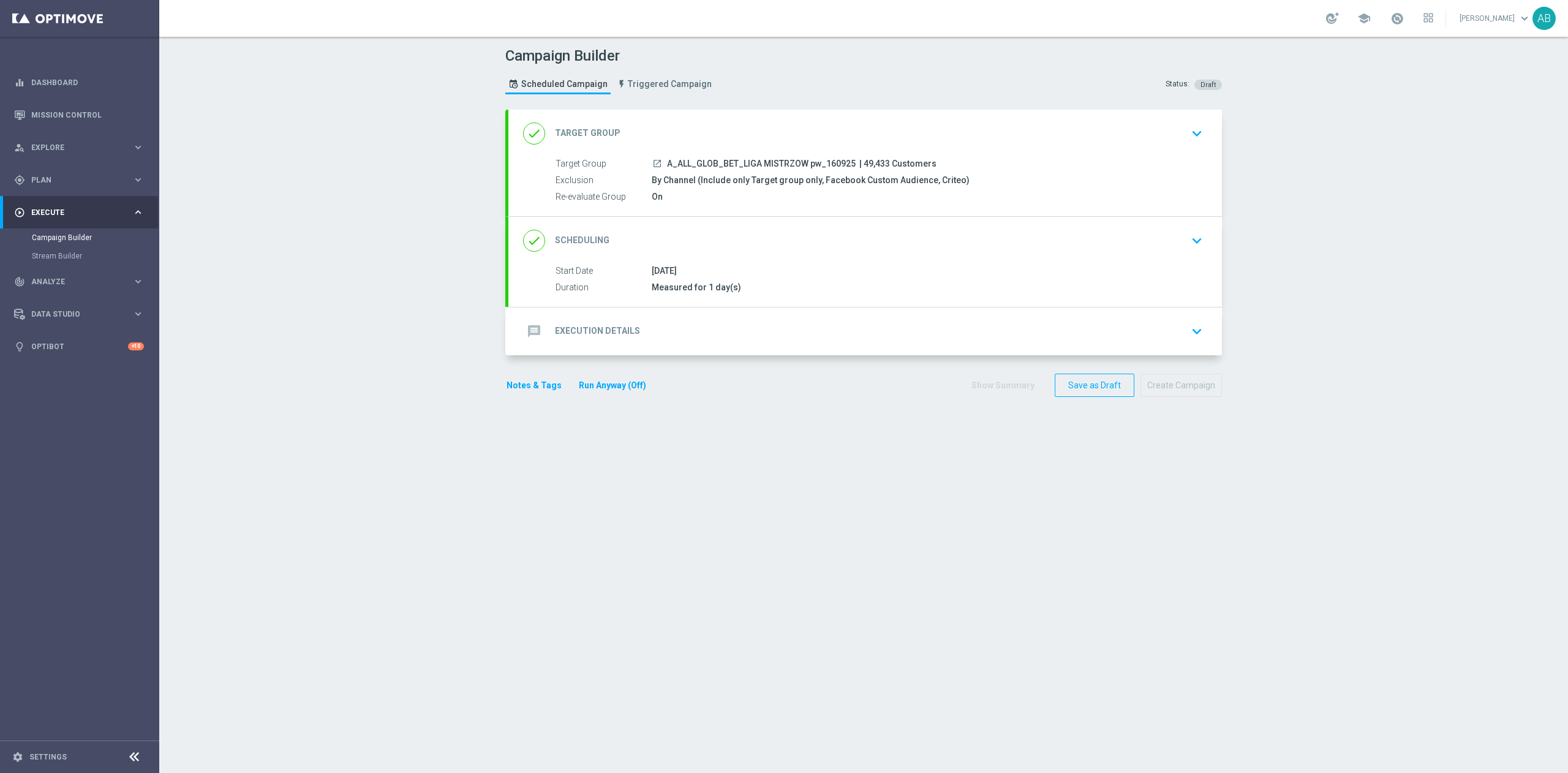
click at [677, 343] on div "message Execution Details keyboard_arrow_down" at bounding box center [865, 330] width 684 height 23
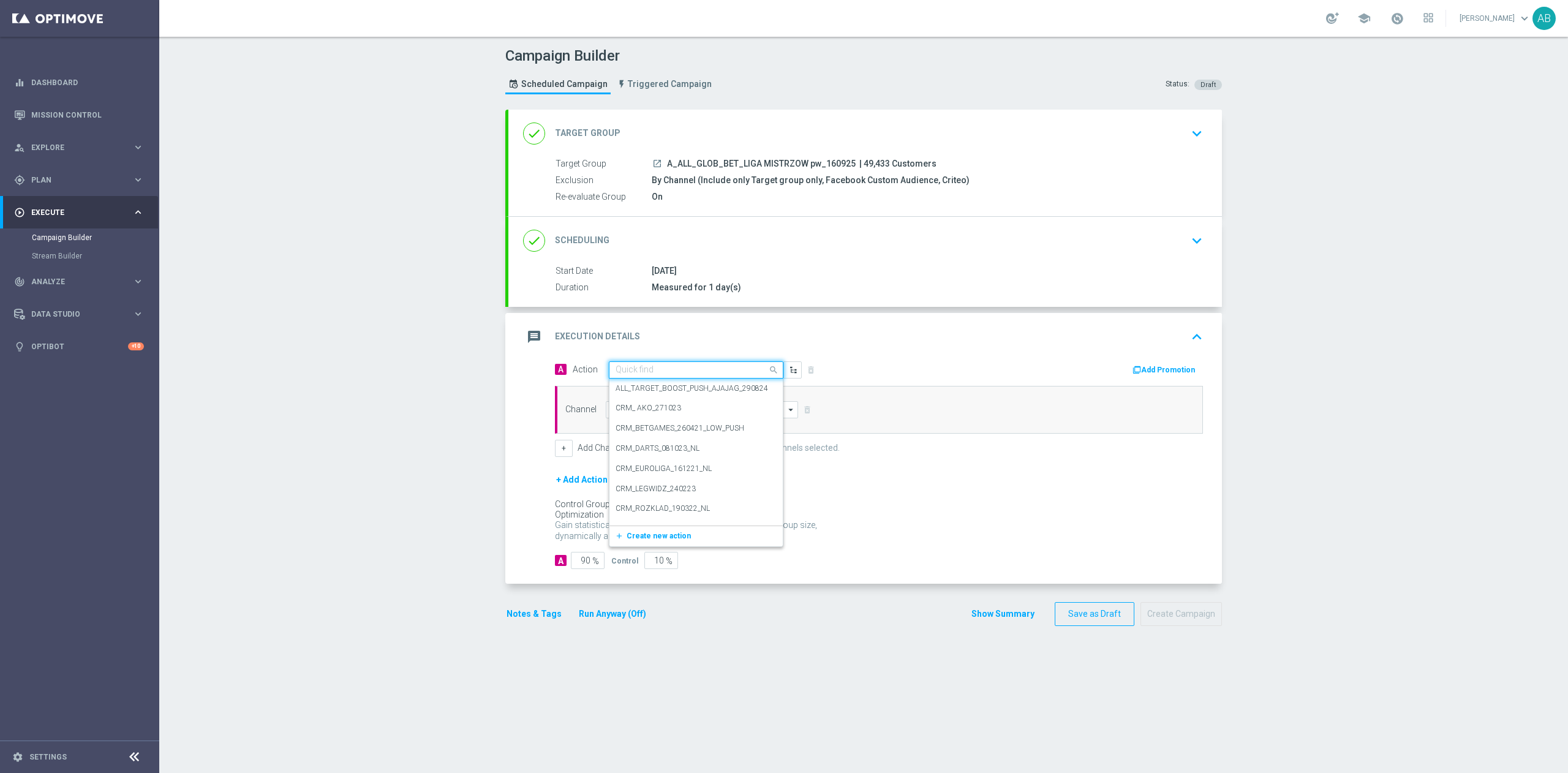
click at [630, 375] on input "text" at bounding box center [684, 370] width 137 height 10
paste input "A_ALL_GLOB_BET_LIGA MISTRZOW pw_160925"
type input "A_ALL_GLOB_BET_LIGA MISTRZOW pw_160925"
click at [643, 386] on label "A_ALL_GLOB_BET_LIGA MISTRZOW pw_160925" at bounding box center [696, 390] width 160 height 10
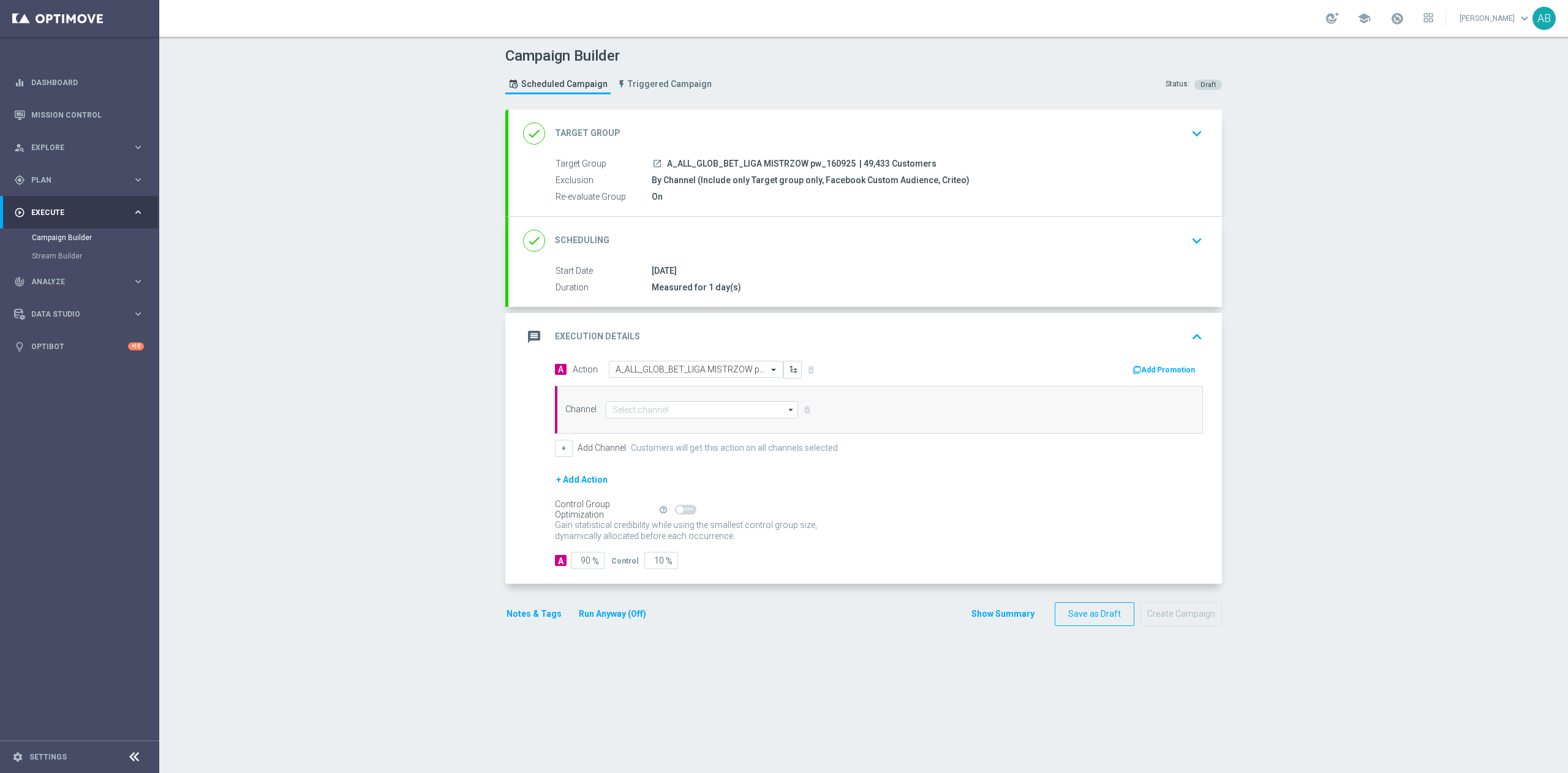
scroll to position [0, 0]
click at [638, 415] on input at bounding box center [702, 409] width 193 height 17
click at [653, 438] on div "Private message" at bounding box center [702, 428] width 193 height 18
click at [662, 436] on div "Private message" at bounding box center [702, 428] width 193 height 18
type input "Private message"
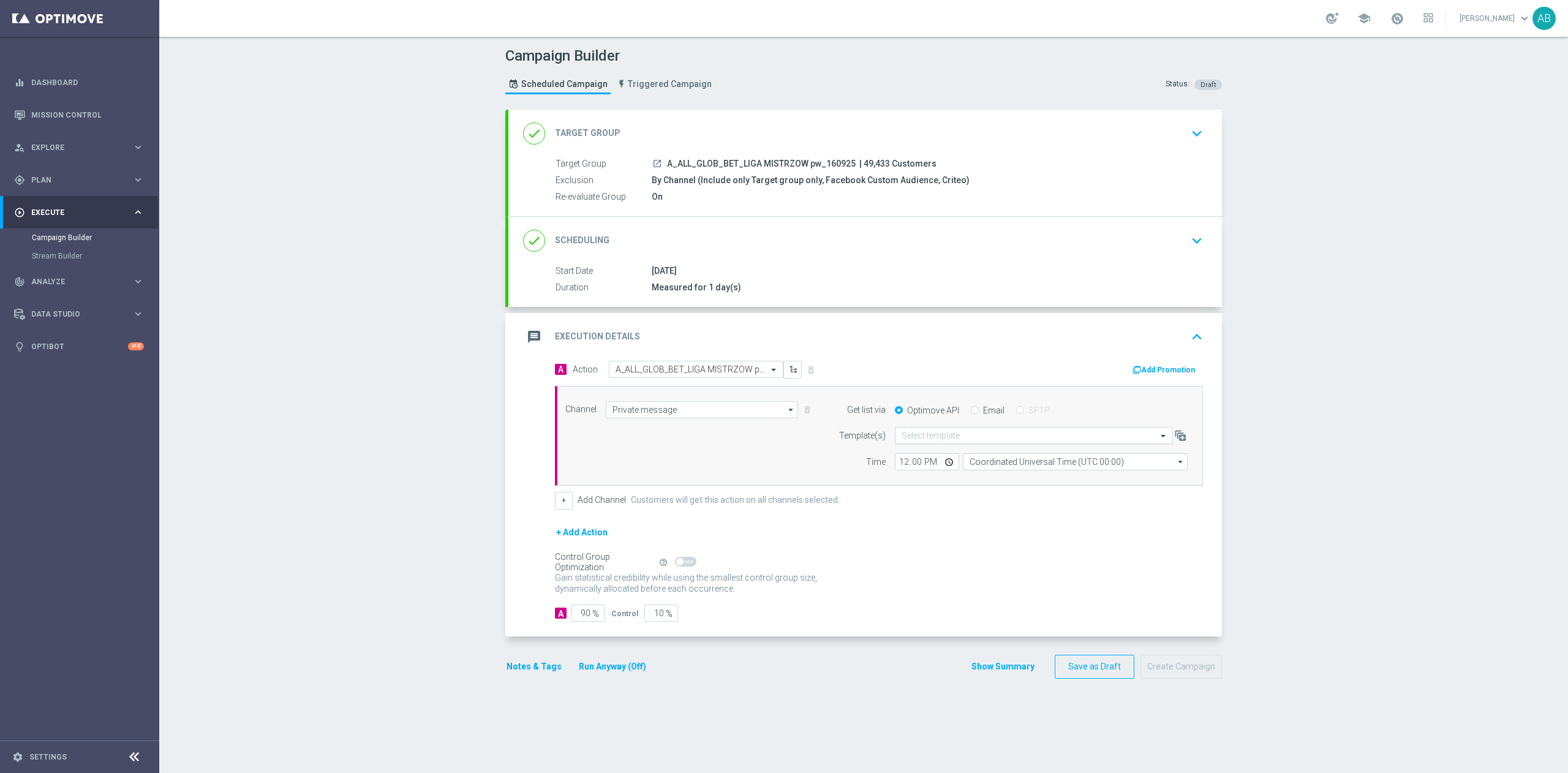
click at [907, 439] on input "text" at bounding box center [1022, 435] width 241 height 10
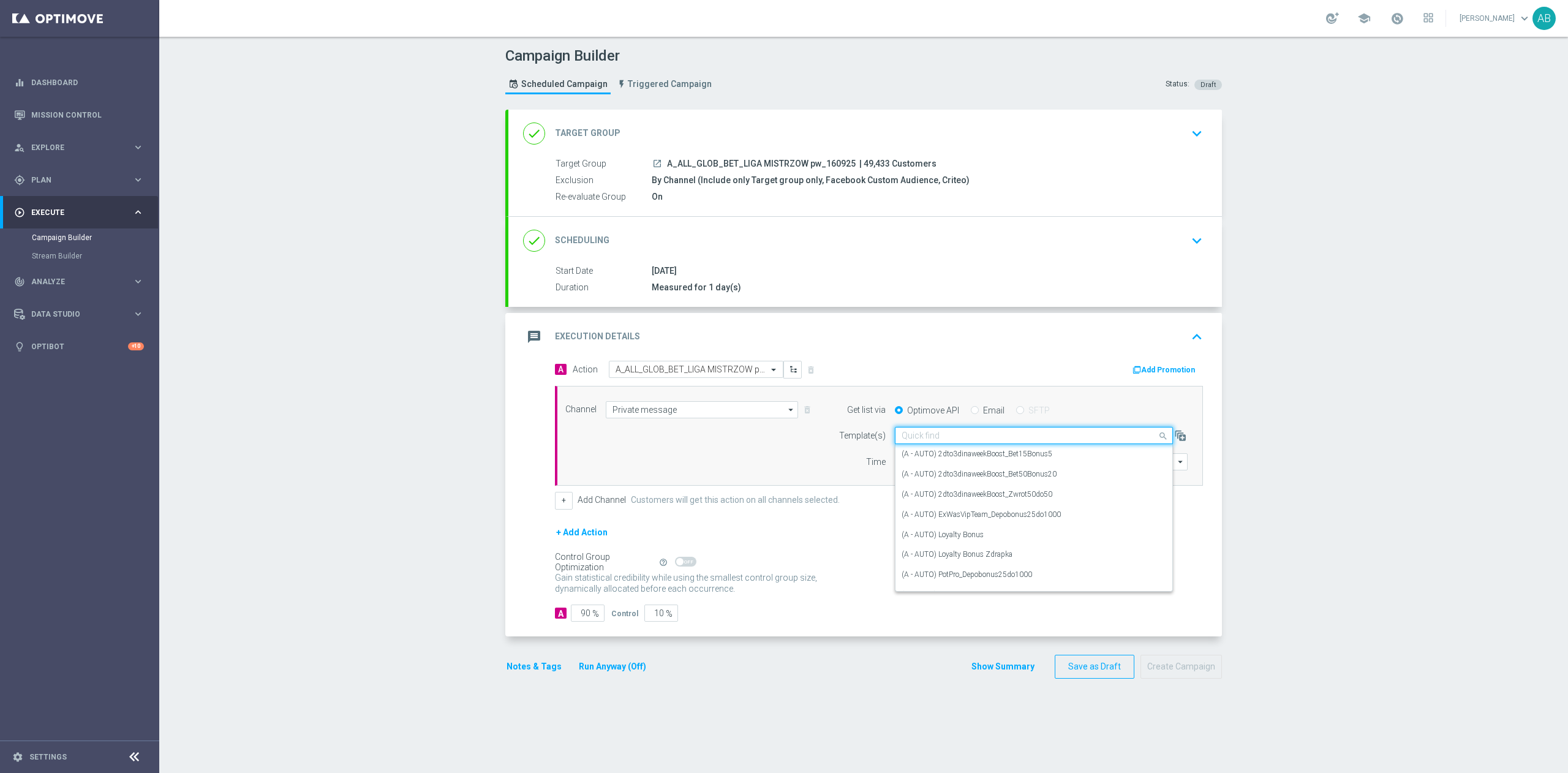
paste input "A_ALL_GLOB_BET_LIGA MISTRZOW pw_160925"
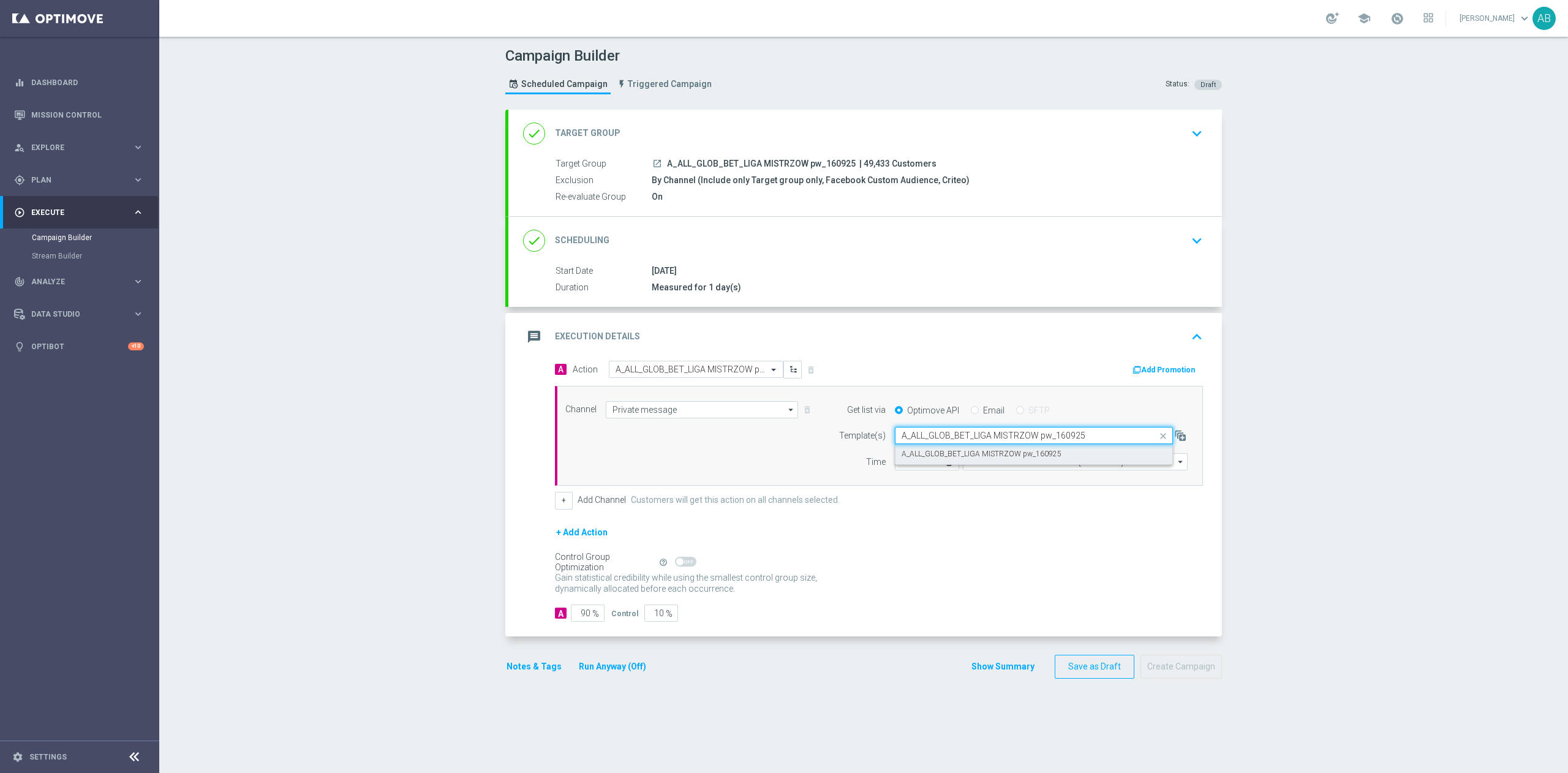
click at [907, 451] on label "A_ALL_GLOB_BET_LIGA MISTRZOW pw_160925" at bounding box center [981, 454] width 160 height 10
type input "A_ALL_GLOB_BET_LIGA MISTRZOW pw_160925"
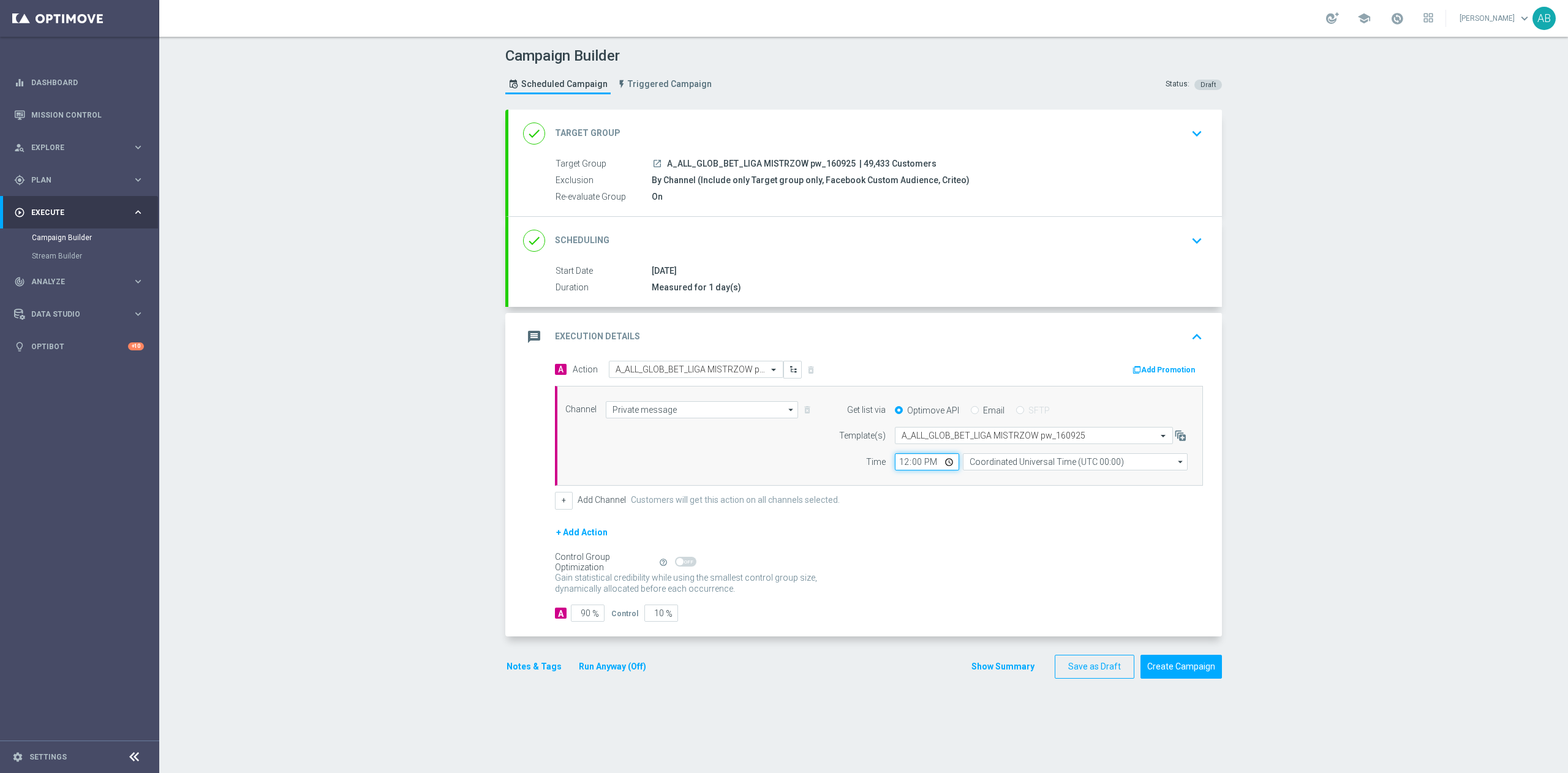
click at [895, 465] on input "12:00" at bounding box center [927, 462] width 64 height 17
type input "17:02"
type input "17:05"
click at [979, 469] on input "Coordinated Universal Time (UTC 00:00)" at bounding box center [1075, 462] width 225 height 17
click at [988, 480] on div "Central European Time ([GEOGRAPHIC_DATA]) (UTC +02:00)" at bounding box center [1070, 480] width 200 height 11
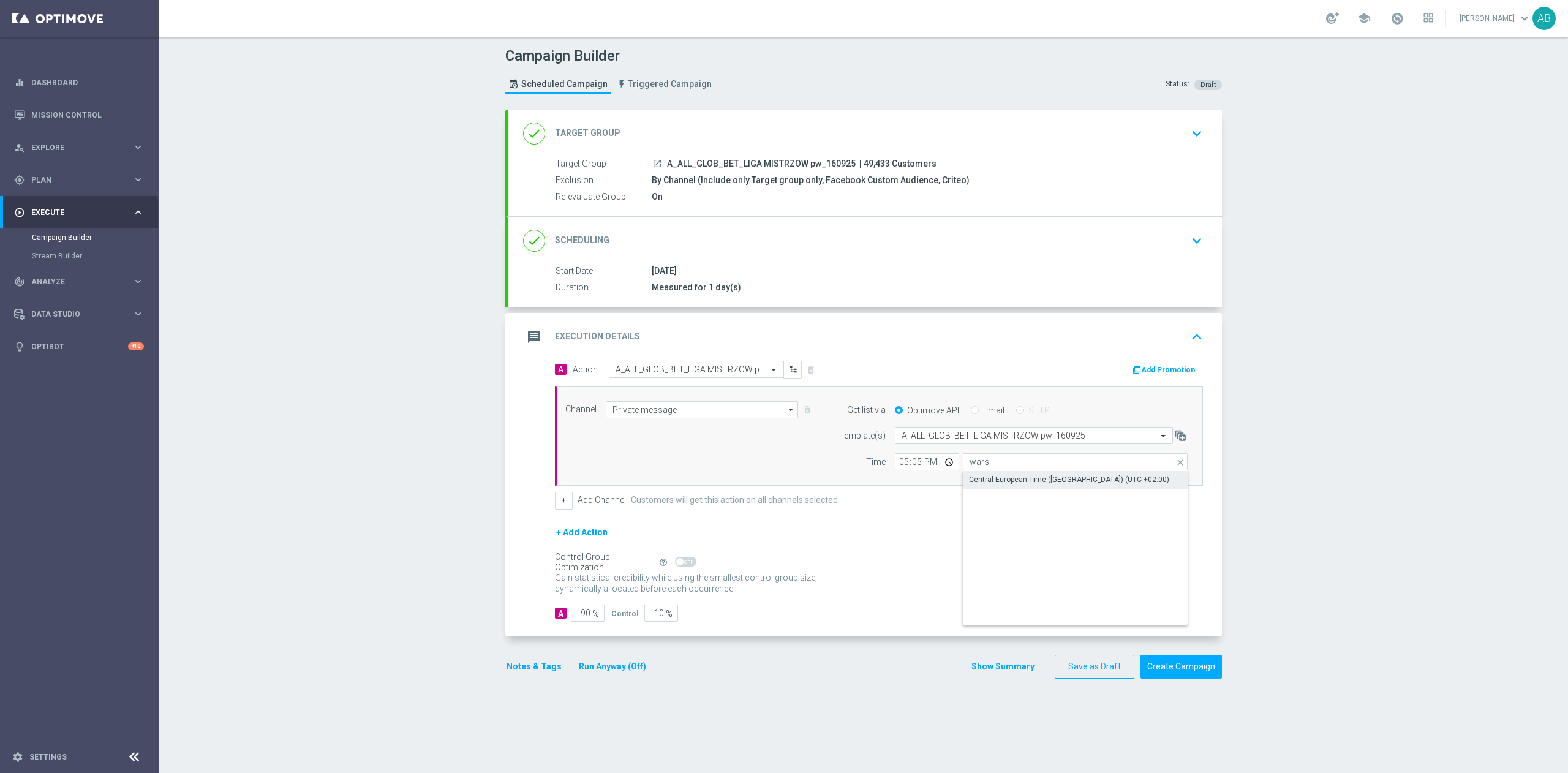
type input "Central European Time ([GEOGRAPHIC_DATA]) (UTC +02:00)"
click at [579, 615] on input "90" at bounding box center [588, 613] width 34 height 17
type input "9"
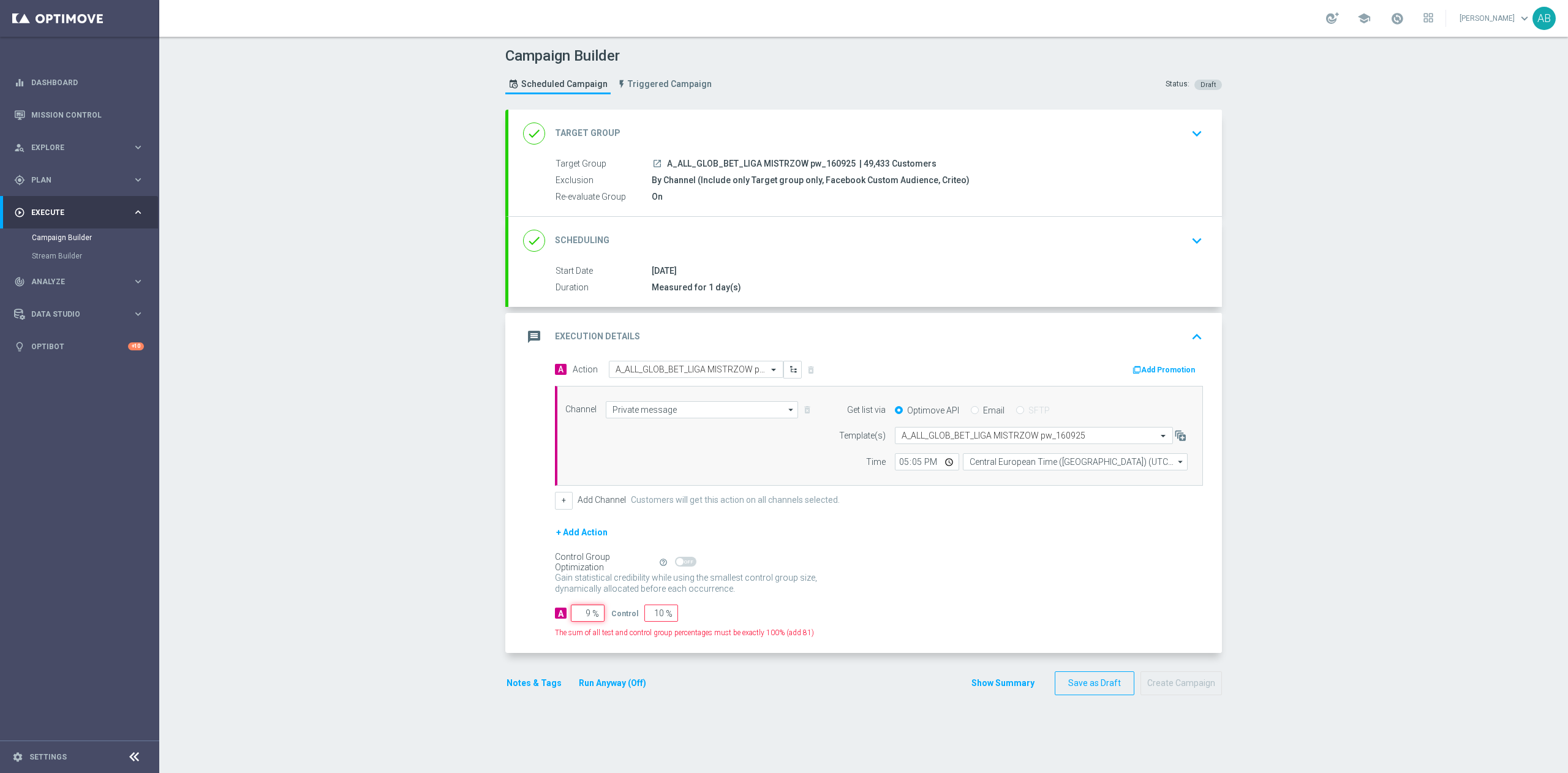
type input "91"
type input "98"
type input "2"
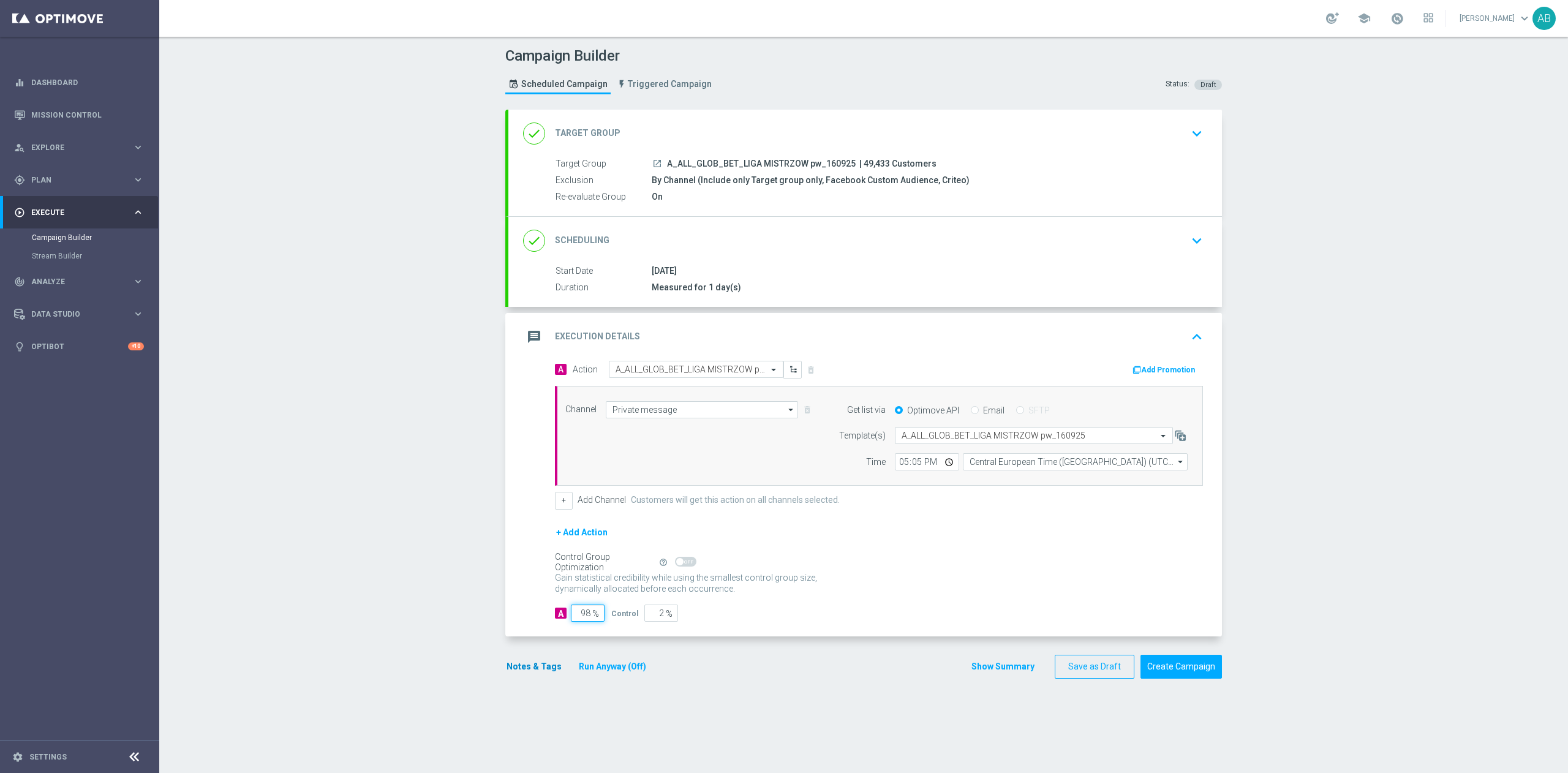
type input "98"
click at [509, 664] on button "Notes & Tags" at bounding box center [534, 667] width 58 height 16
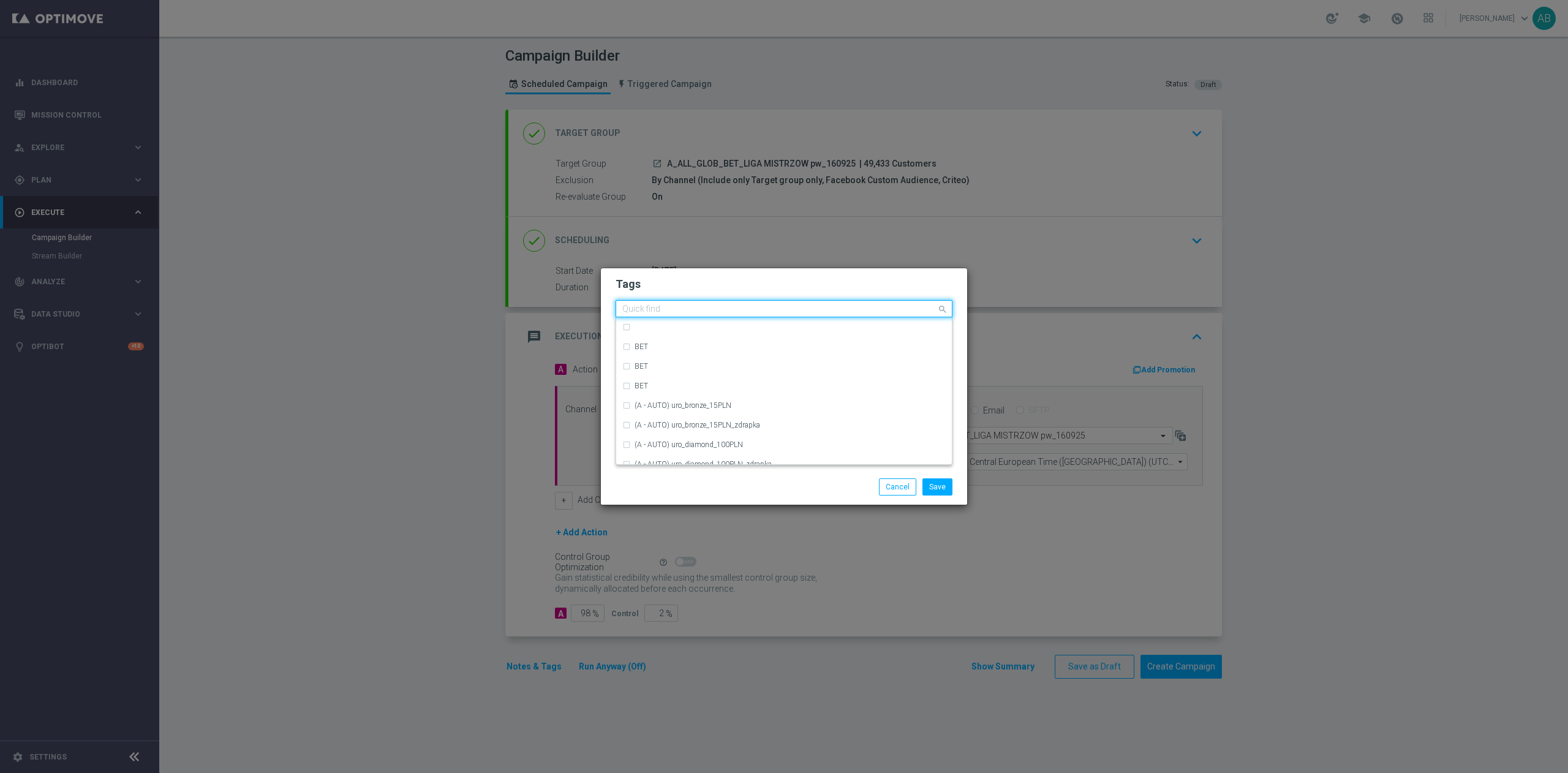
click at [706, 307] on input "text" at bounding box center [779, 309] width 314 height 10
click at [684, 363] on div "A" at bounding box center [790, 366] width 311 height 7
type input "A"
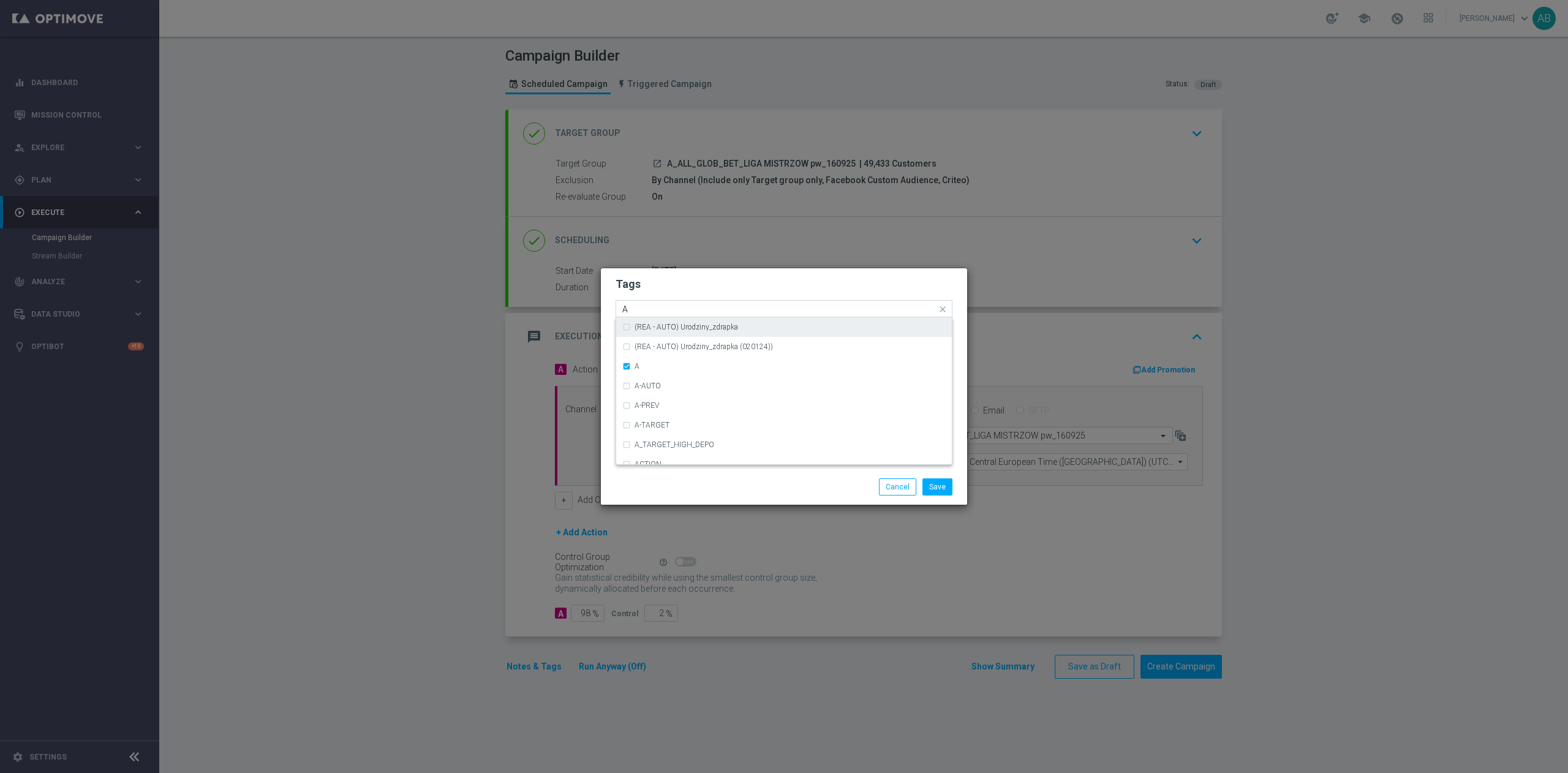
click at [640, 311] on input "A" at bounding box center [779, 309] width 314 height 10
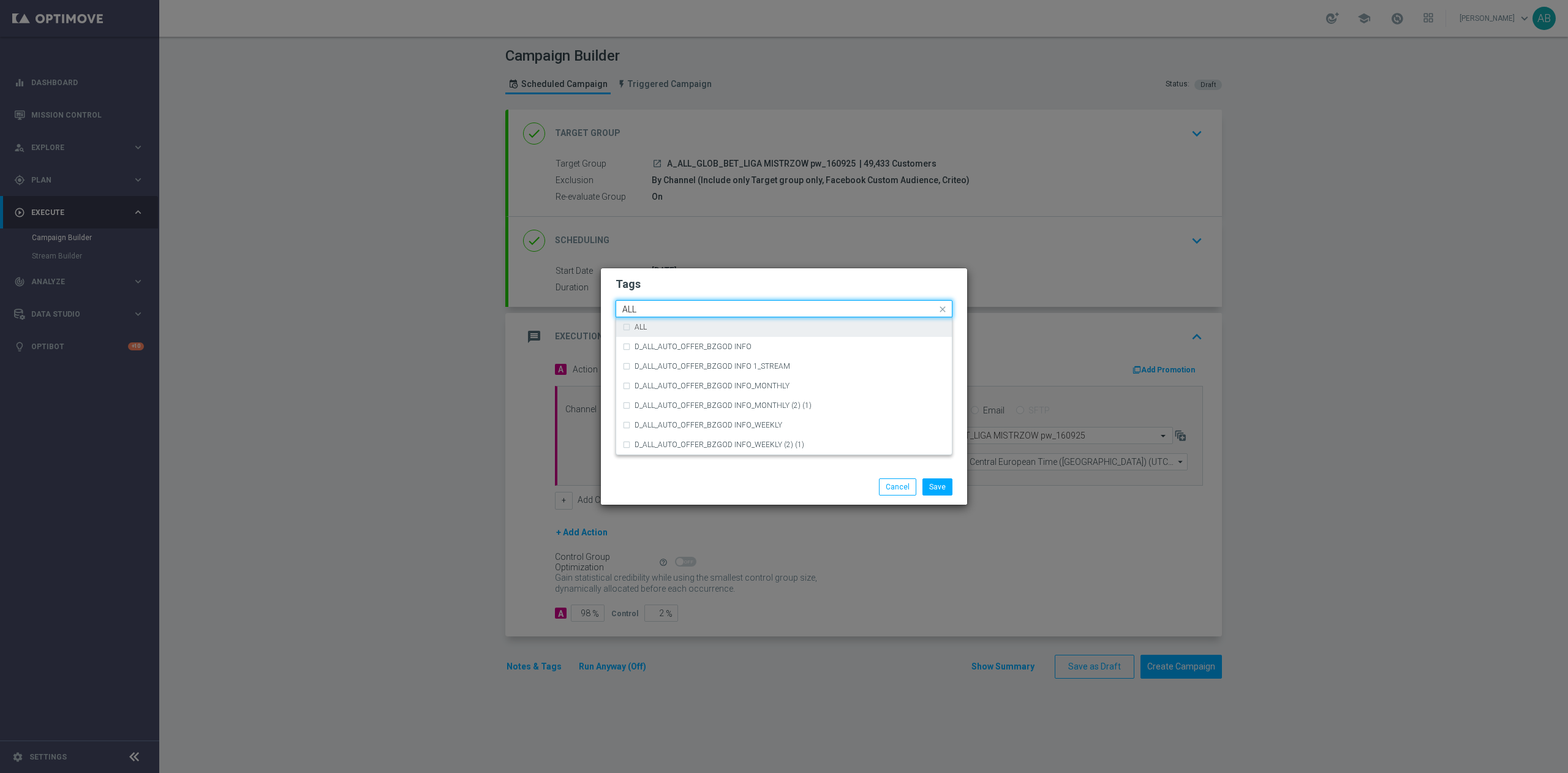
click at [694, 329] on div "ALL" at bounding box center [790, 327] width 311 height 7
click at [687, 310] on input "ALL" at bounding box center [779, 309] width 314 height 10
type input "A"
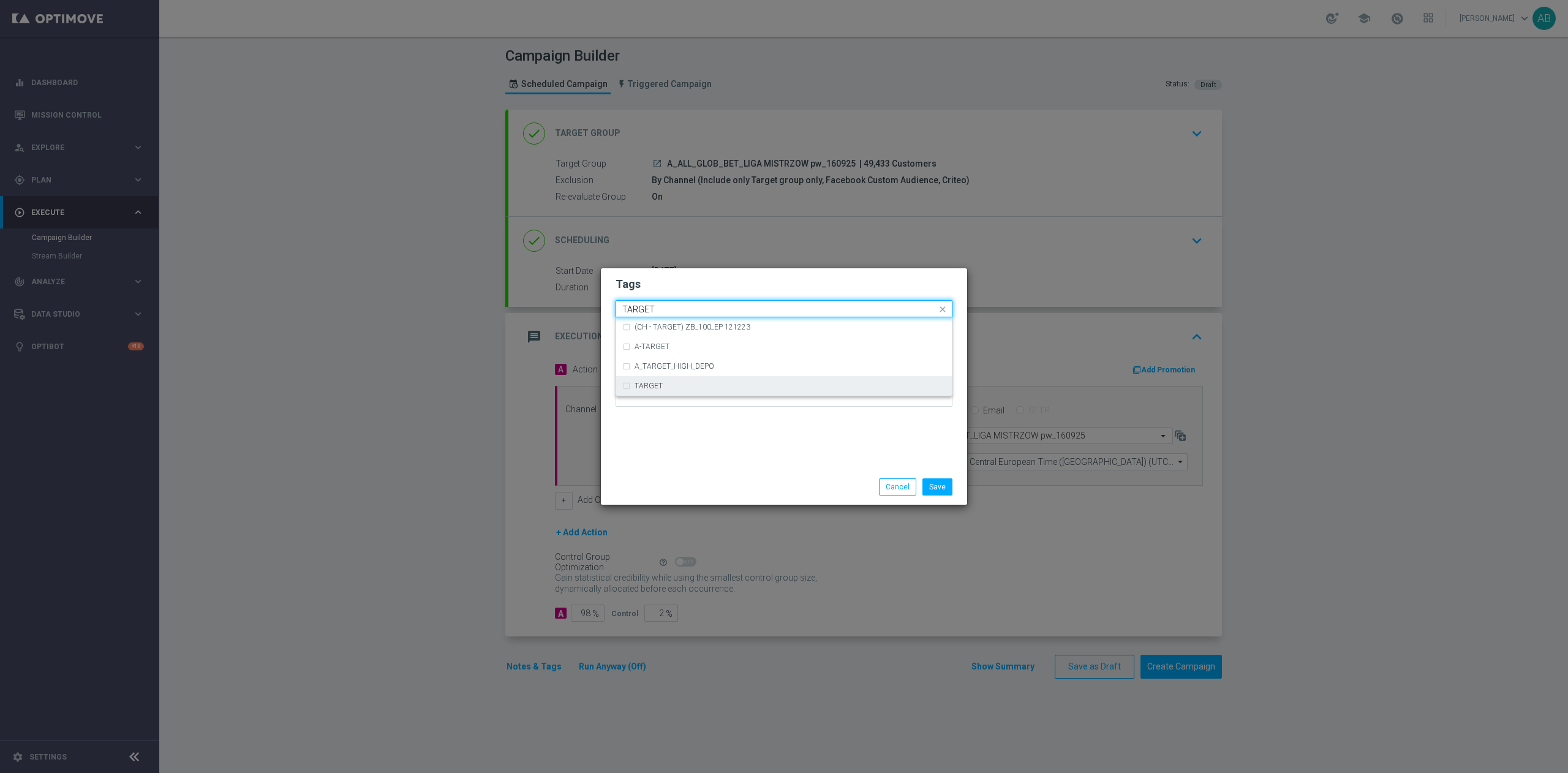
click at [655, 385] on label "TARGET" at bounding box center [648, 386] width 28 height 7
click at [671, 306] on input "TARGET" at bounding box center [779, 309] width 314 height 10
click at [628, 389] on div "TARGET" at bounding box center [784, 386] width 323 height 19
click at [638, 308] on input "TARGET" at bounding box center [779, 309] width 314 height 10
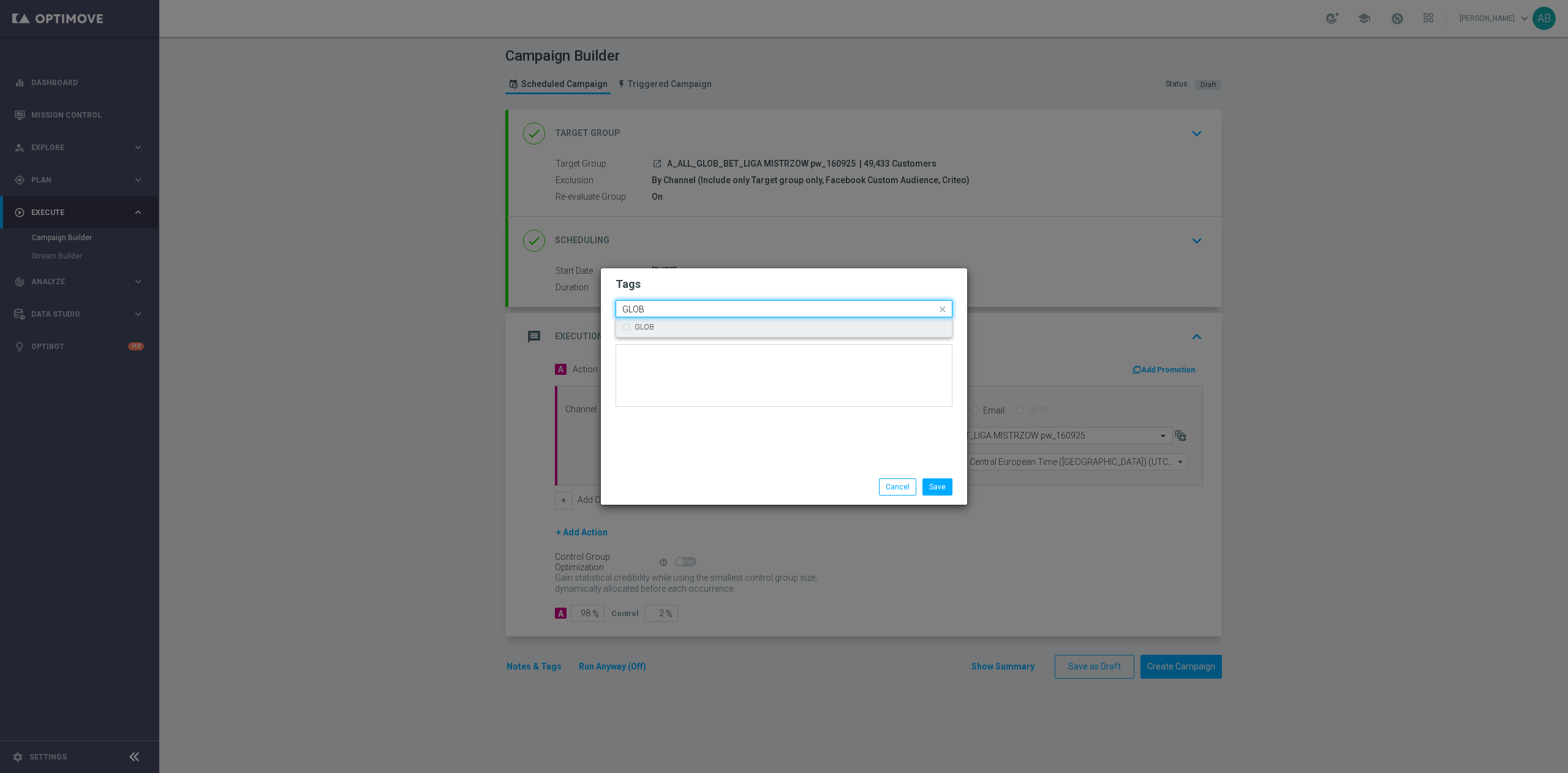
click at [649, 325] on label "GLOB" at bounding box center [644, 327] width 19 height 7
click at [653, 310] on input "GLOB" at bounding box center [779, 309] width 314 height 10
type input "G"
click at [648, 329] on label "BET" at bounding box center [641, 327] width 14 height 7
type input "BET"
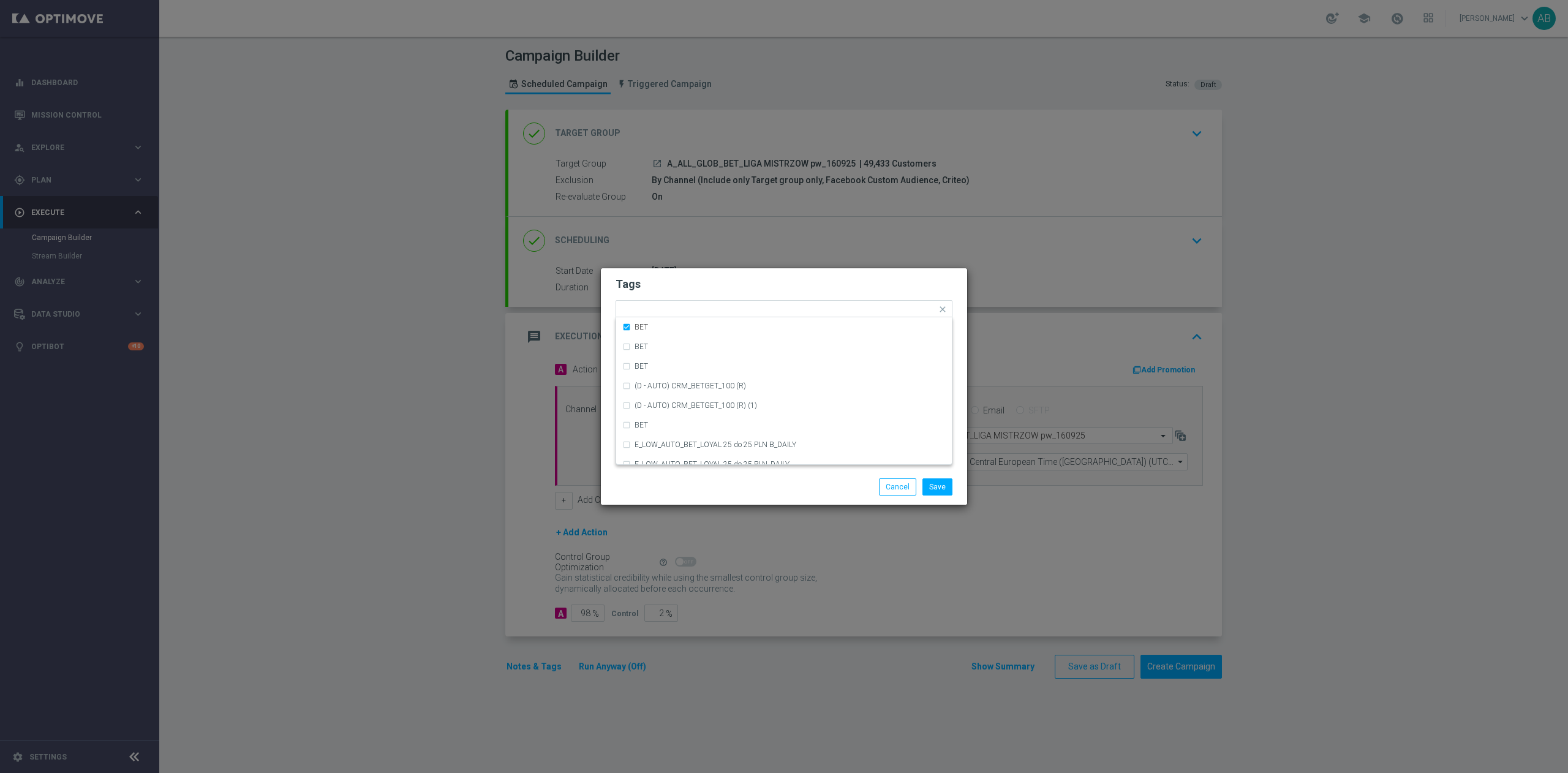
click at [691, 293] on form "Tags Quick find × A × ALL × GLOB × BET BET BET BET (D - AUTO) CRM_BETGET_100 (R…" at bounding box center [784, 344] width 337 height 142
click at [942, 482] on button "Save" at bounding box center [937, 487] width 30 height 17
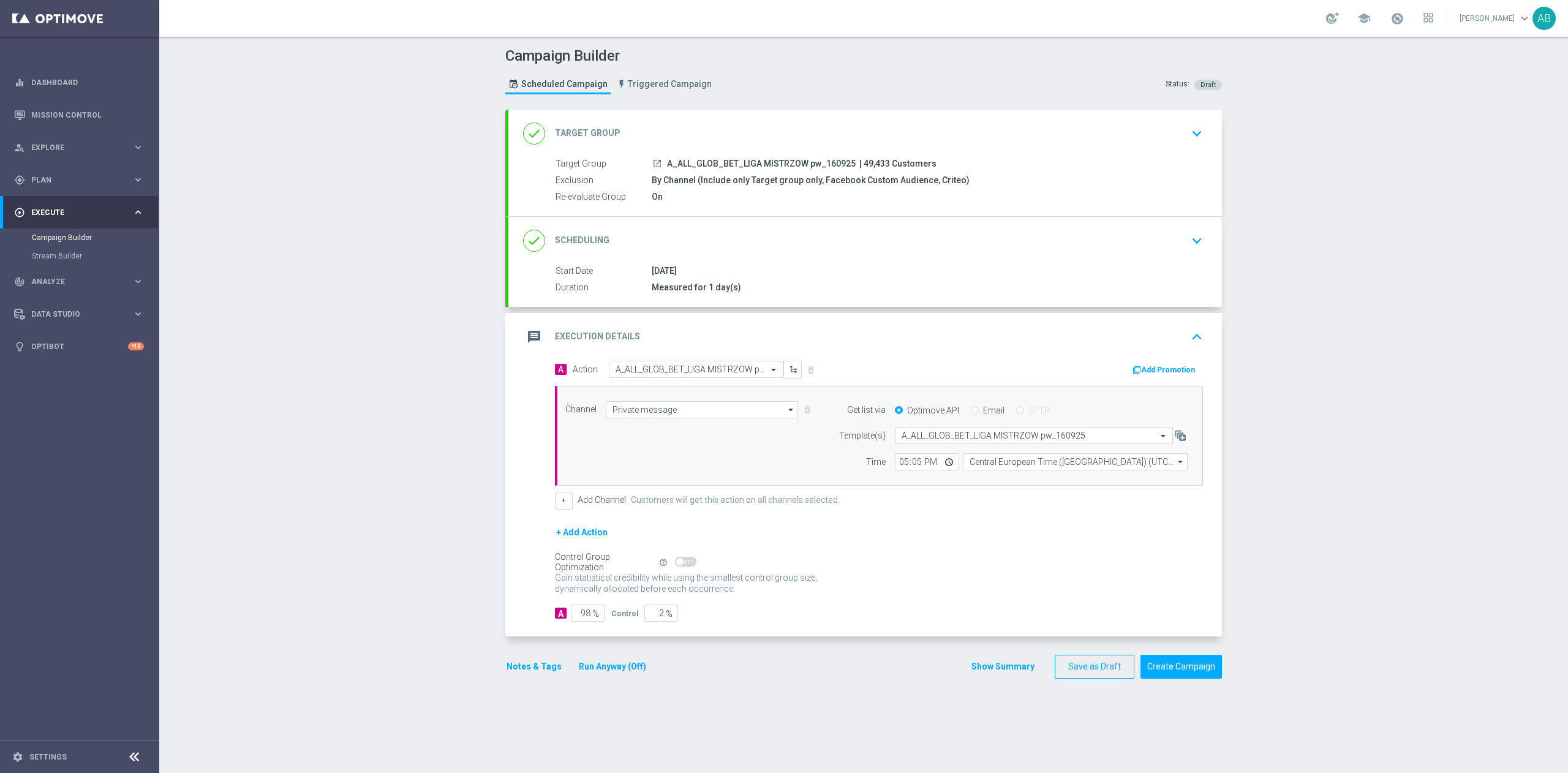
click at [1159, 247] on div "done Scheduling keyboard_arrow_down" at bounding box center [865, 241] width 684 height 23
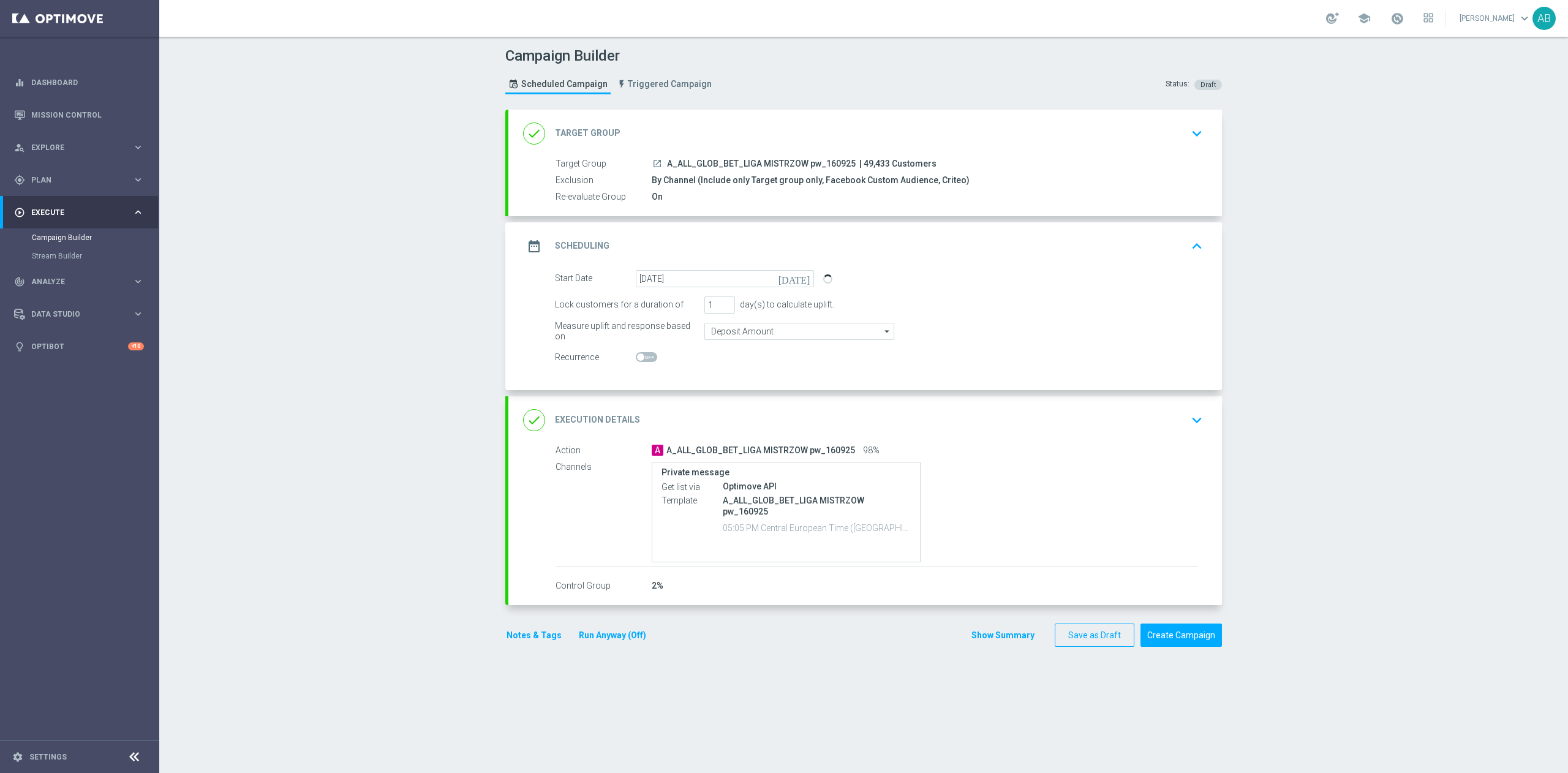
click at [1192, 423] on icon "keyboard_arrow_down" at bounding box center [1197, 420] width 18 height 18
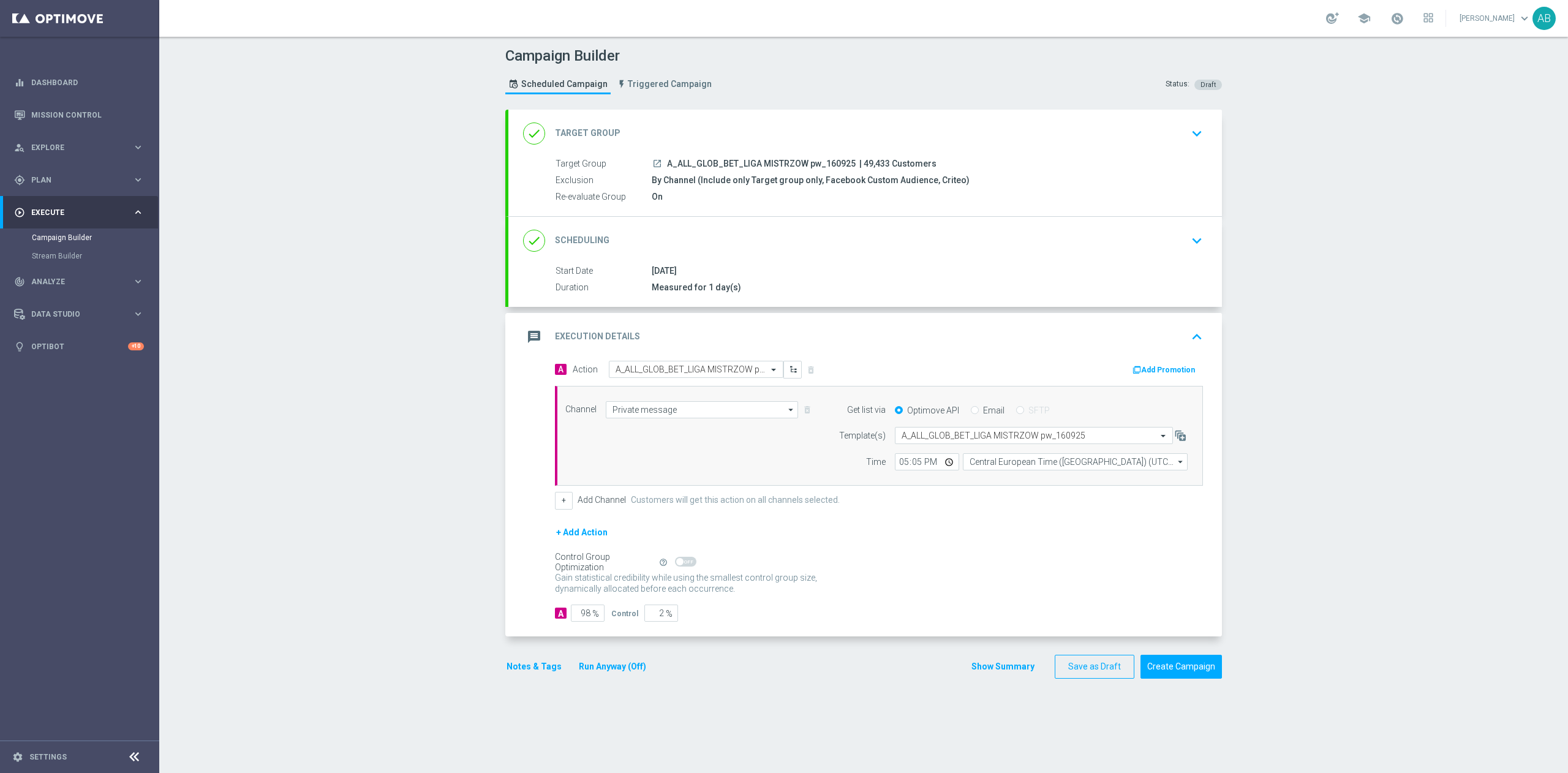
click at [1193, 249] on icon "keyboard_arrow_down" at bounding box center [1197, 241] width 18 height 18
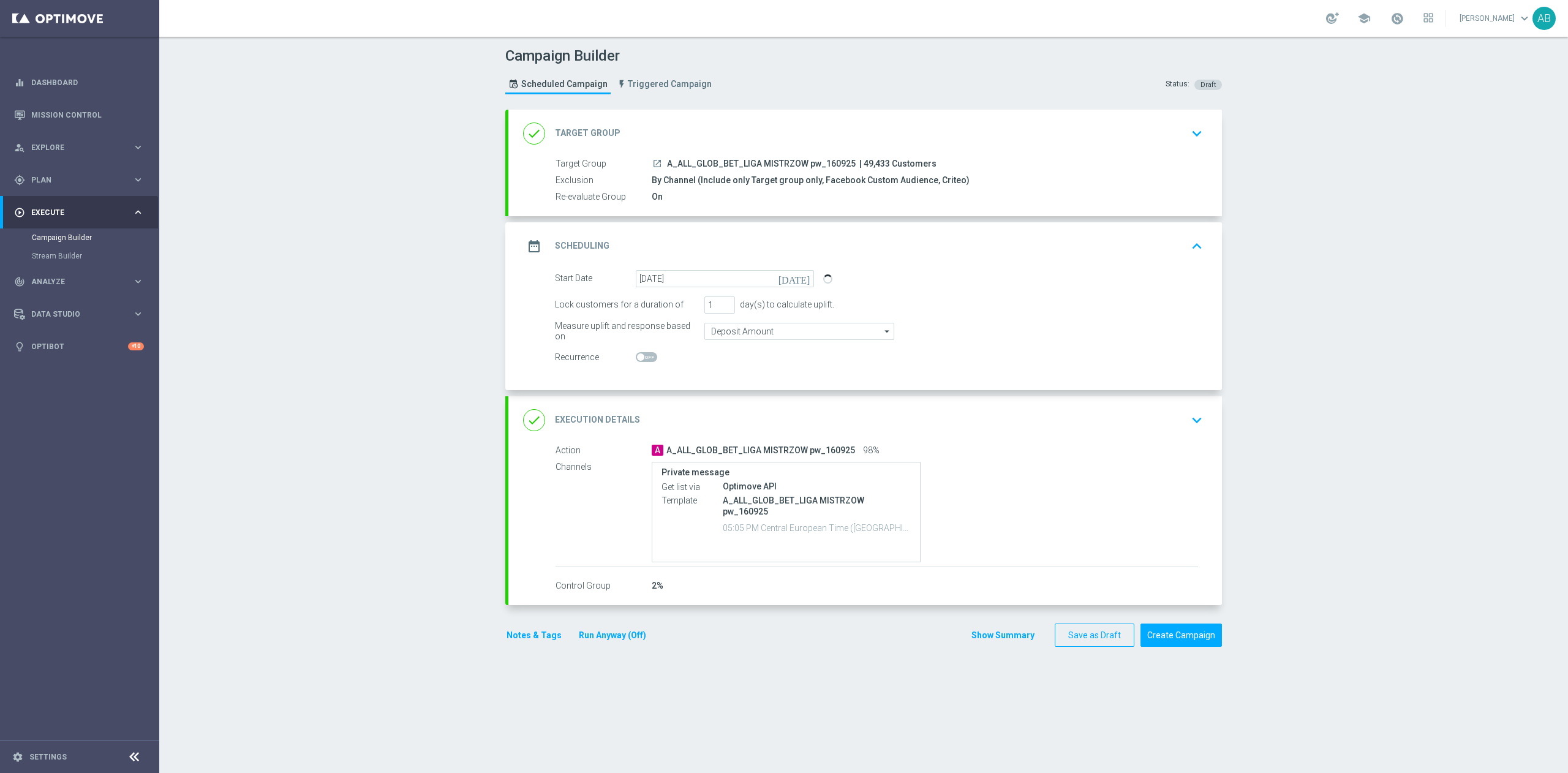
click at [1322, 328] on div "Campaign Builder Scheduled Campaign Triggered Campaign Status: Draft done Targe…" at bounding box center [864, 405] width 1409 height 736
click at [1441, 322] on div "Campaign Builder Scheduled Campaign Triggered Campaign Status: Draft done Targe…" at bounding box center [864, 405] width 1409 height 736
click at [1456, 519] on div "Campaign Builder Scheduled Campaign Triggered Campaign Status: Draft done Targe…" at bounding box center [864, 405] width 1409 height 736
click at [1275, 261] on div "Campaign Builder Scheduled Campaign Triggered Campaign Status: Draft done Targe…" at bounding box center [864, 405] width 1409 height 736
click at [1198, 419] on div "done Execution Details keyboard_arrow_down" at bounding box center [865, 420] width 713 height 48
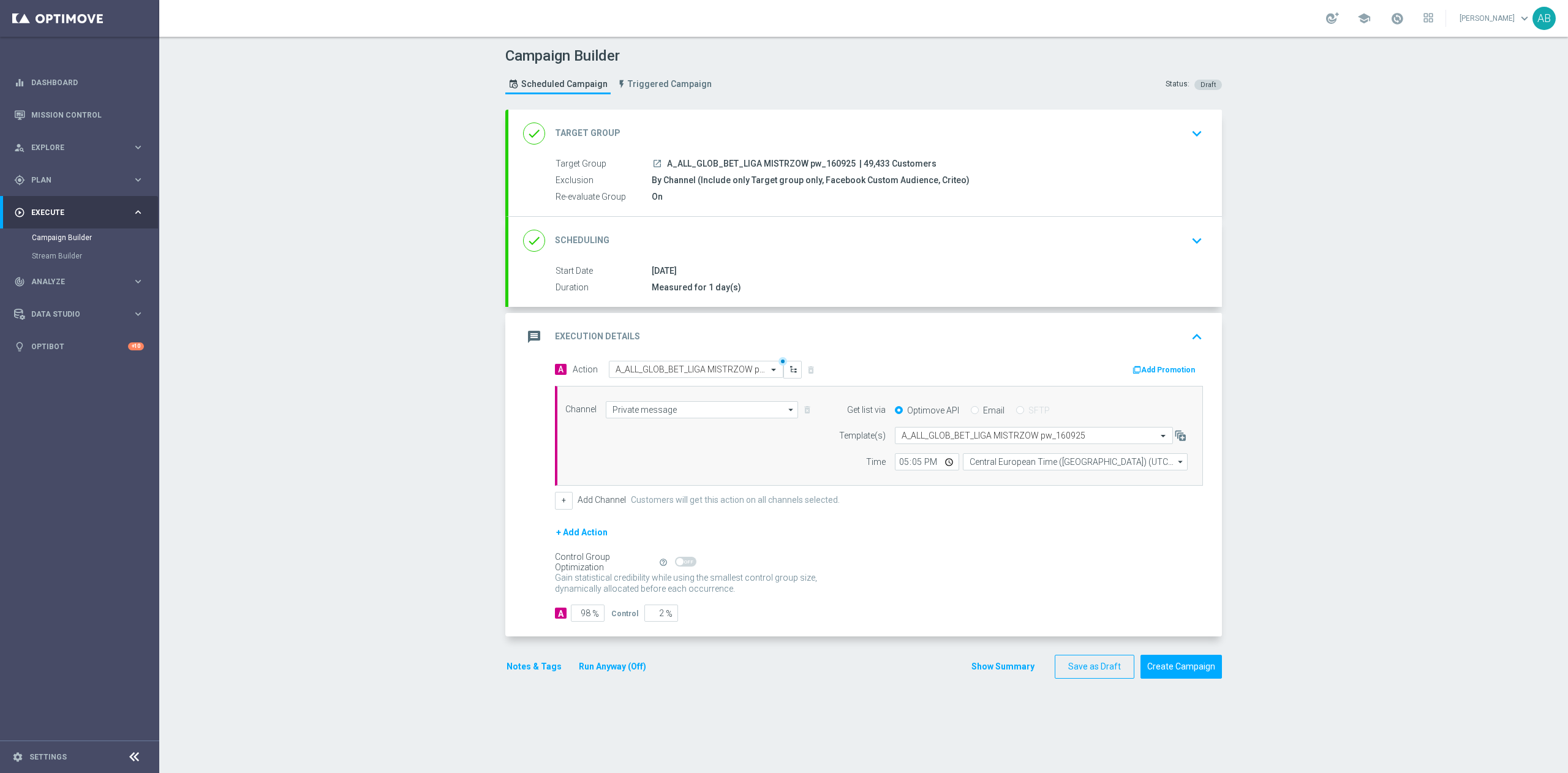
click at [516, 667] on button "Notes & Tags" at bounding box center [534, 667] width 58 height 16
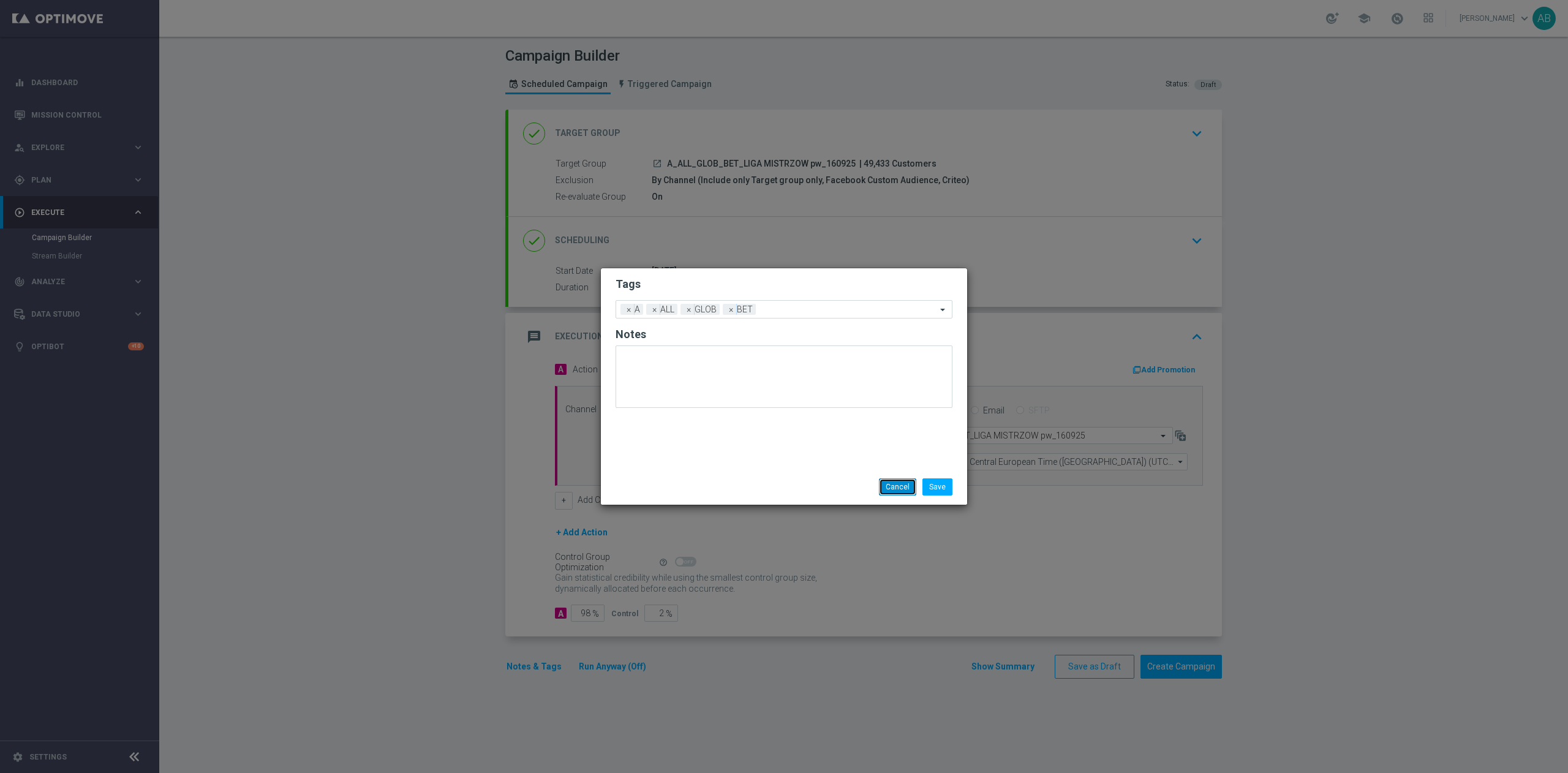
click at [888, 478] on button "Cancel" at bounding box center [898, 487] width 38 height 17
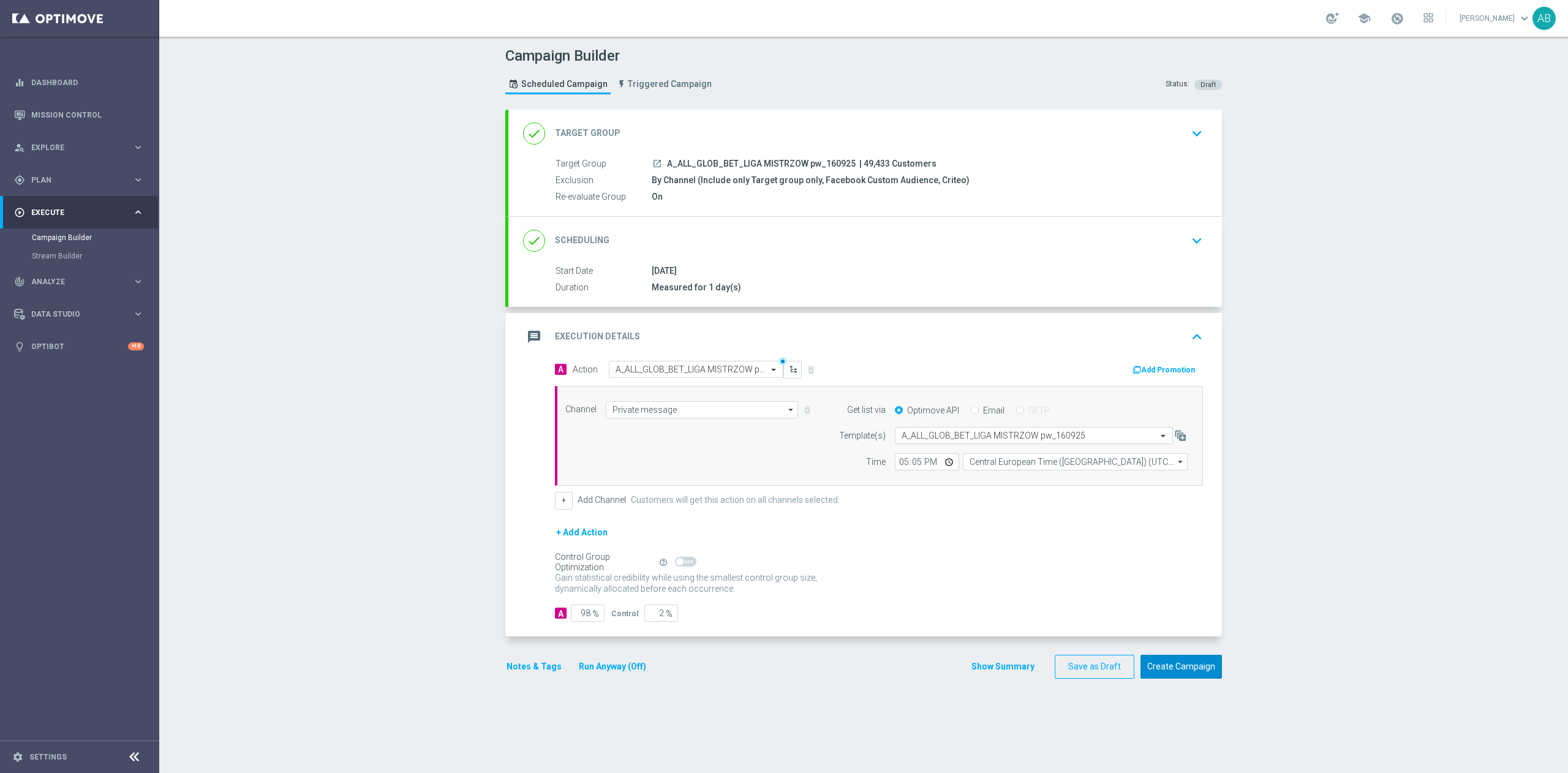
click at [1200, 677] on button "Create Campaign" at bounding box center [1182, 667] width 82 height 24
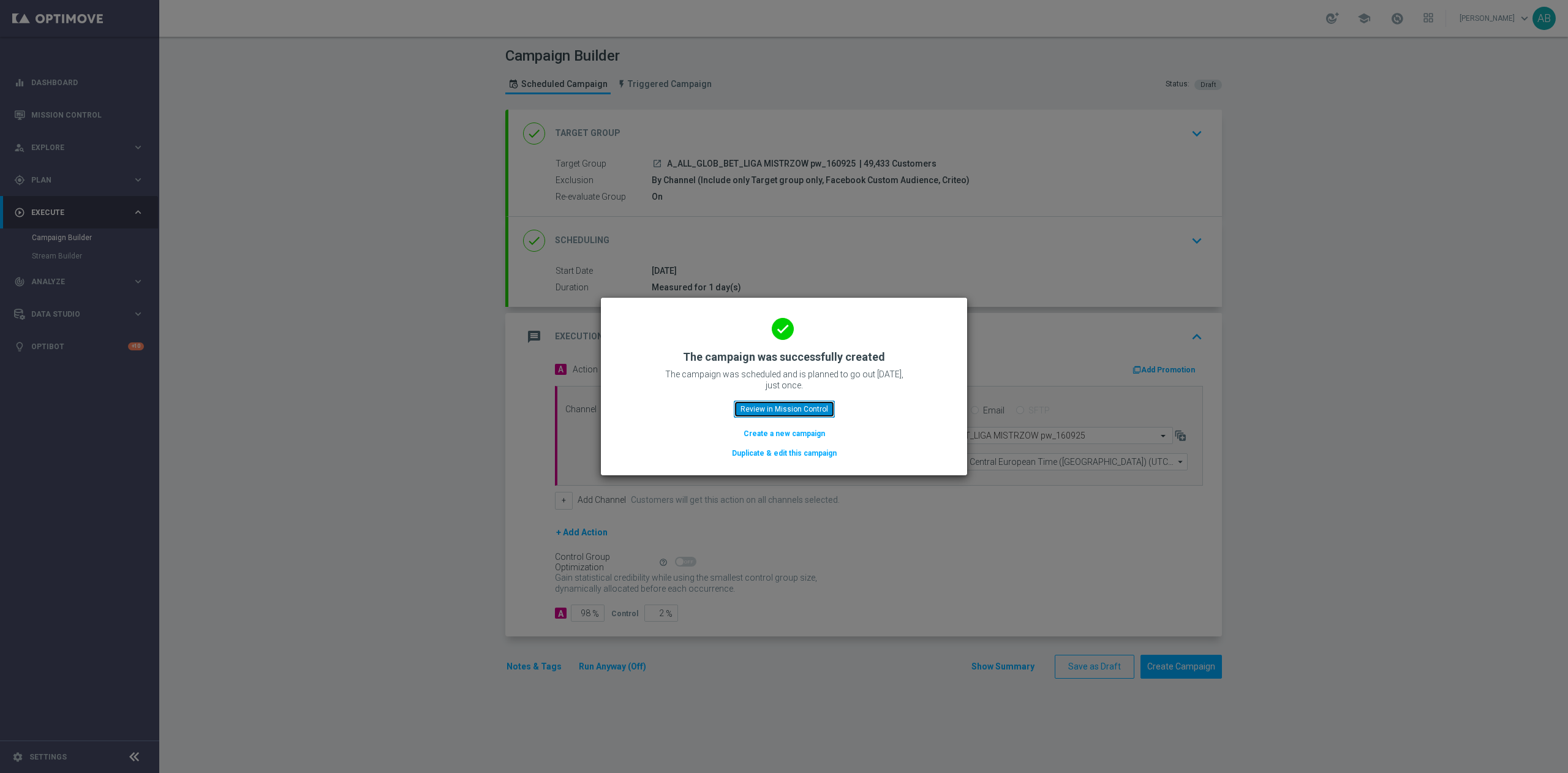
click at [823, 413] on button "Review in Mission Control" at bounding box center [785, 409] width 101 height 17
